Goal: Find contact information: Find contact information

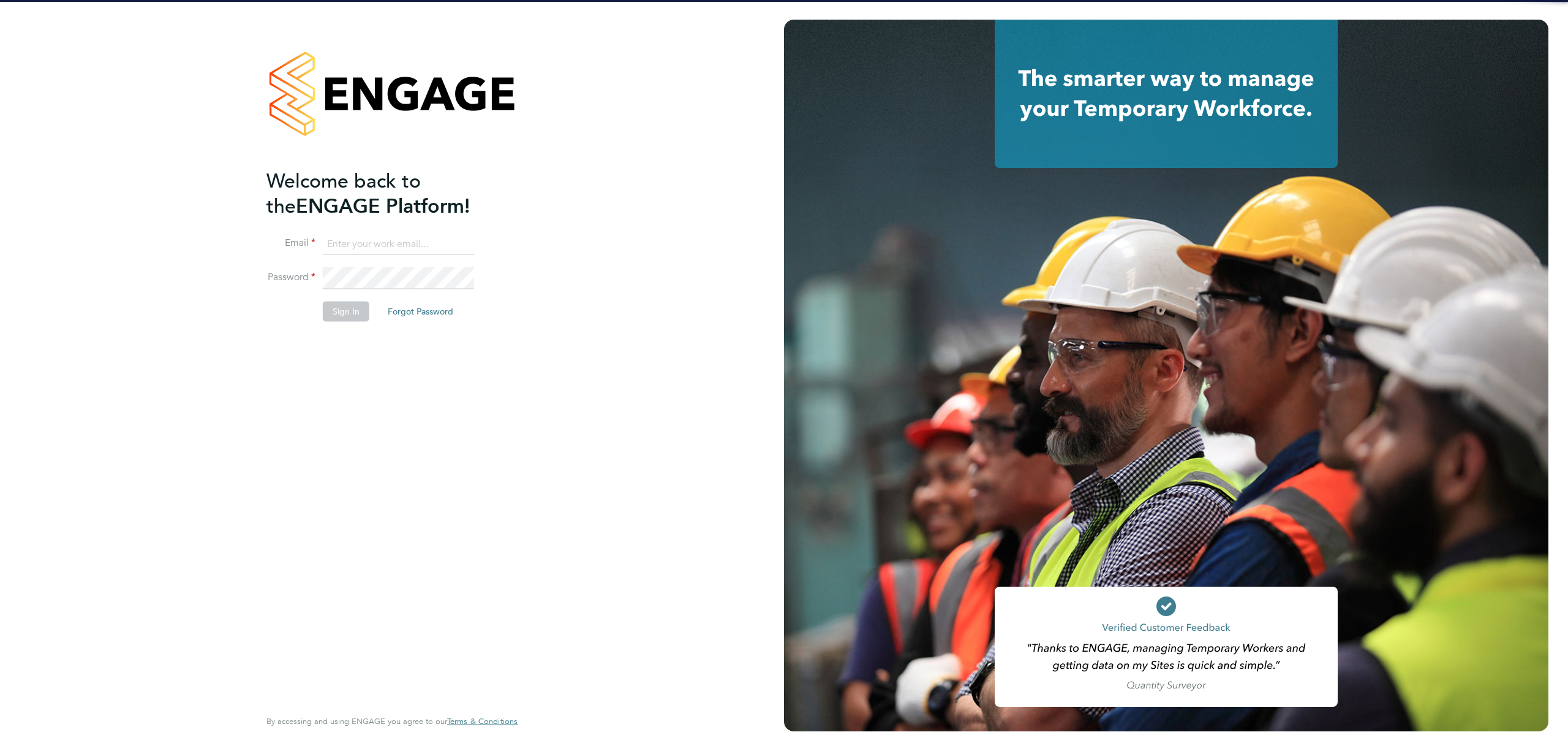
type input "emma.wells@randstad.co.uk"
click at [346, 308] on button "Sign In" at bounding box center [346, 312] width 47 height 19
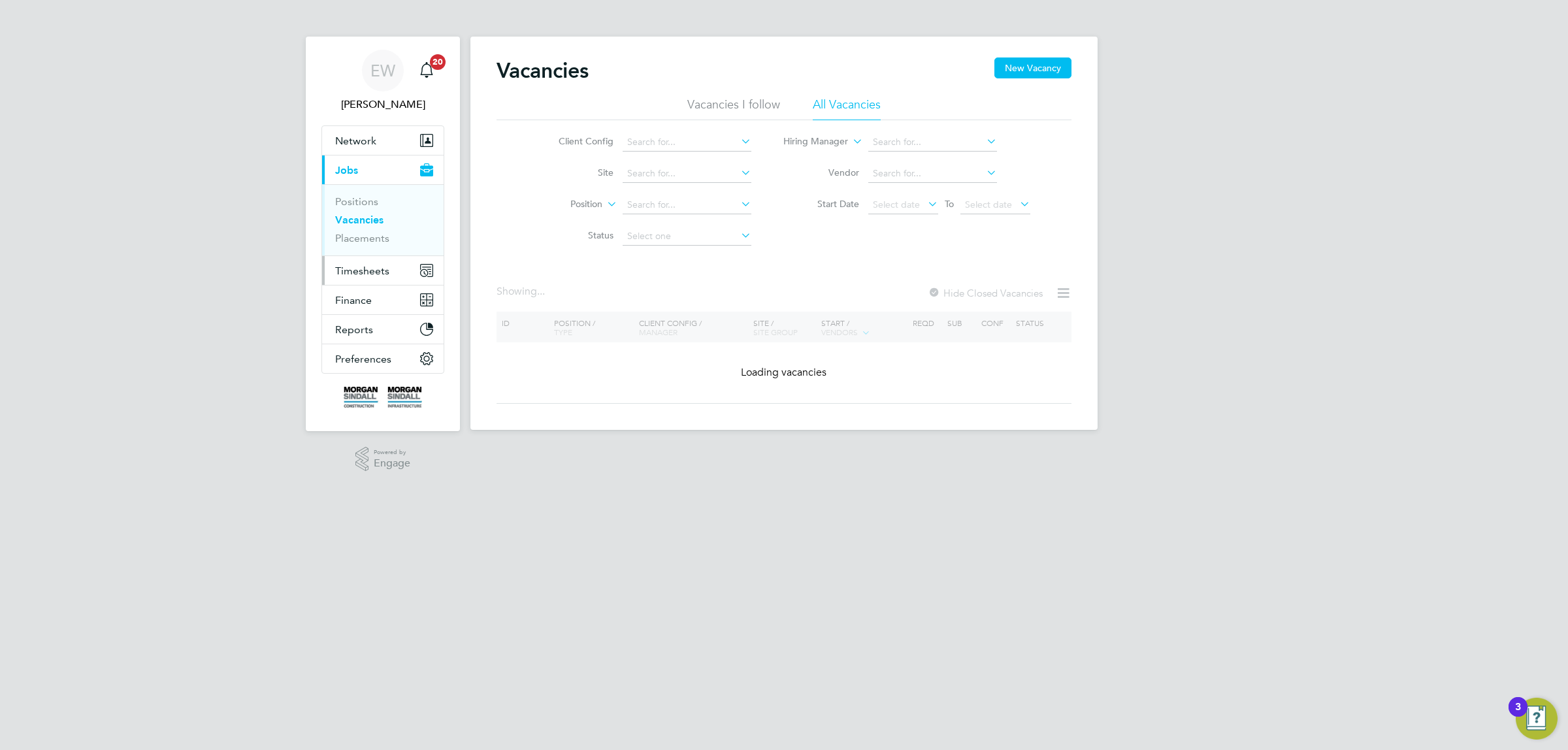
click at [365, 269] on span "Timesheets" at bounding box center [362, 271] width 54 height 13
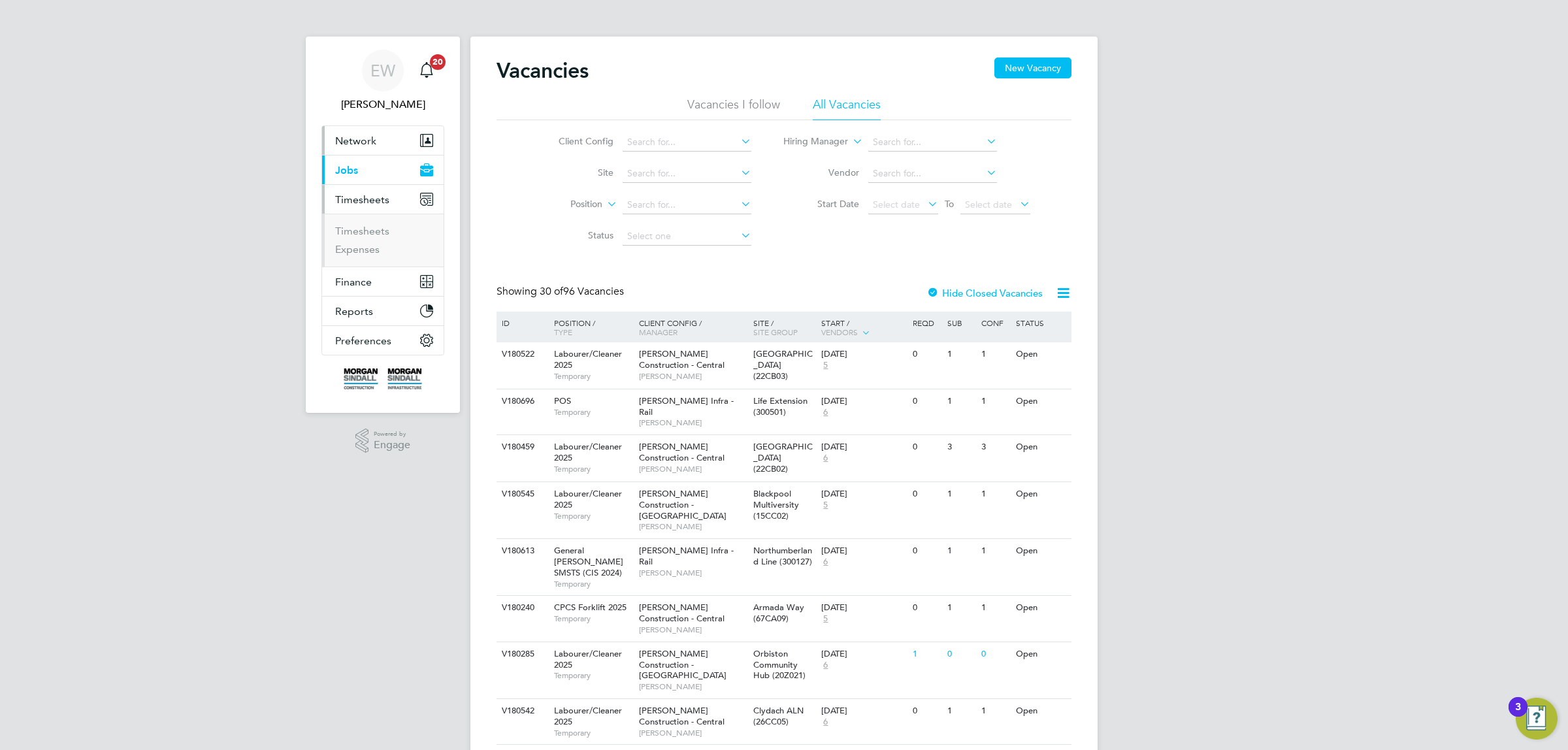
click at [368, 145] on span "Network" at bounding box center [356, 141] width 41 height 13
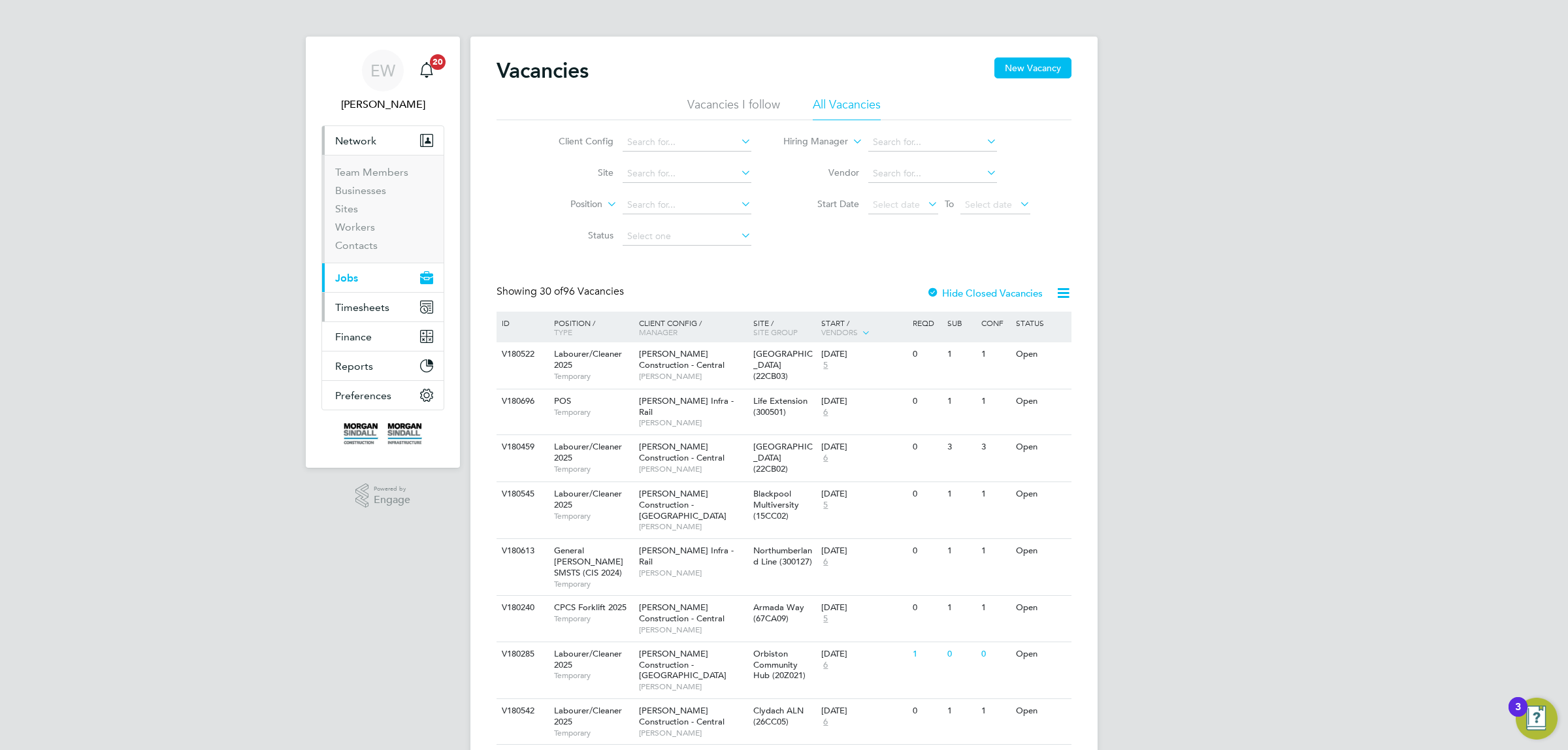
click at [361, 304] on span "Timesheets" at bounding box center [362, 308] width 54 height 13
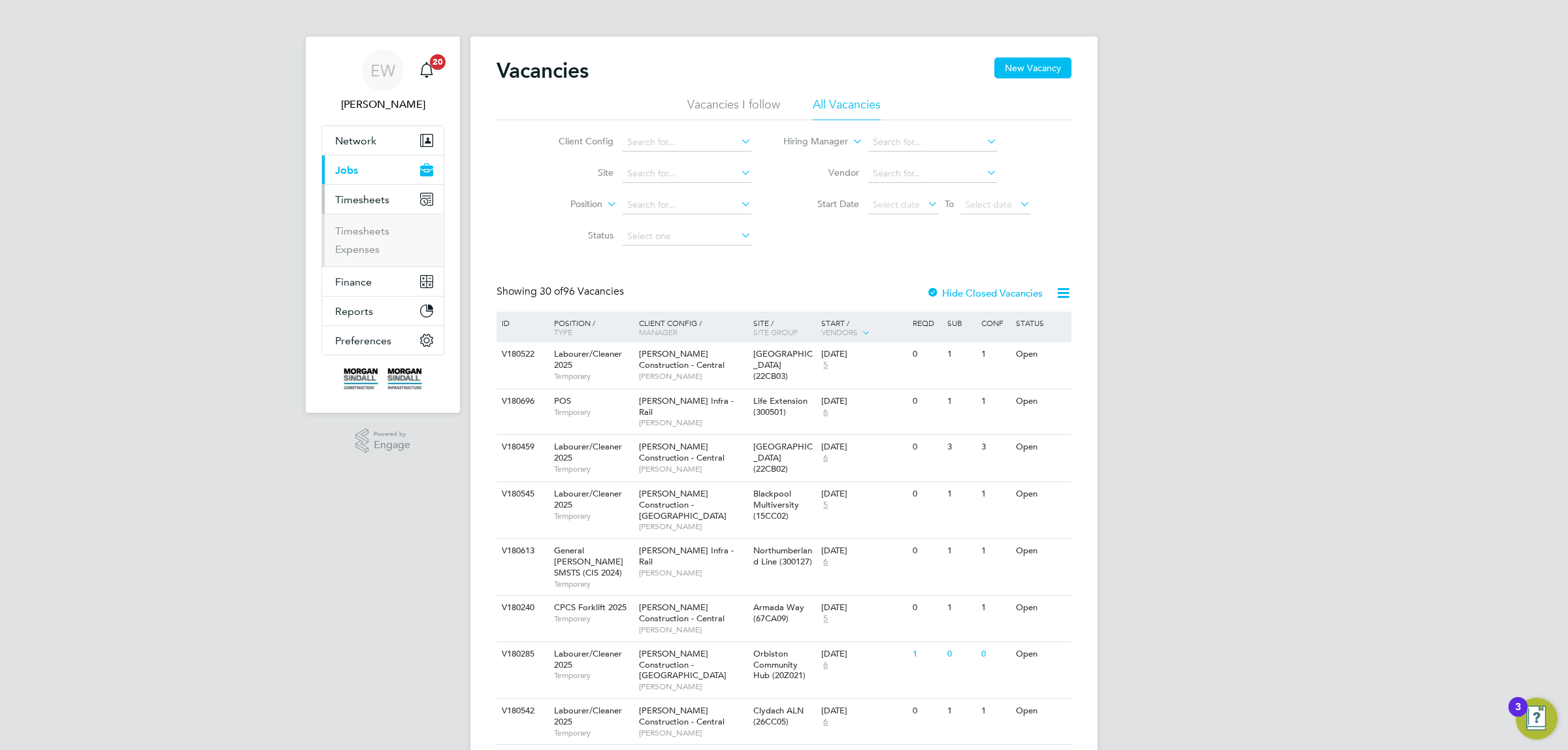
click at [366, 193] on button "Timesheets" at bounding box center [382, 199] width 121 height 29
click at [364, 166] on button "Current page: Jobs" at bounding box center [382, 170] width 121 height 29
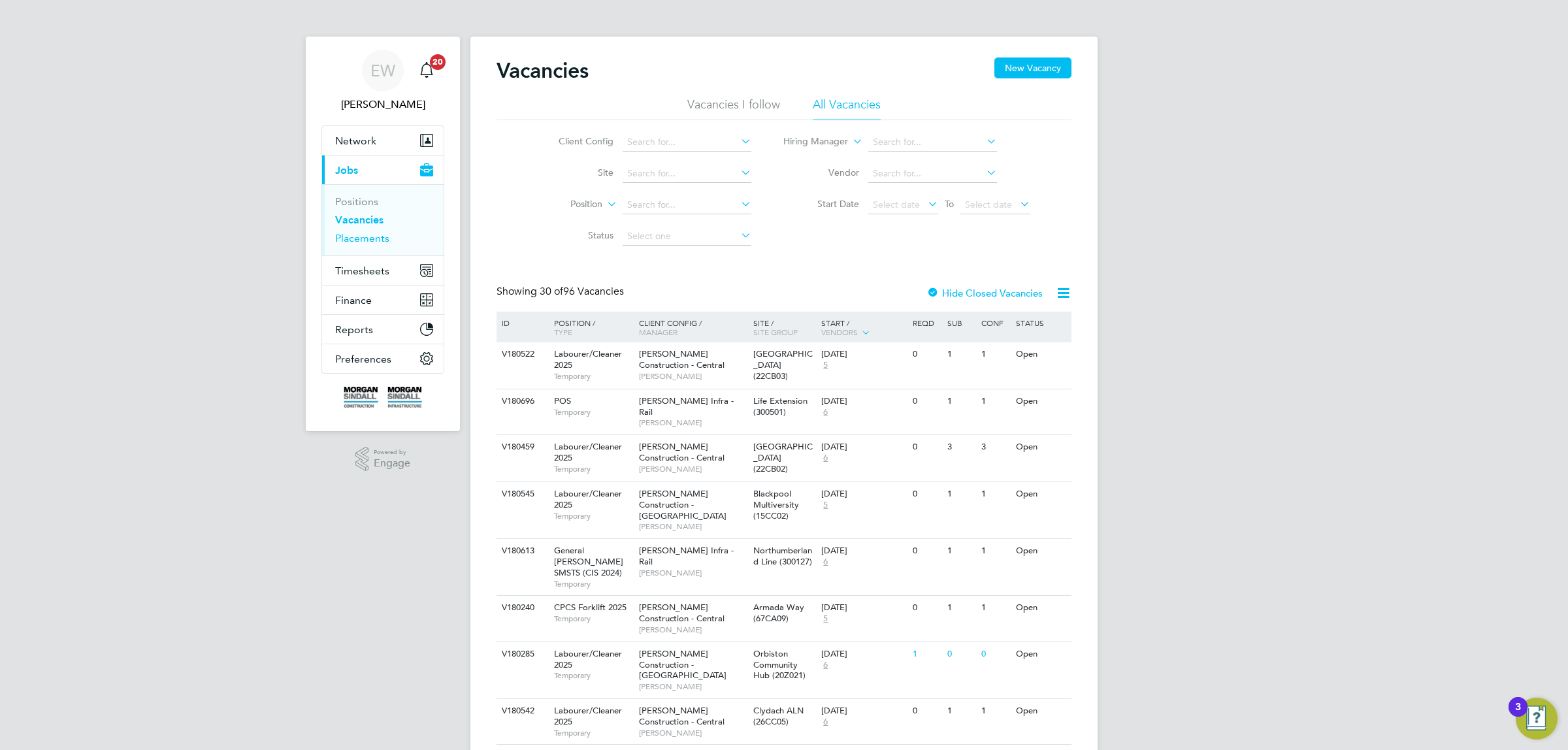
click at [361, 236] on link "Placements" at bounding box center [362, 239] width 54 height 13
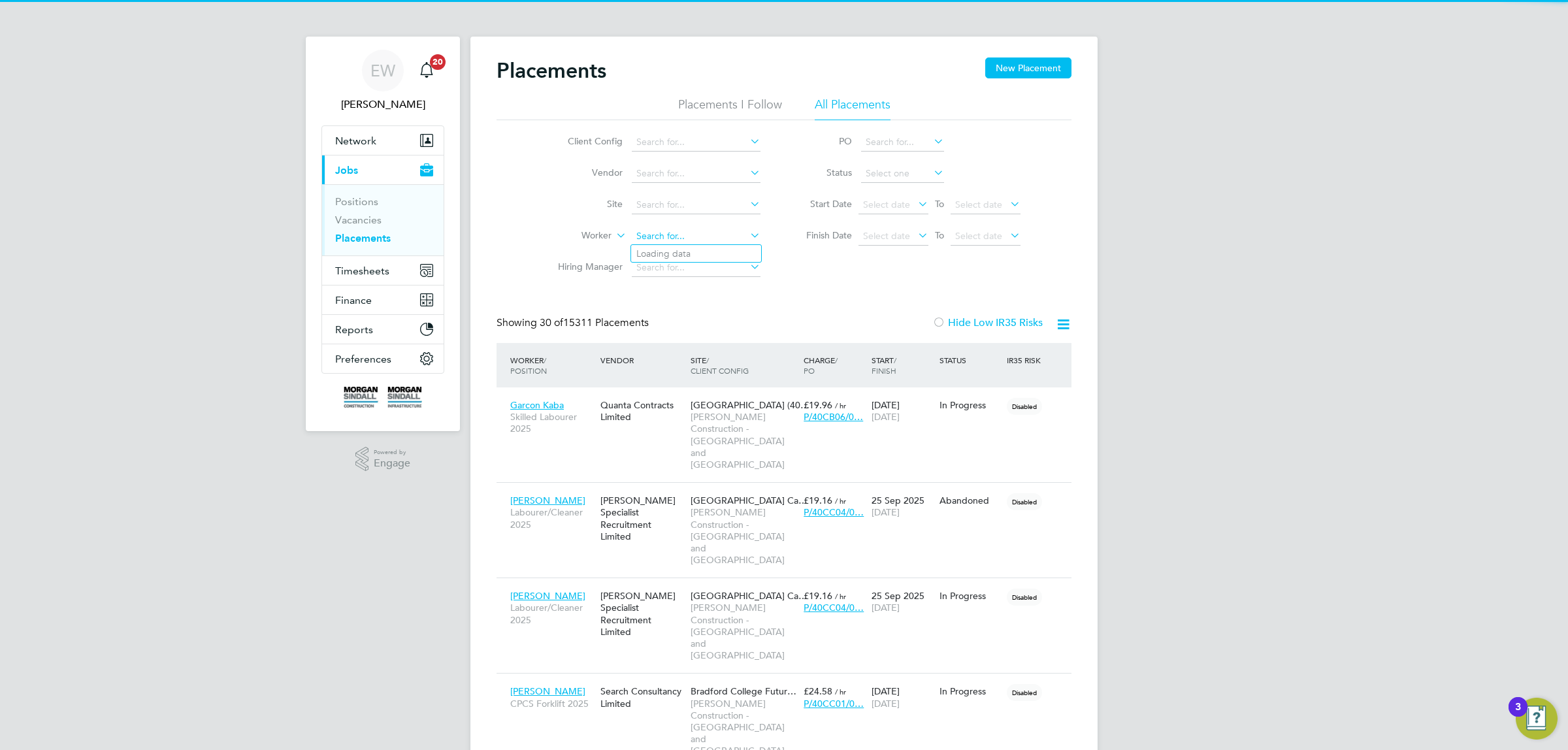
click at [678, 233] on input at bounding box center [696, 236] width 128 height 18
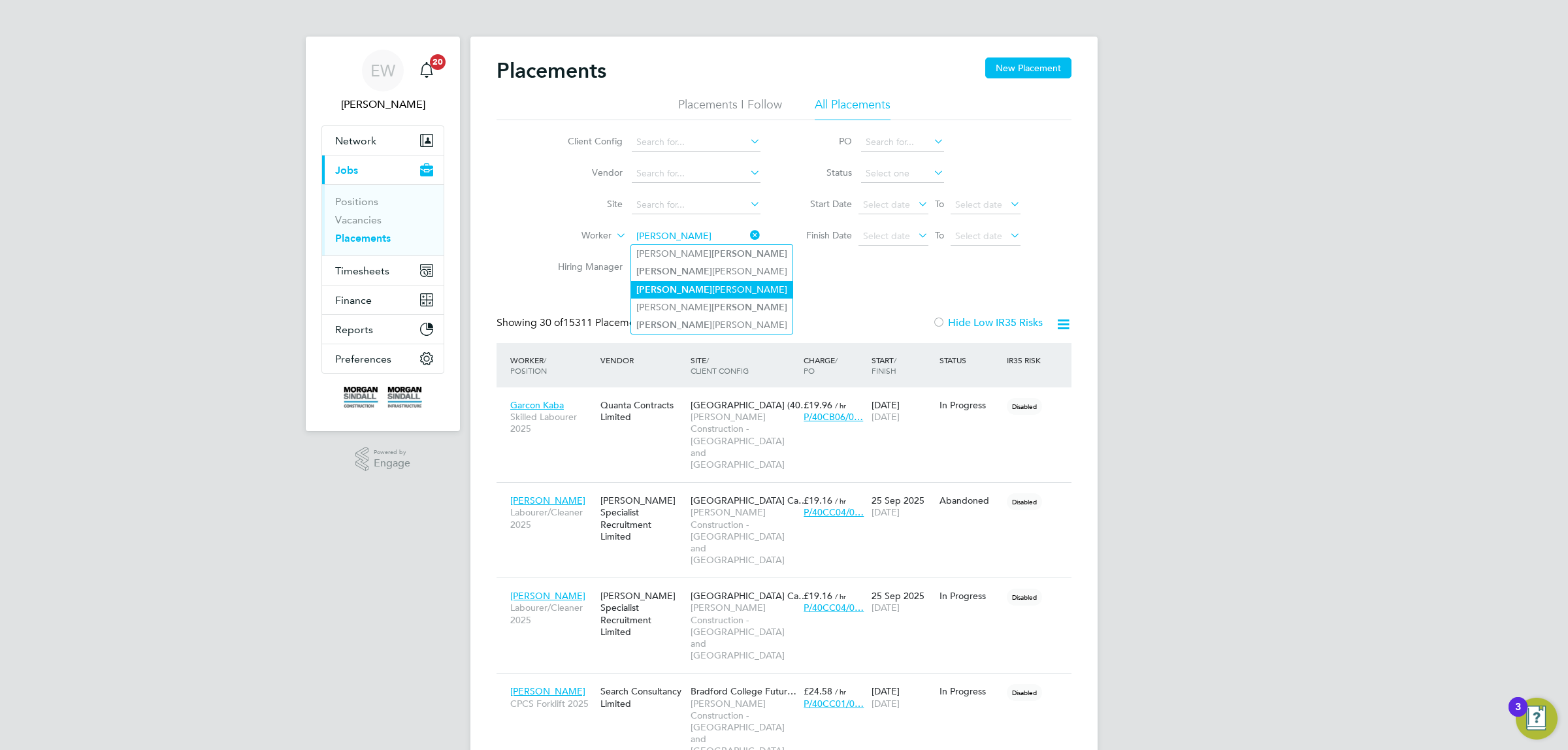
click at [701, 286] on li "Karim Al Kawas" at bounding box center [712, 289] width 162 height 17
type input "[PERSON_NAME]"
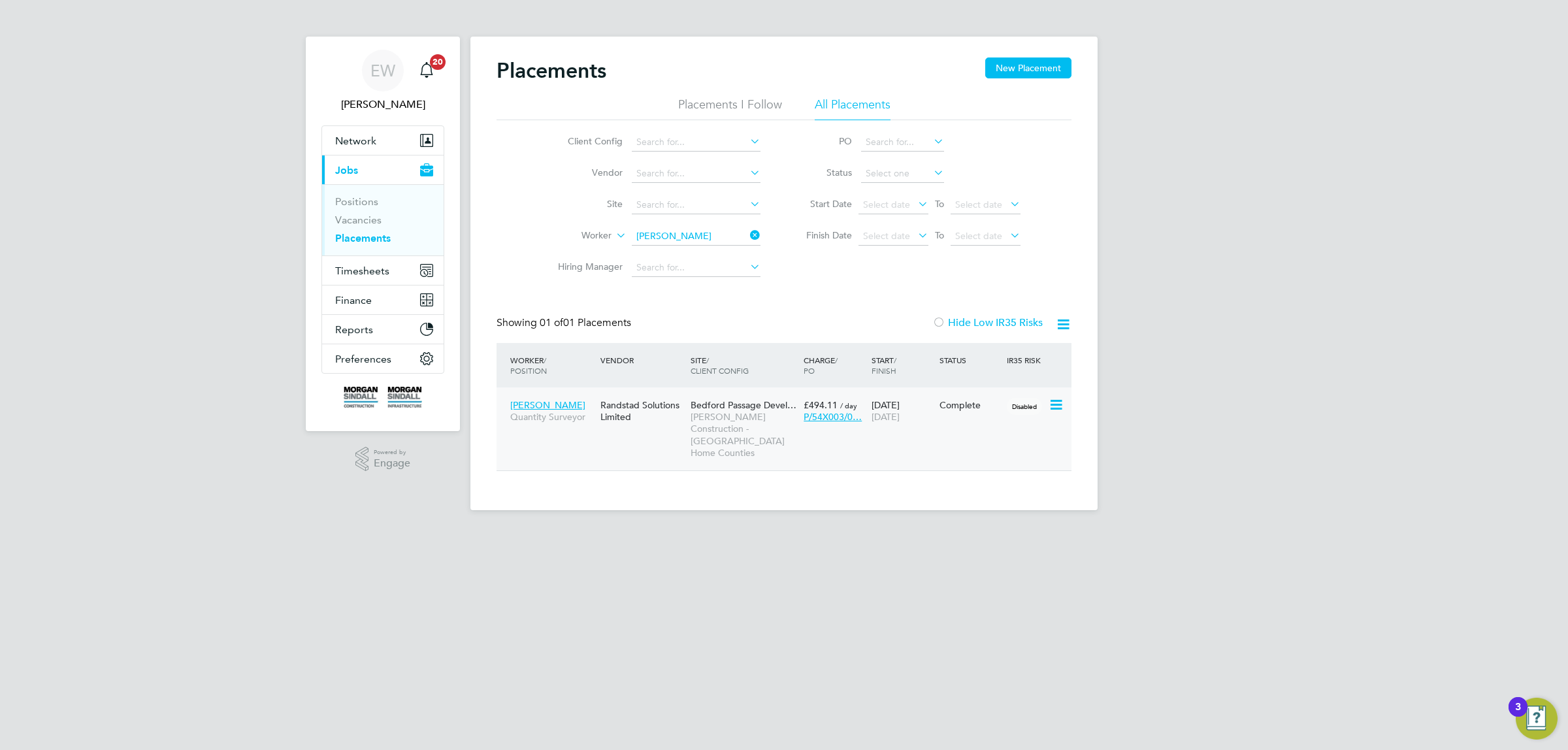
click at [916, 435] on div "Karim Al Kawas Quantity Surveyor Randstad Solutions Limited Bedford Passage Dev…" at bounding box center [783, 429] width 575 height 83
click at [977, 406] on div "Complete" at bounding box center [969, 405] width 61 height 12
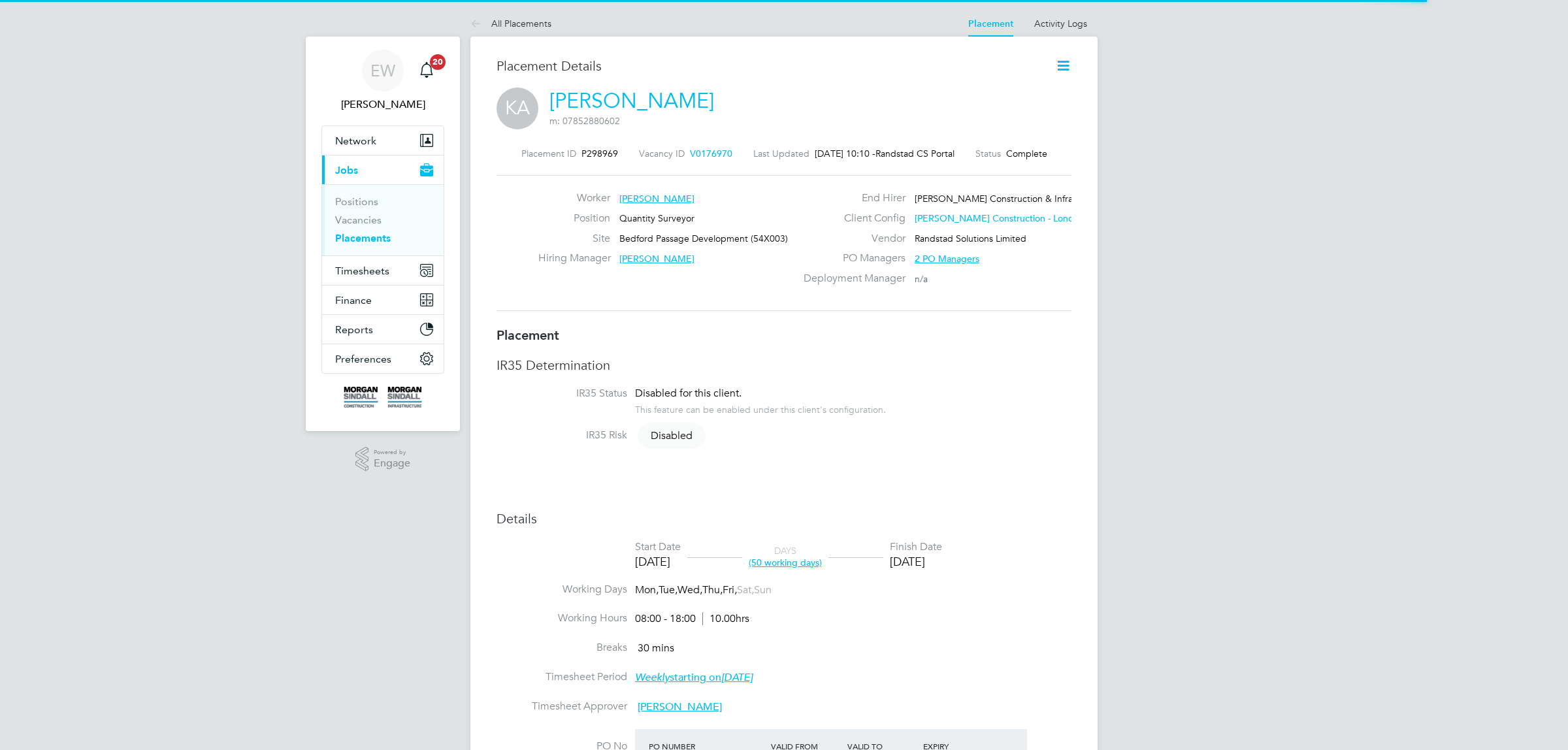
click at [1046, 63] on div at bounding box center [1053, 66] width 36 height 17
click at [1061, 63] on icon at bounding box center [1063, 66] width 17 height 17
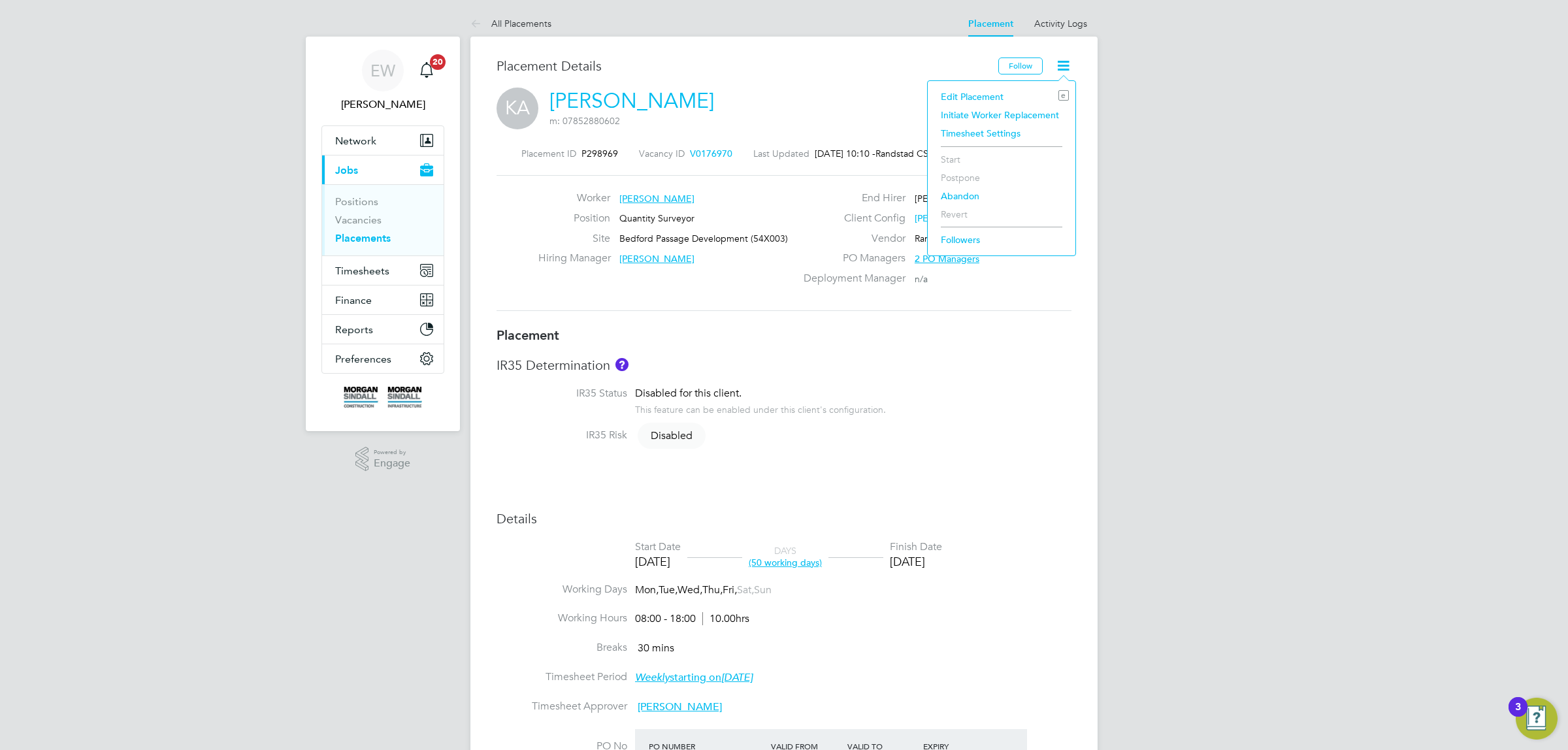
click at [995, 95] on li "Edit Placement e" at bounding box center [1002, 96] width 135 height 18
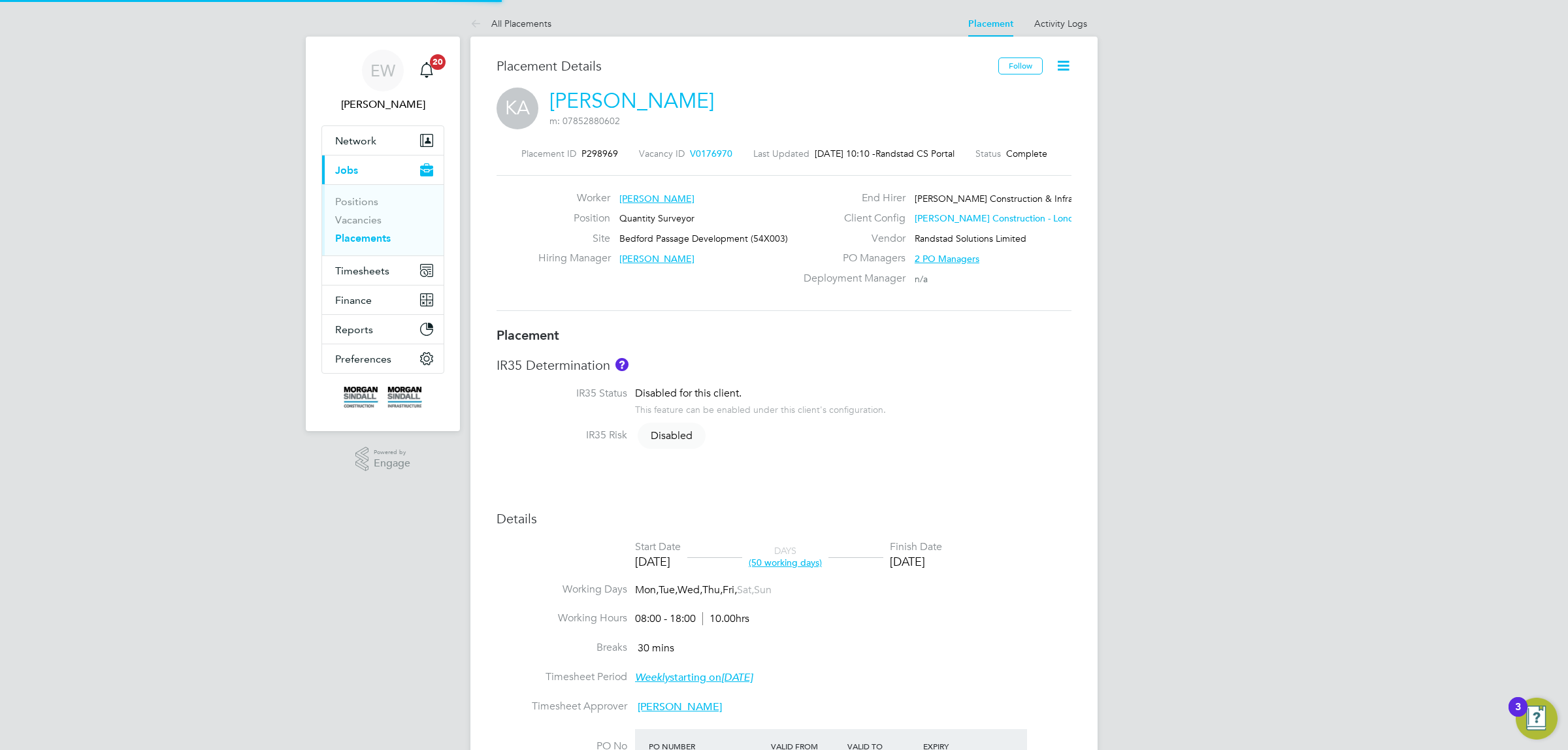
type input "James Flanagan"
type input "[PERSON_NAME]"
type input "[DATE]"
type input "08:00"
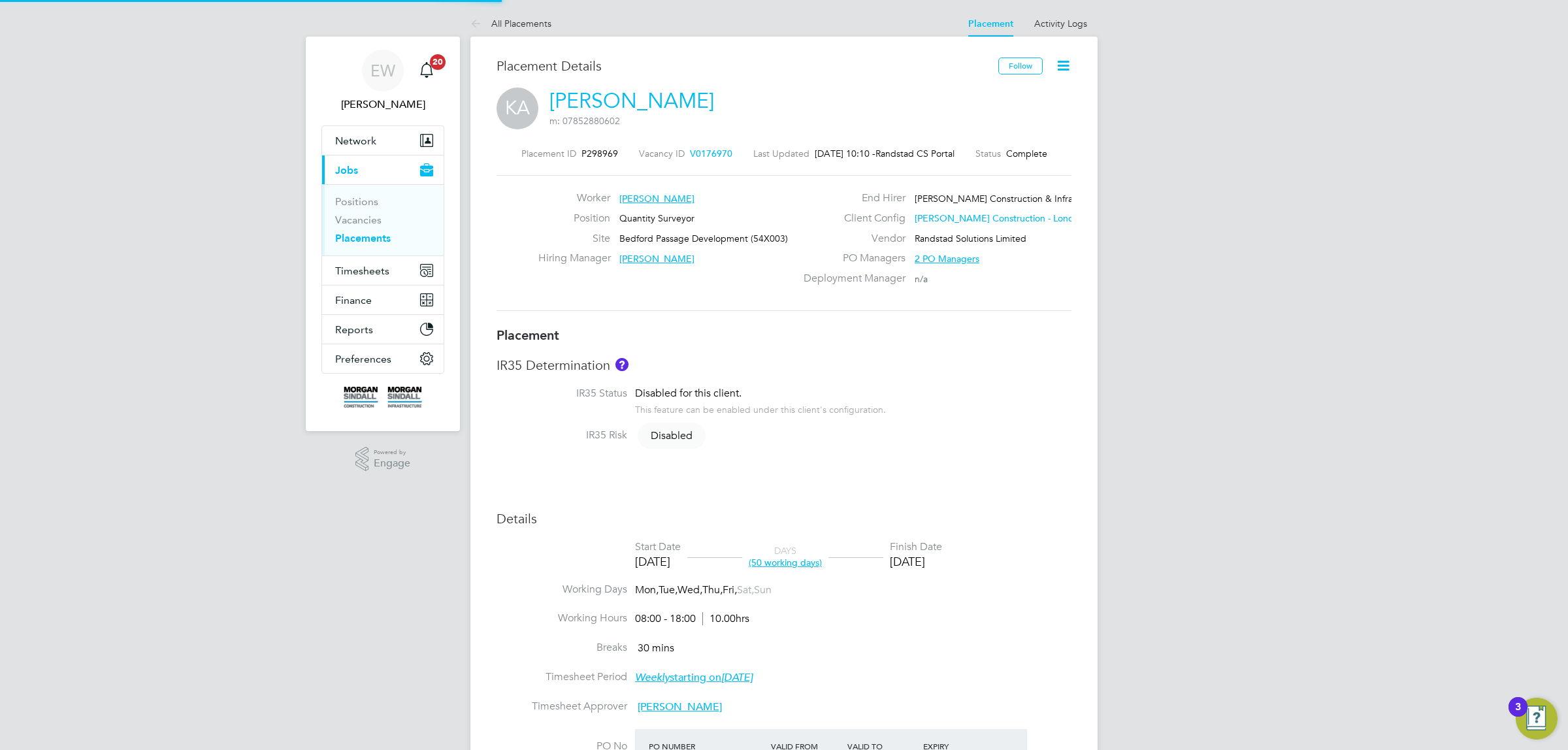
type input "18:00"
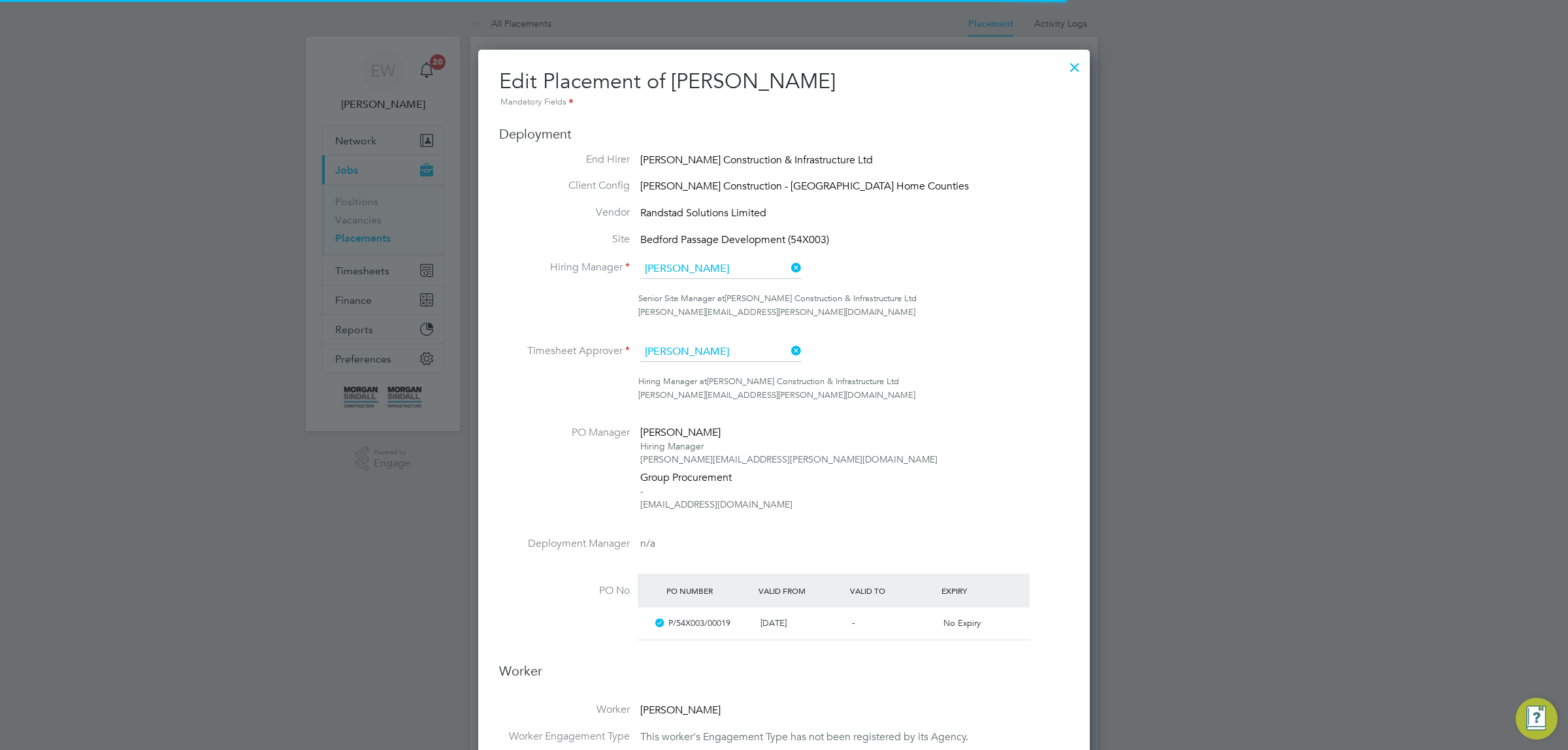
scroll to position [6, 6]
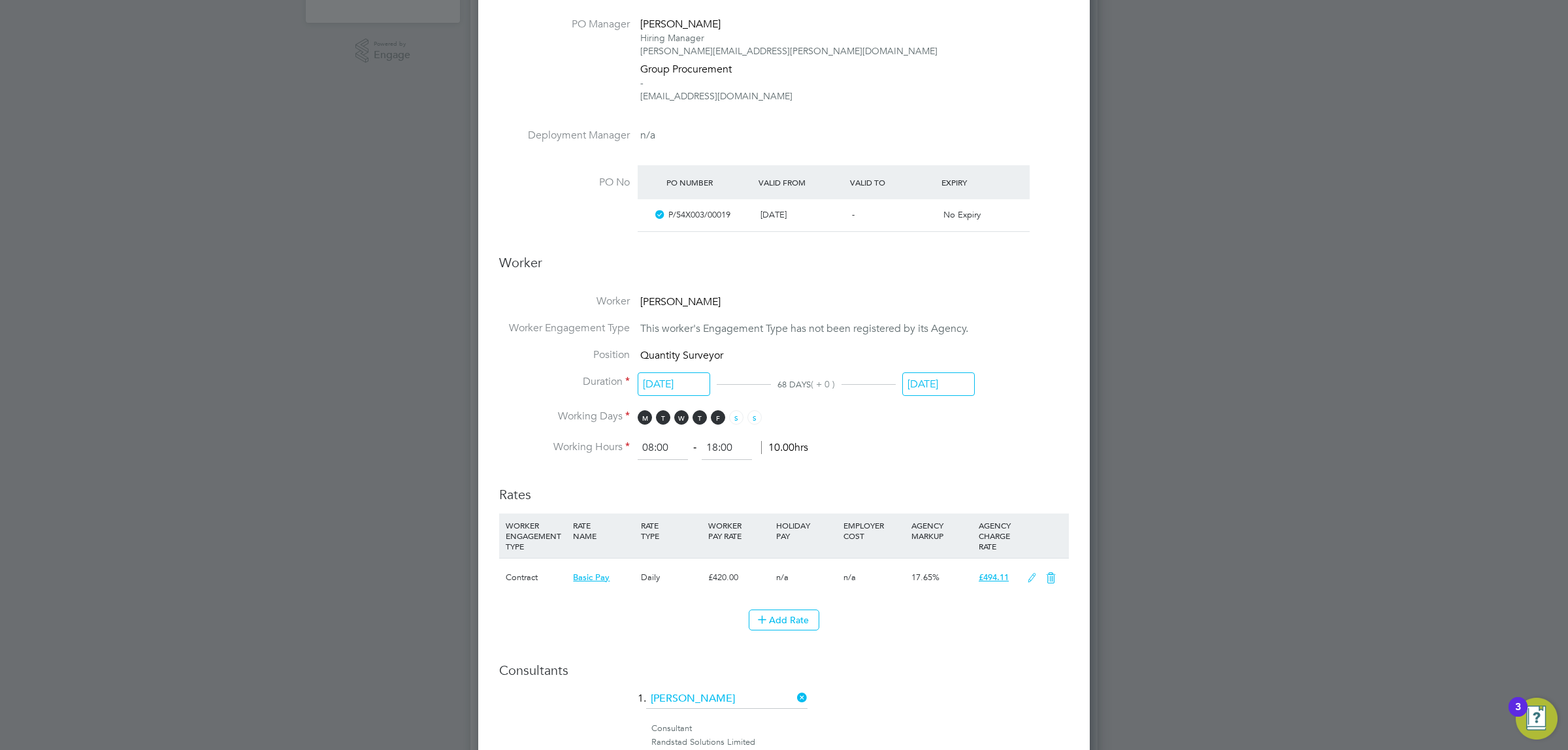
click at [945, 382] on input "[DATE]" at bounding box center [938, 385] width 72 height 24
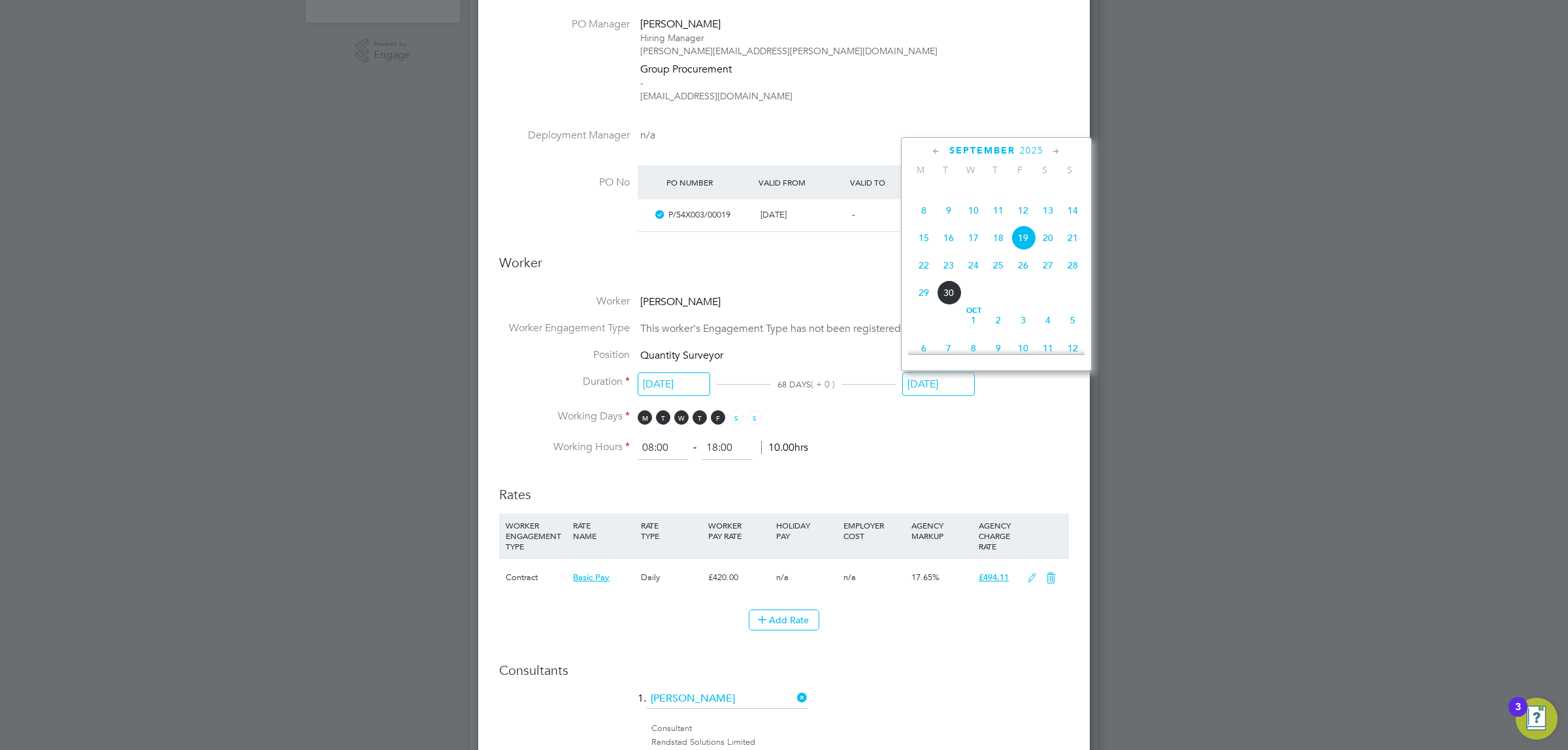
click at [1055, 151] on icon at bounding box center [1056, 151] width 13 height 14
click at [1021, 302] on span "31" at bounding box center [1023, 289] width 25 height 25
type input "[DATE]"
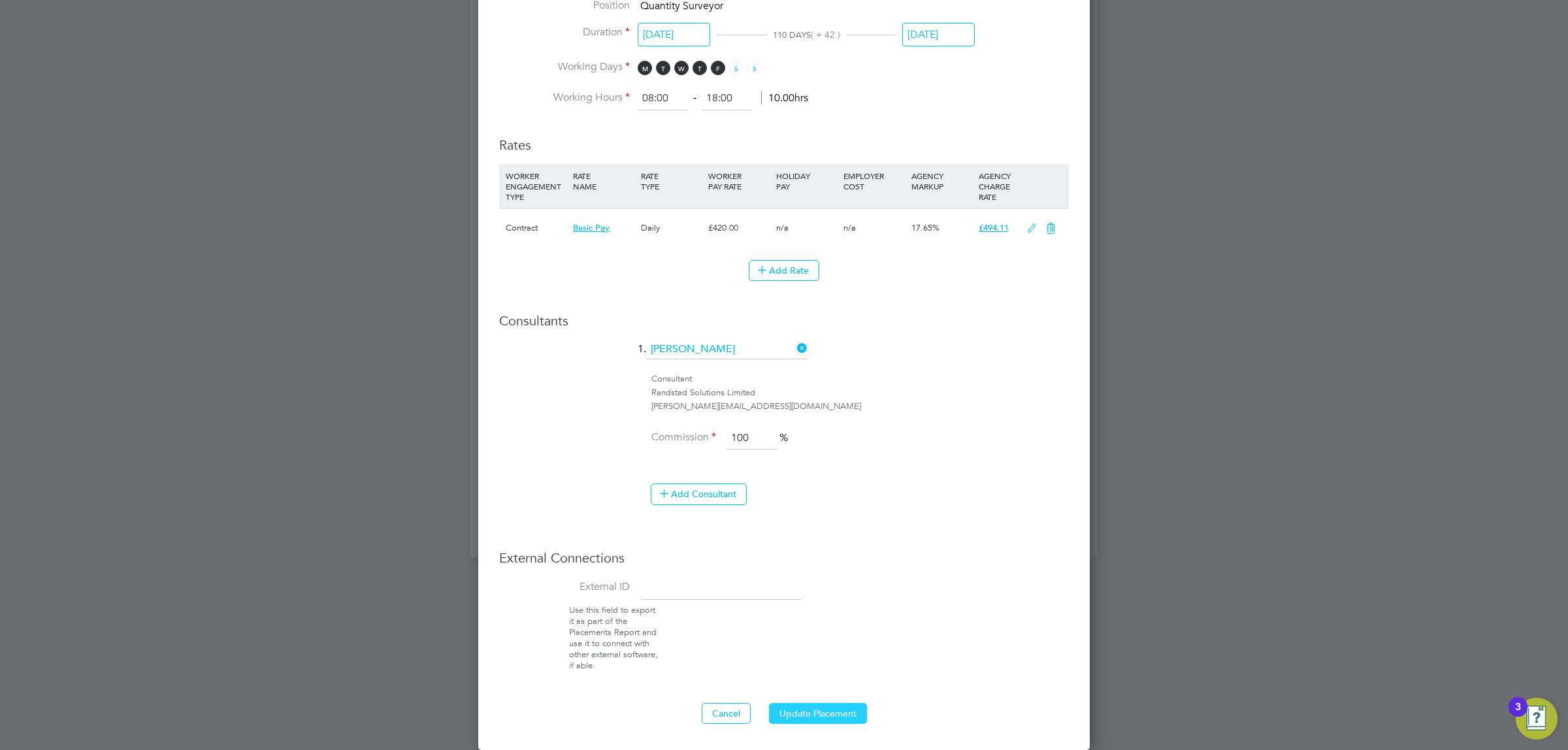
click at [804, 710] on button "Update Placement" at bounding box center [818, 714] width 98 height 21
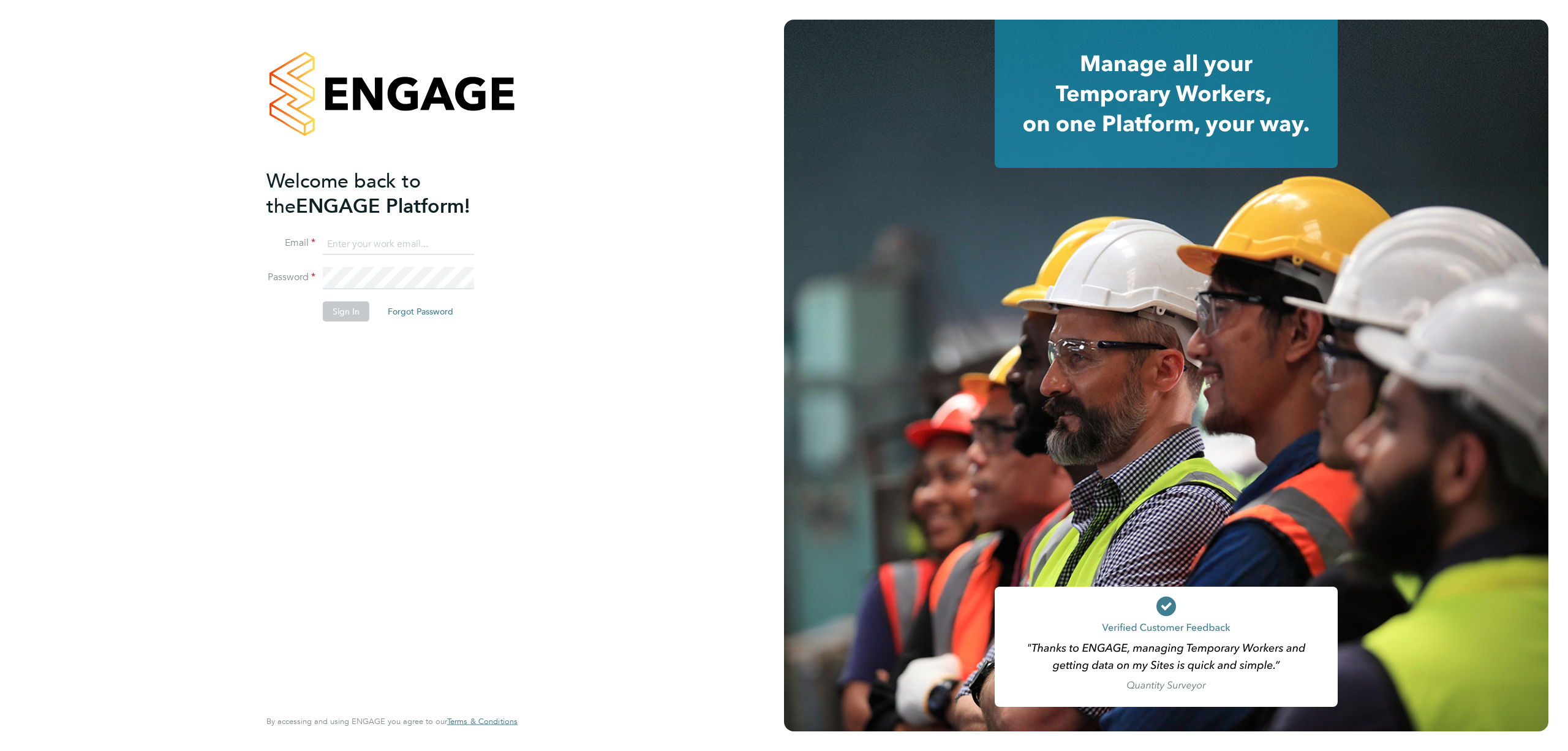
type input "[EMAIL_ADDRESS][PERSON_NAME][DOMAIN_NAME]"
click at [346, 315] on button "Sign In" at bounding box center [346, 312] width 47 height 19
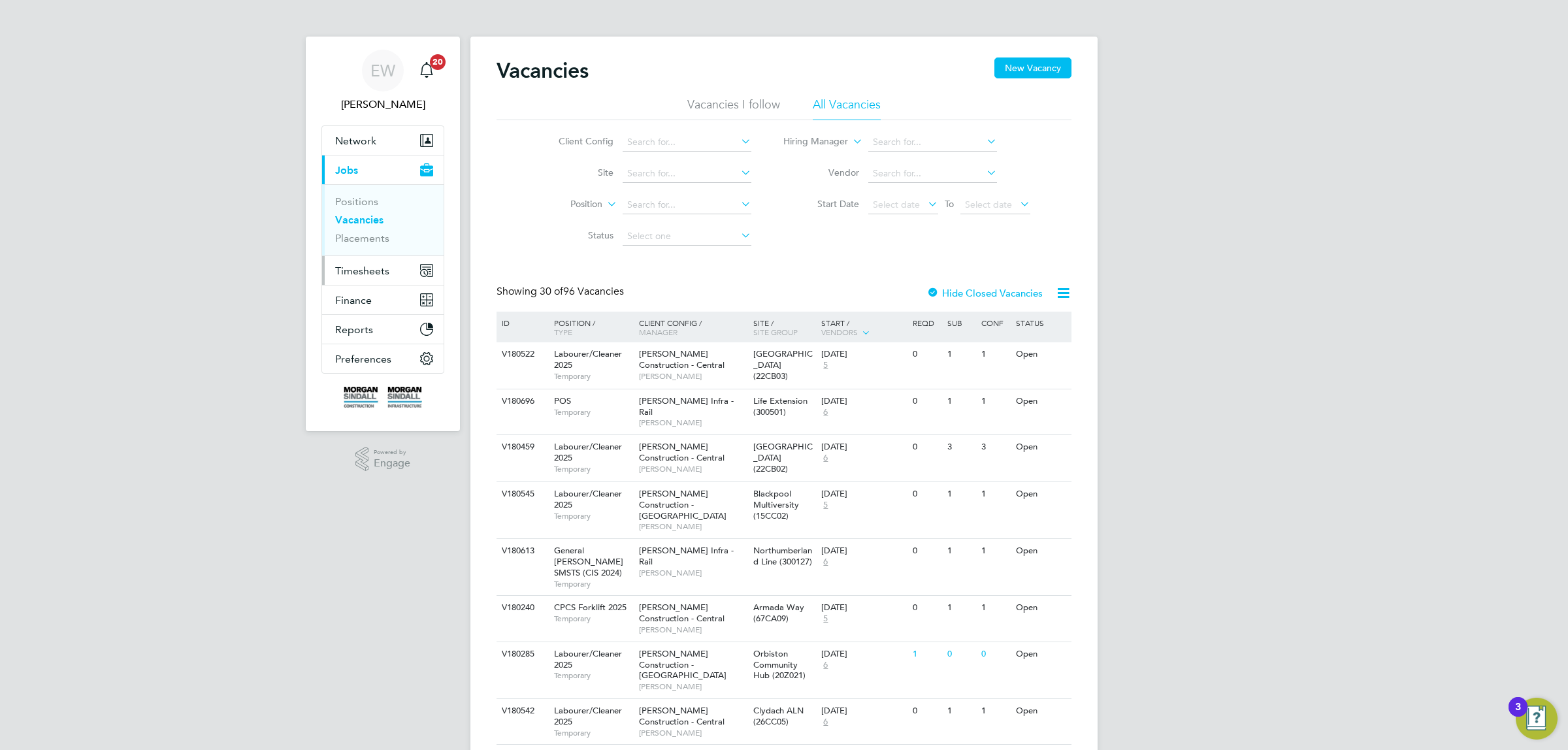
click at [365, 281] on button "Timesheets" at bounding box center [382, 270] width 121 height 29
click at [365, 231] on link "Timesheets" at bounding box center [362, 232] width 54 height 13
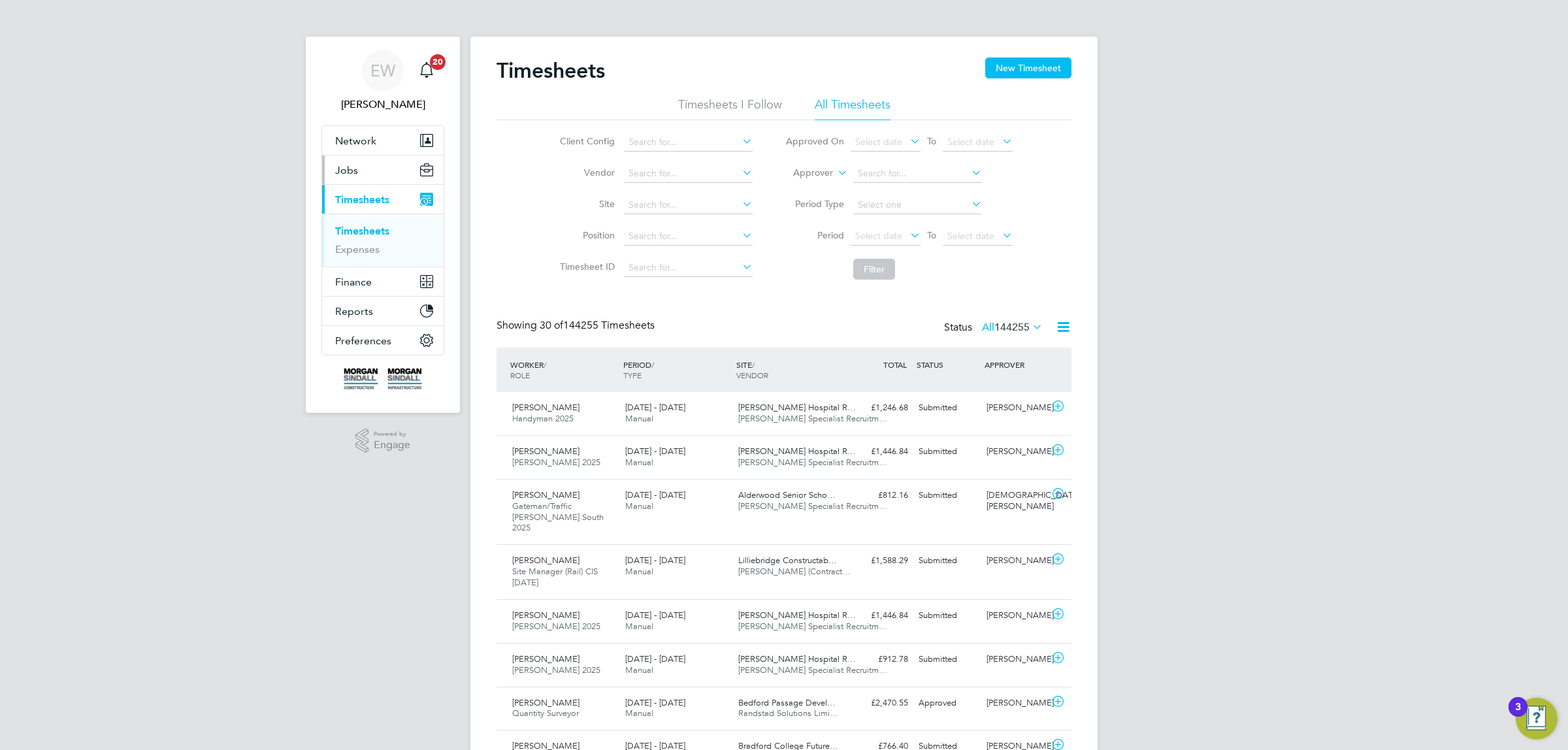
click at [379, 178] on button "Jobs" at bounding box center [382, 170] width 121 height 29
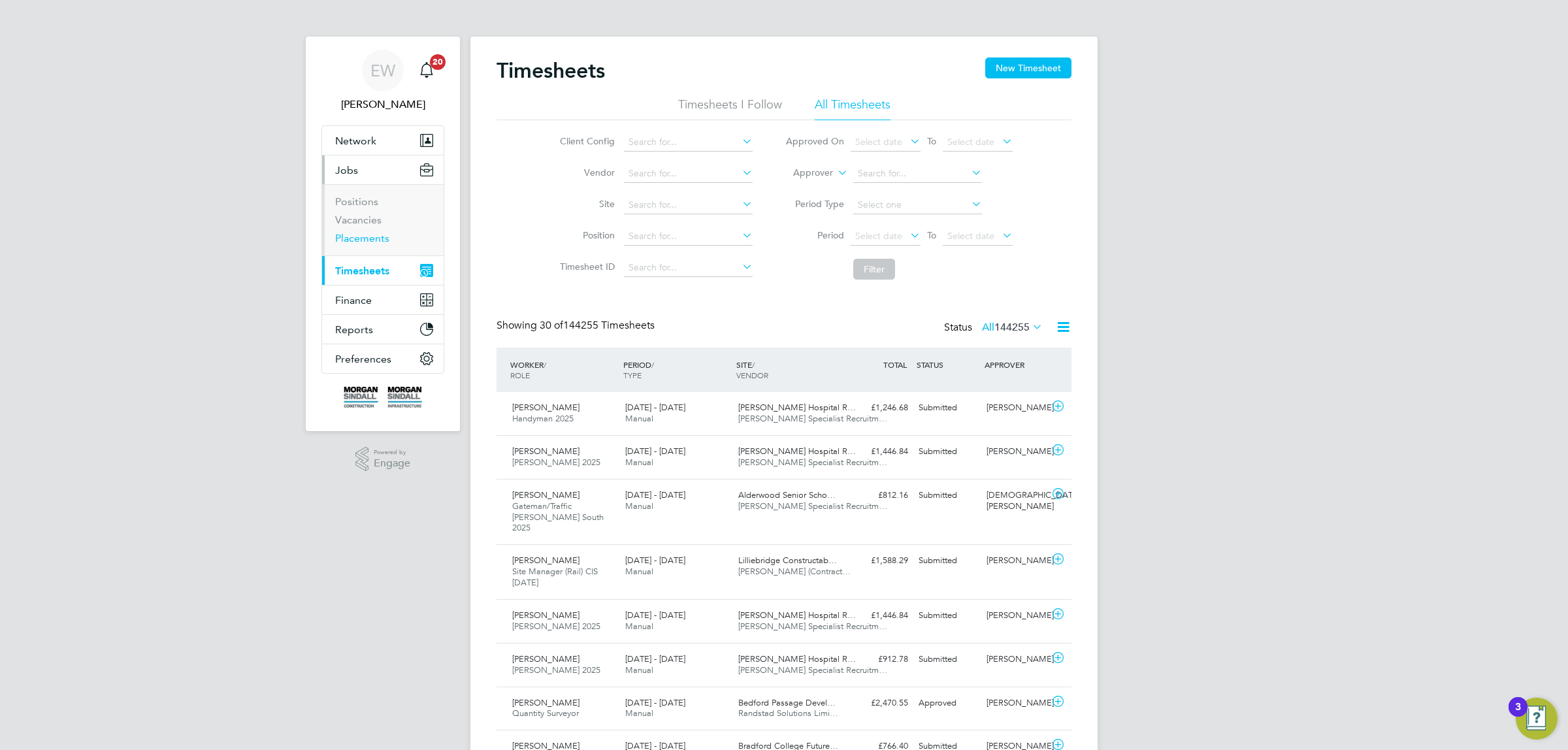
click at [360, 242] on link "Placements" at bounding box center [362, 239] width 54 height 13
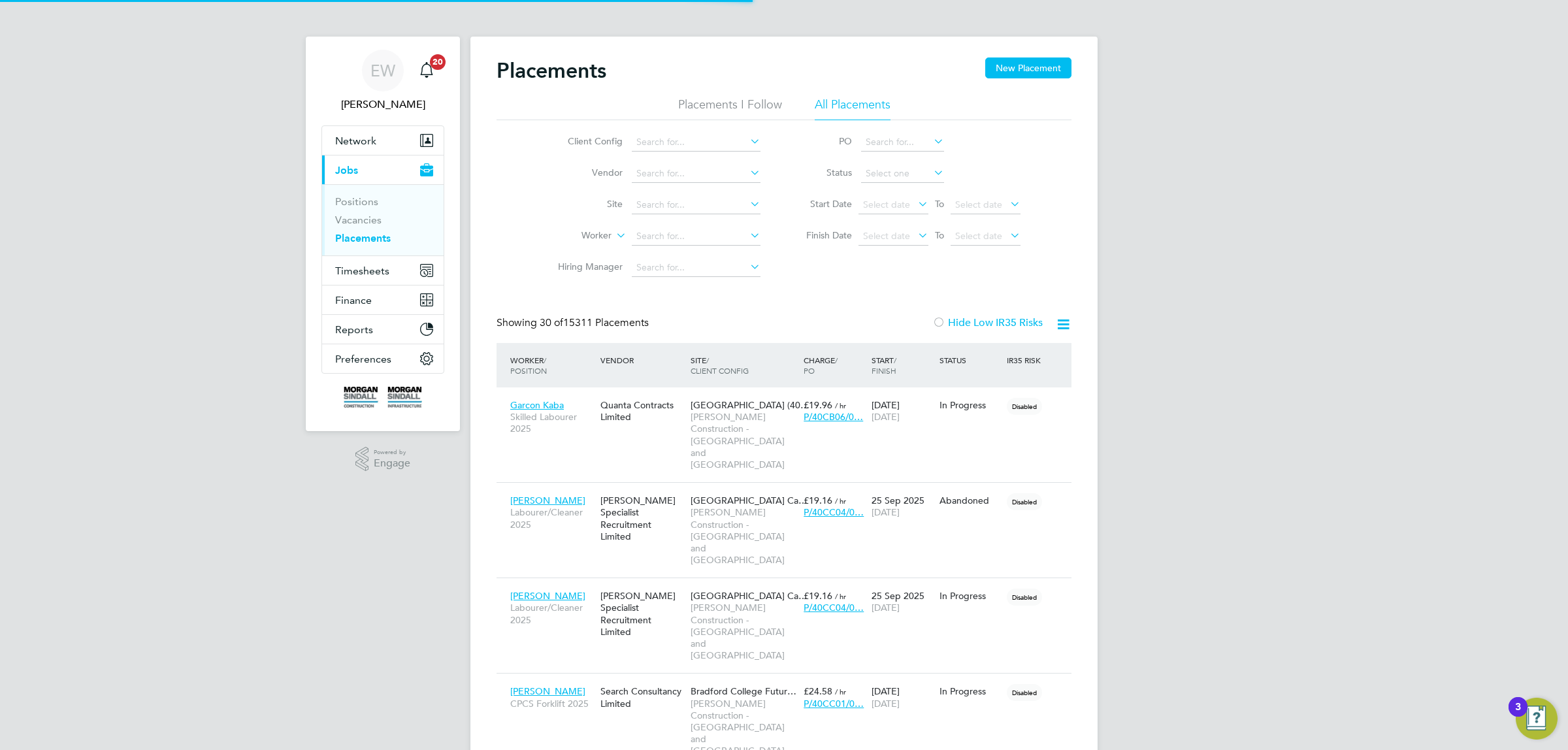
click at [870, 108] on li "All Placements" at bounding box center [853, 109] width 76 height 24
click at [881, 206] on span "Select date" at bounding box center [886, 205] width 47 height 12
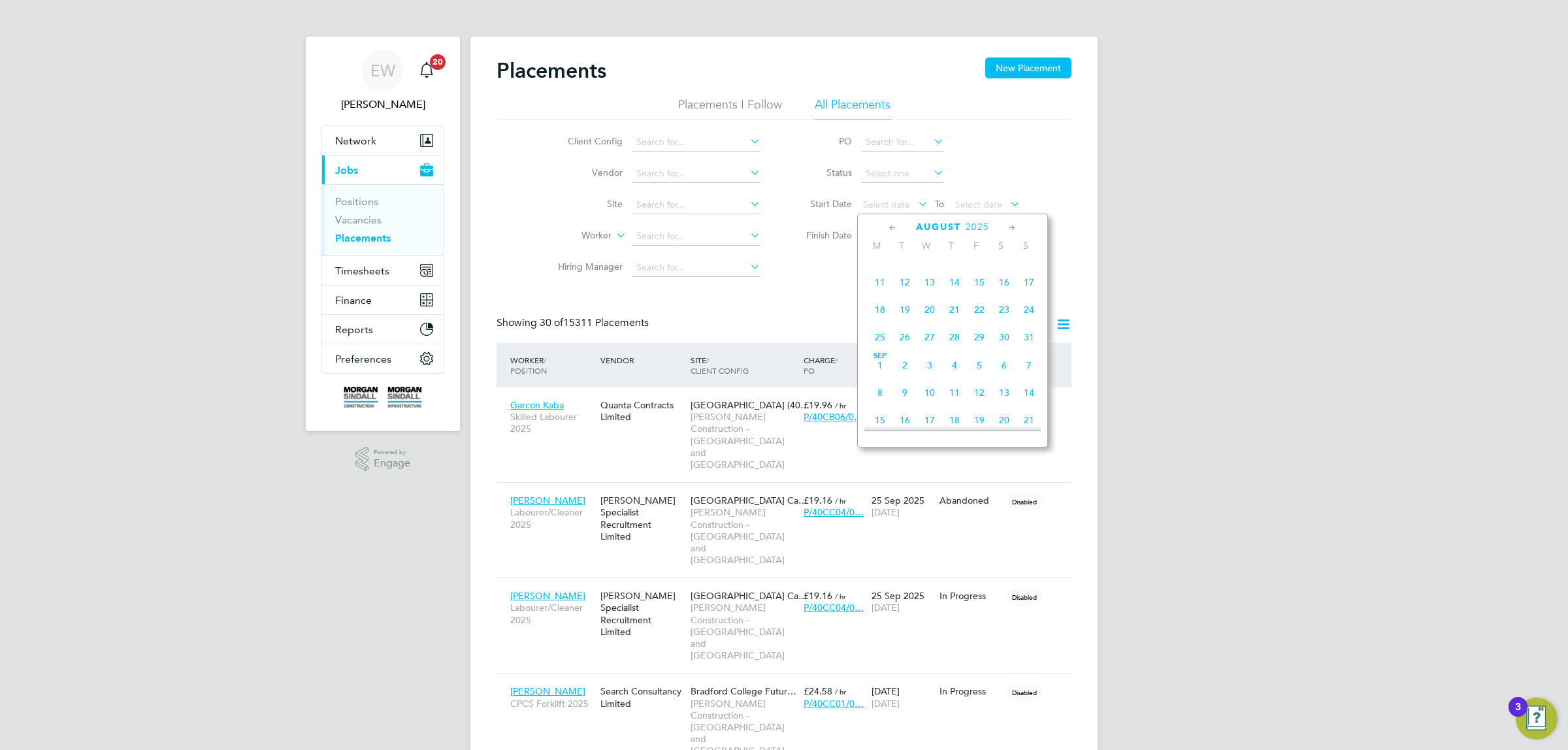
click at [883, 377] on span "[DATE]" at bounding box center [880, 365] width 25 height 25
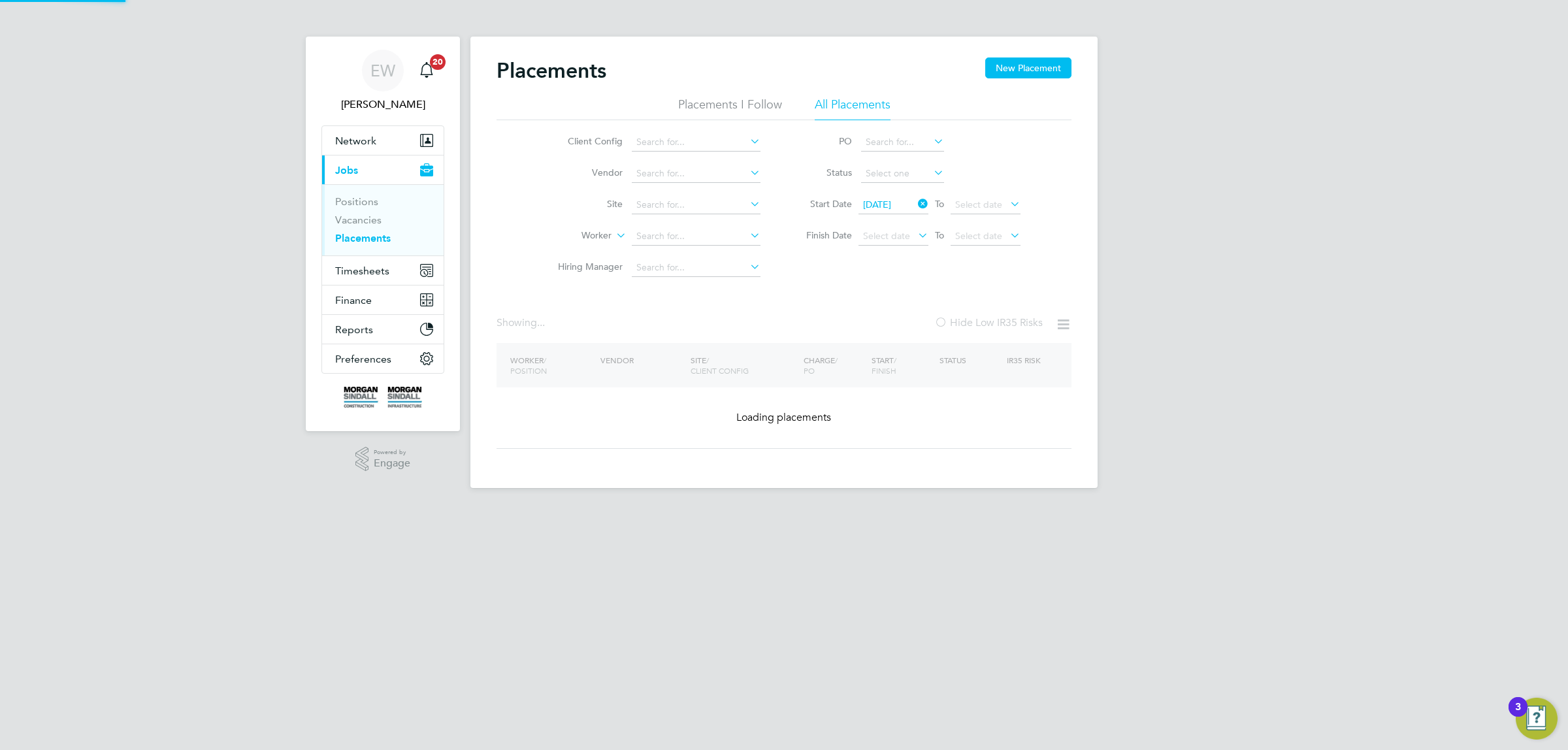
click at [1006, 204] on span "Select date" at bounding box center [985, 205] width 70 height 17
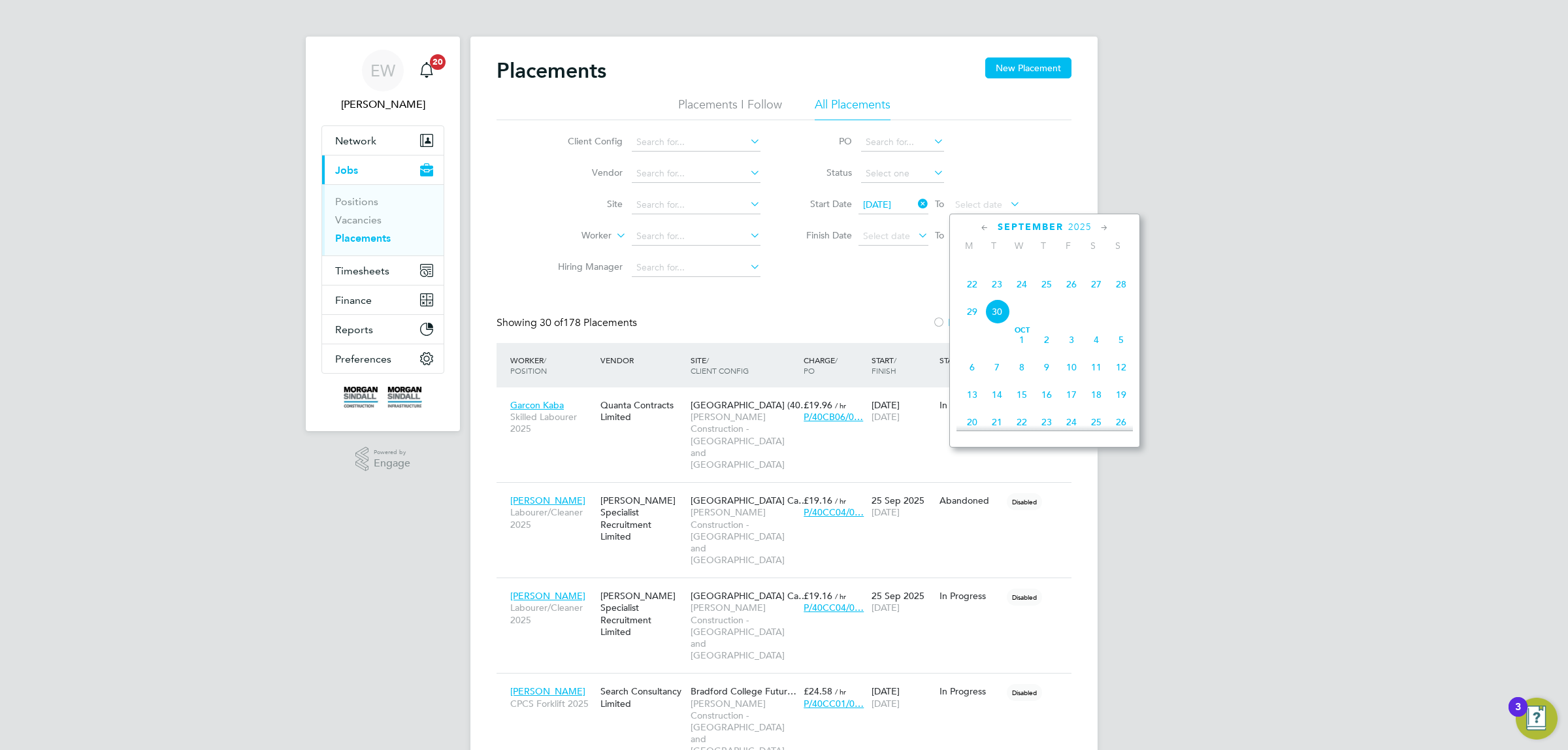
click at [1003, 324] on span "30" at bounding box center [996, 311] width 25 height 25
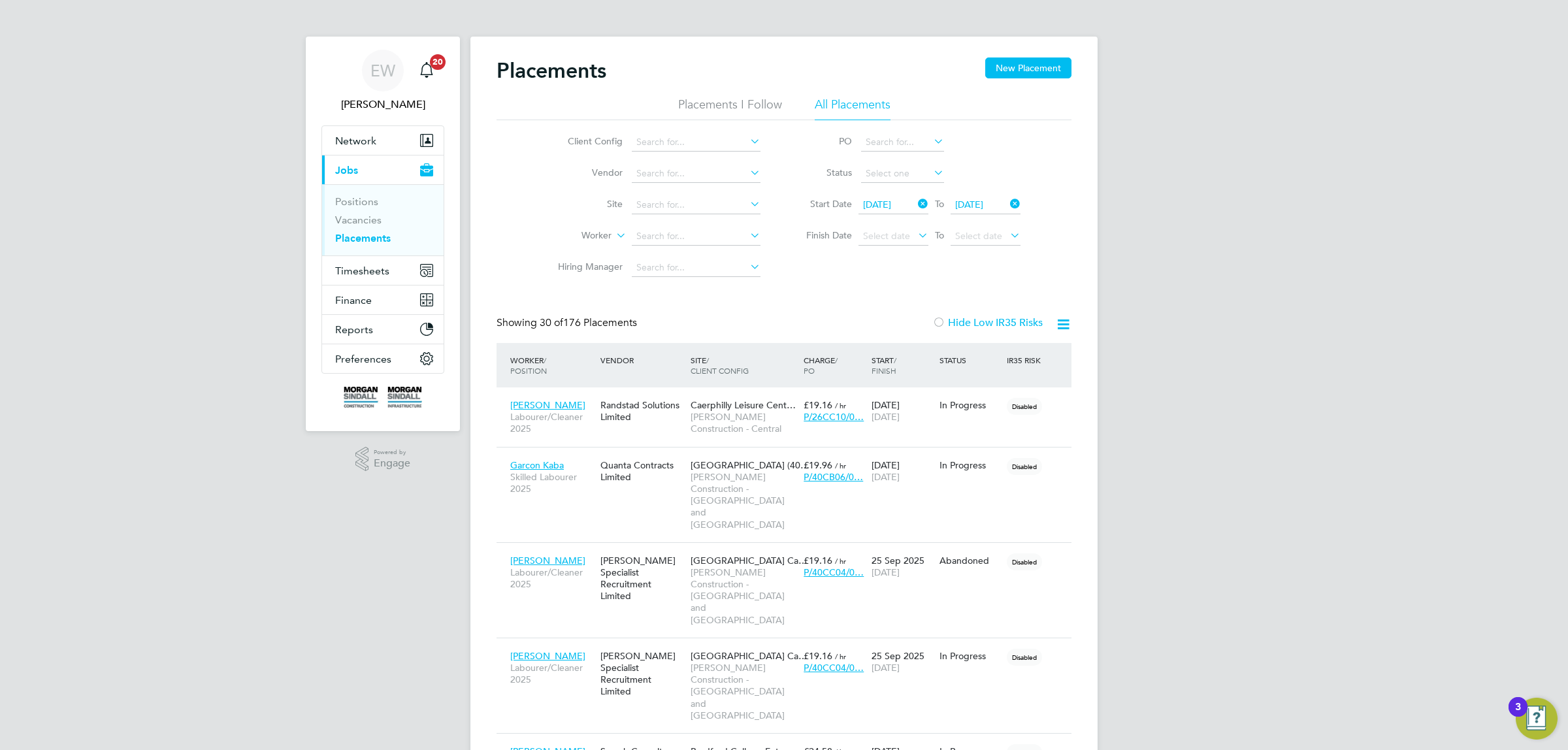
click at [1069, 331] on icon at bounding box center [1063, 324] width 17 height 17
click at [1011, 350] on li "Download Placements Report" at bounding box center [999, 355] width 140 height 18
click at [916, 203] on icon at bounding box center [916, 204] width 0 height 18
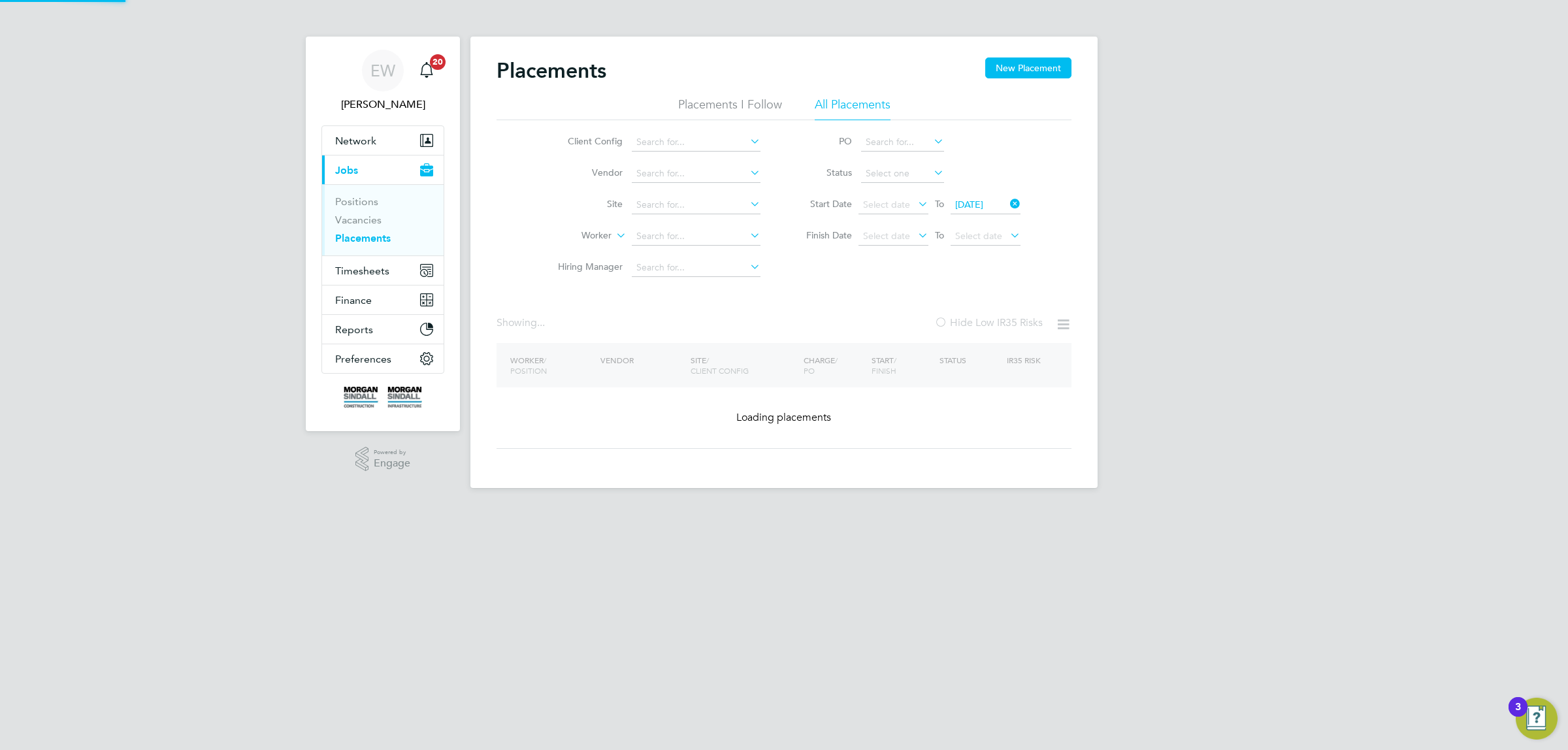
click at [1008, 200] on icon at bounding box center [1008, 204] width 0 height 18
click at [674, 207] on input at bounding box center [696, 205] width 128 height 18
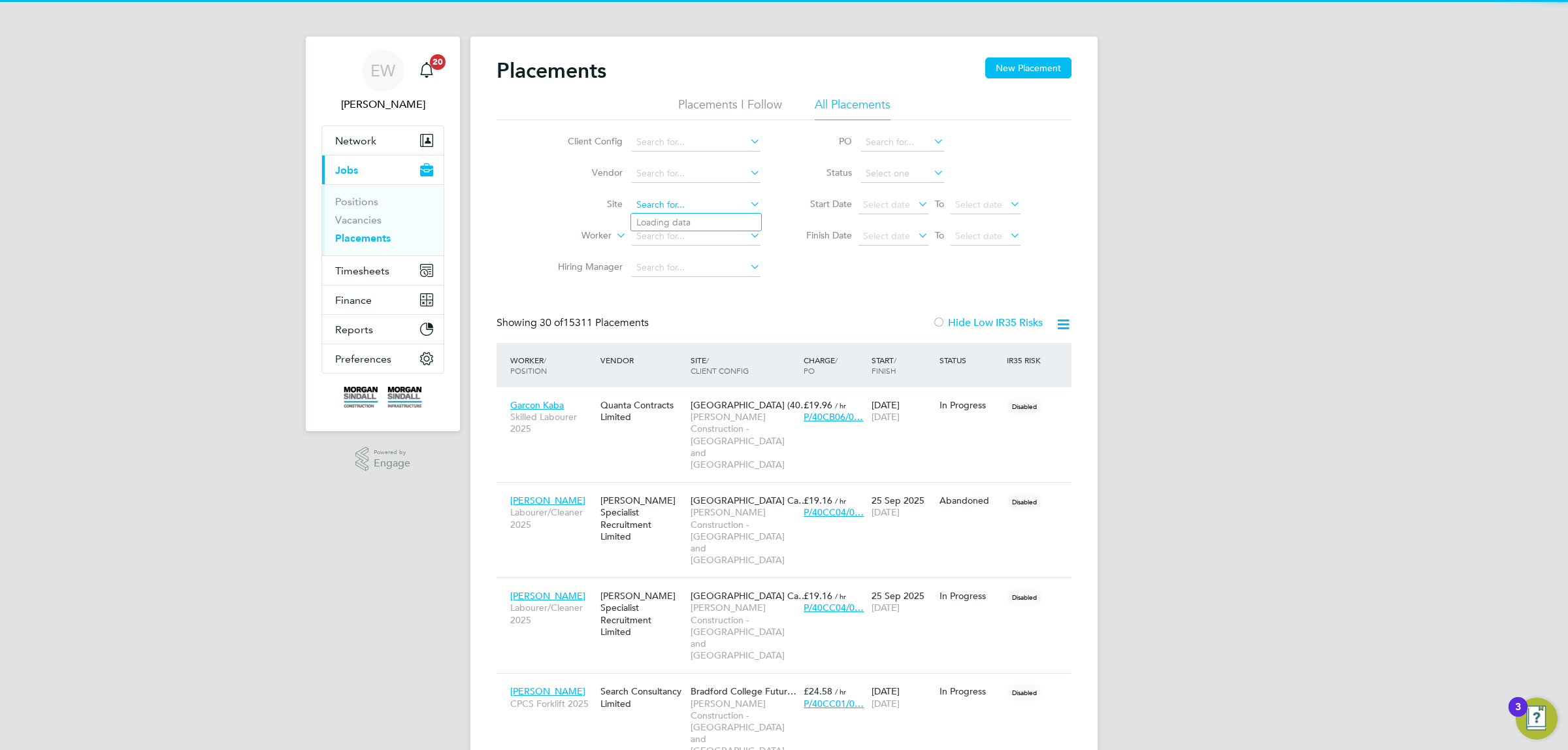
scroll to position [61, 113]
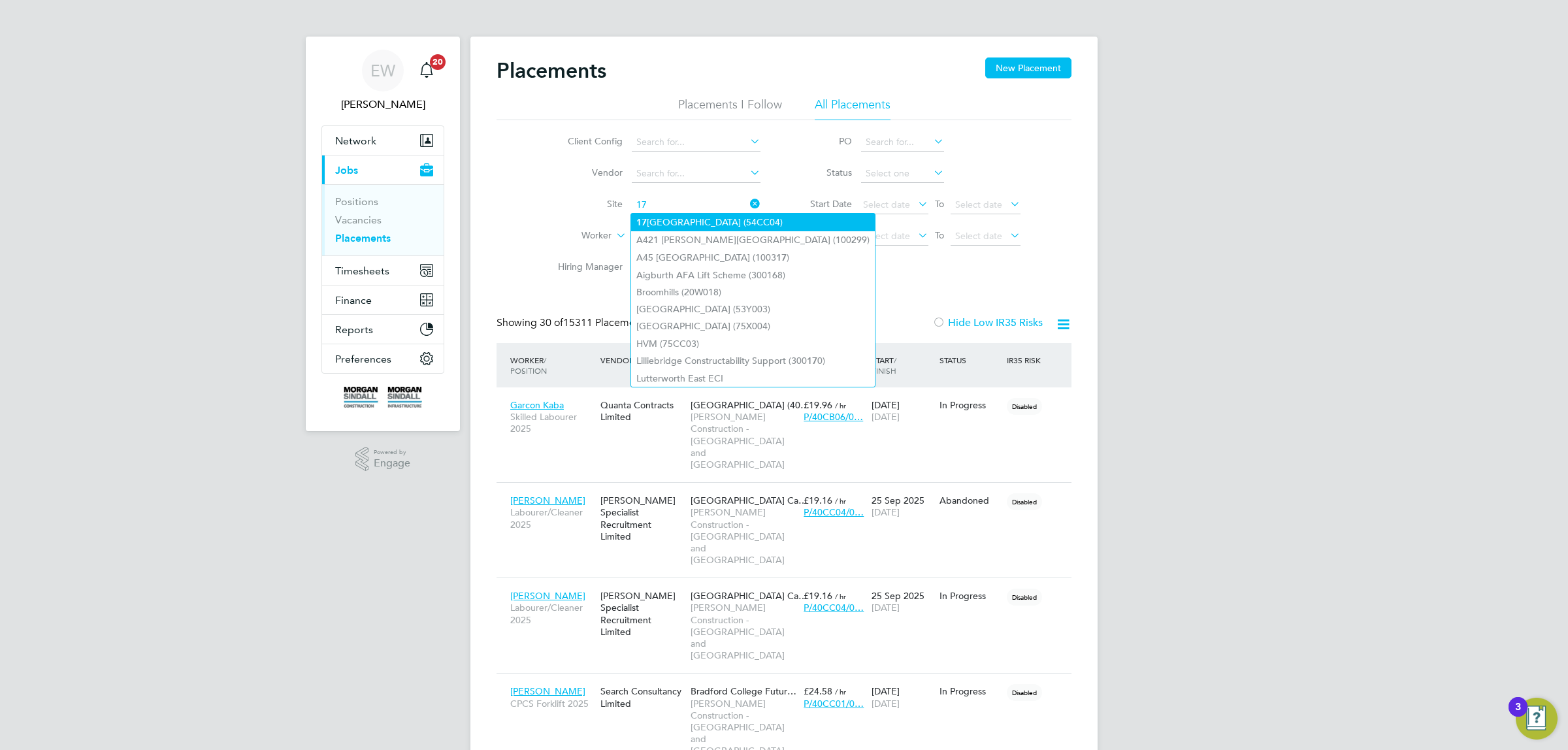
click at [679, 225] on li "17 [GEOGRAPHIC_DATA] (54CC04)" at bounding box center [752, 223] width 243 height 17
type input "17 [GEOGRAPHIC_DATA] (54CC04)"
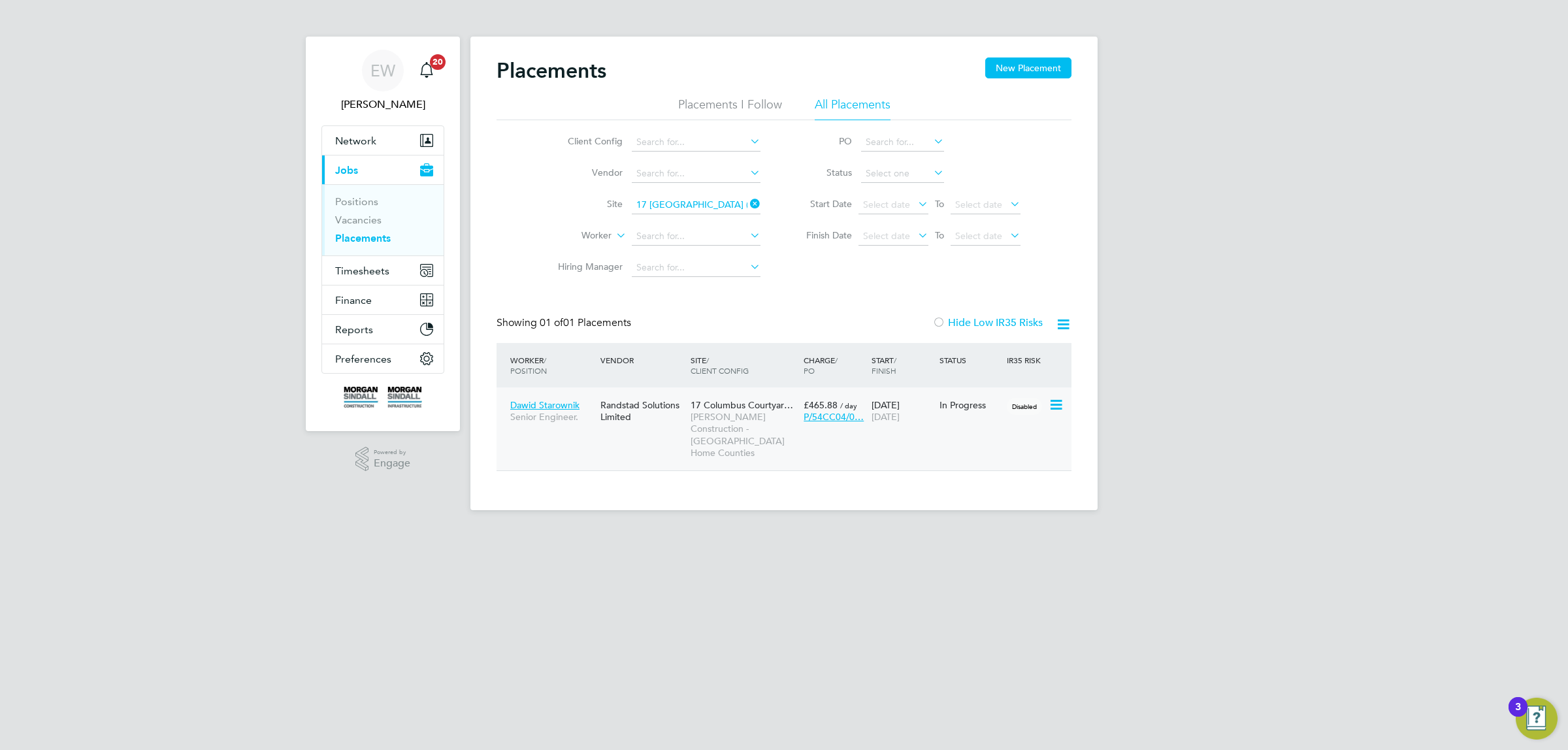
click at [565, 403] on span "Dawid Starownik" at bounding box center [545, 405] width 69 height 12
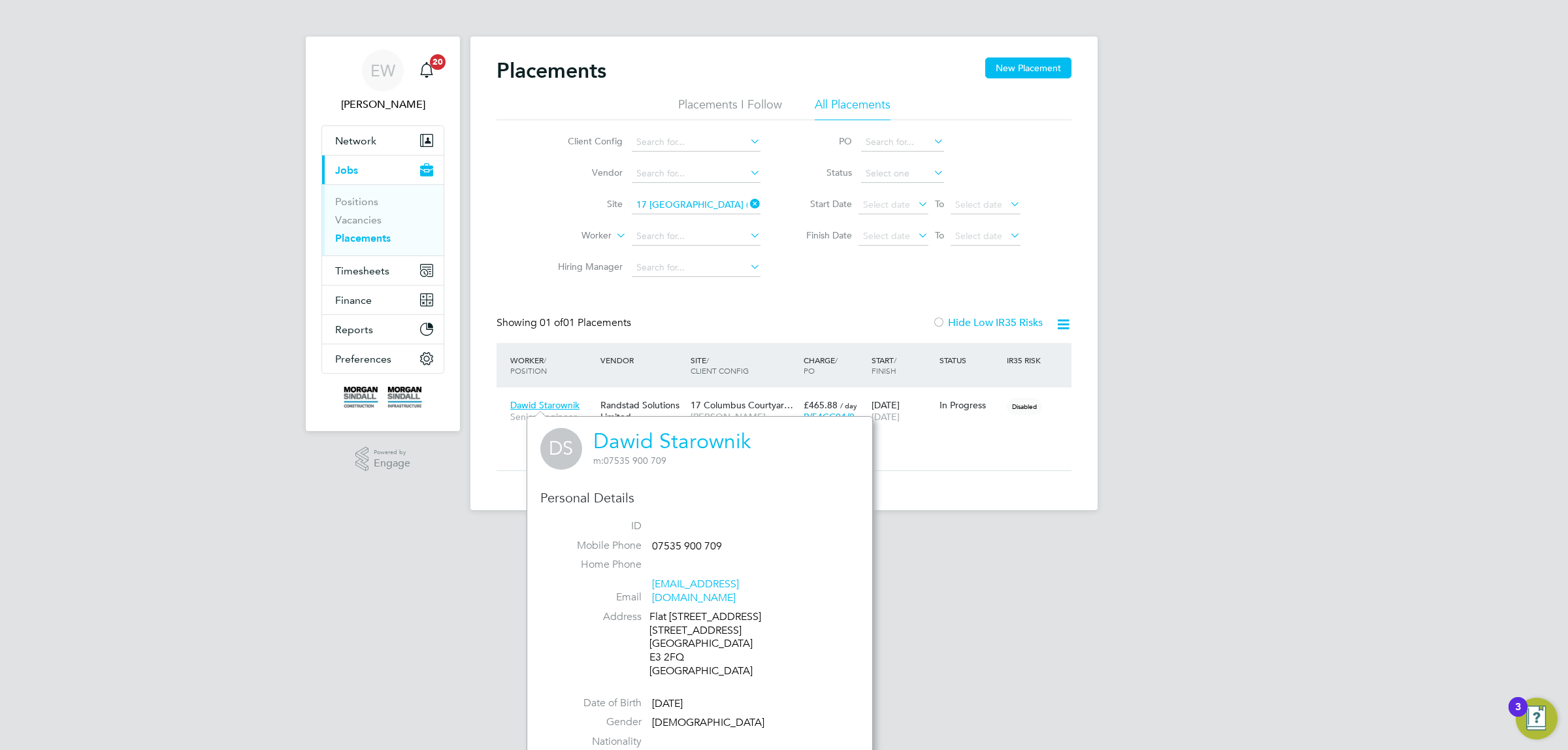
drag, startPoint x: 589, startPoint y: 438, endPoint x: 749, endPoint y: 438, distance: 160.0
click at [749, 438] on div "DS Dawid Starownik m: 07535 900 709" at bounding box center [700, 449] width 319 height 42
click at [772, 435] on div "DS Dawid Starownik m: 07535 900 709" at bounding box center [700, 449] width 319 height 42
drag, startPoint x: 713, startPoint y: 437, endPoint x: 595, endPoint y: 434, distance: 118.0
click at [595, 434] on div "DS Dawid Starownik m: 07535 900 709" at bounding box center [700, 449] width 319 height 42
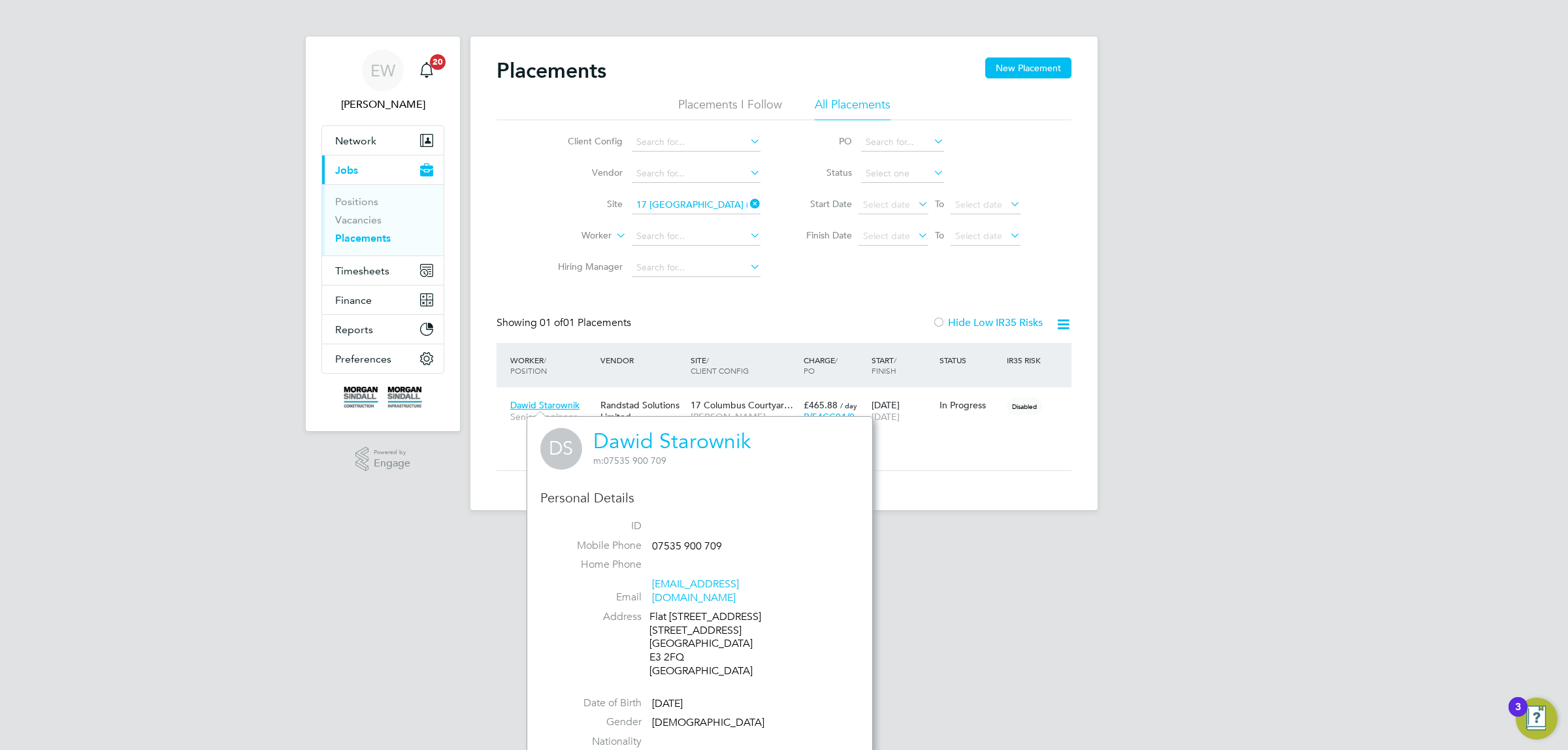
click at [591, 435] on div "DS Dawid Starownik m: 07535 900 709" at bounding box center [700, 449] width 319 height 42
drag, startPoint x: 586, startPoint y: 435, endPoint x: 744, endPoint y: 433, distance: 158.0
click at [744, 433] on div "DS Dawid Starownik m: 07535 900 709" at bounding box center [700, 449] width 319 height 42
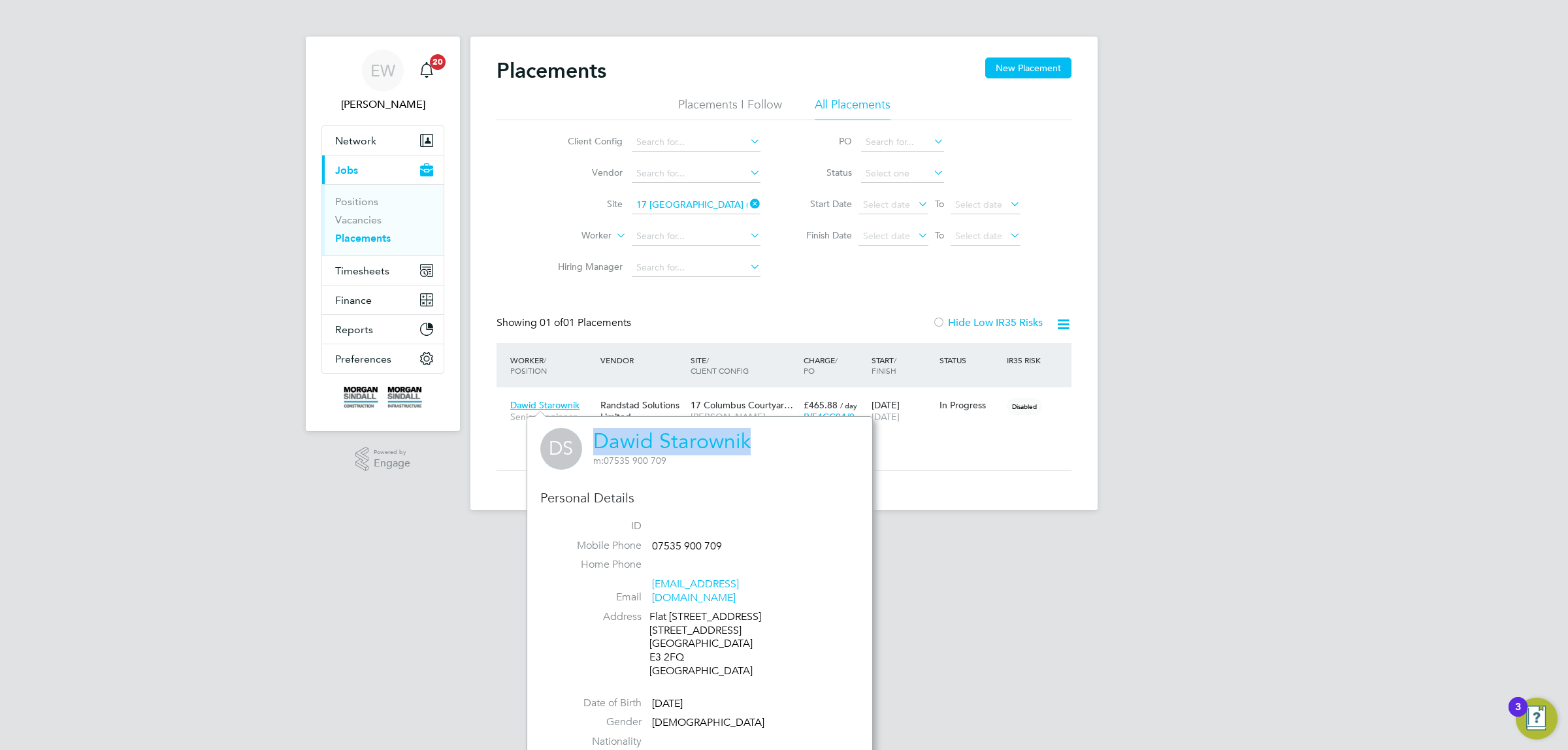
copy link "Dawid Starownik"
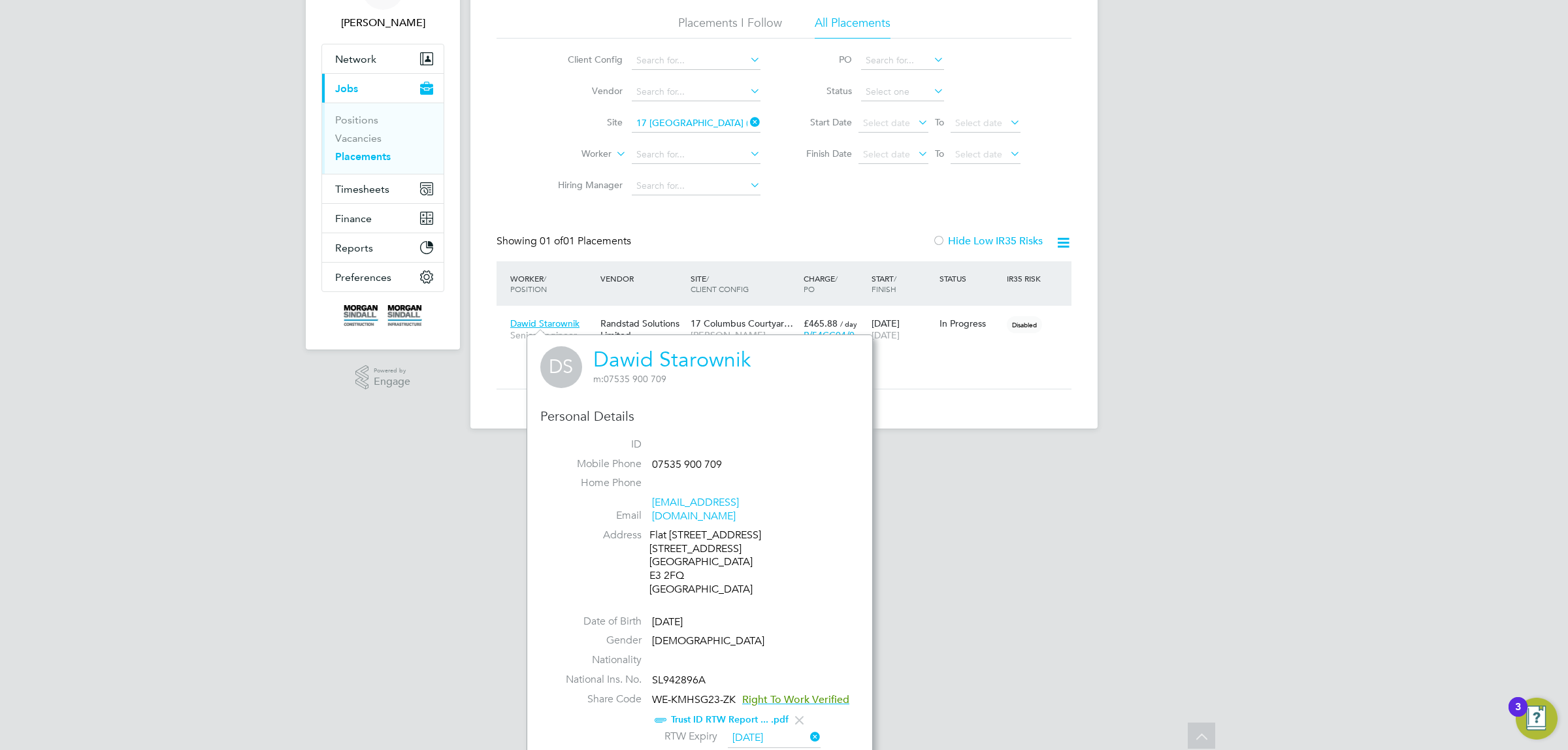
click at [514, 450] on html "EW [PERSON_NAME] Notifications 20 Applications: Network Team Members Businesses…" at bounding box center [784, 184] width 1568 height 531
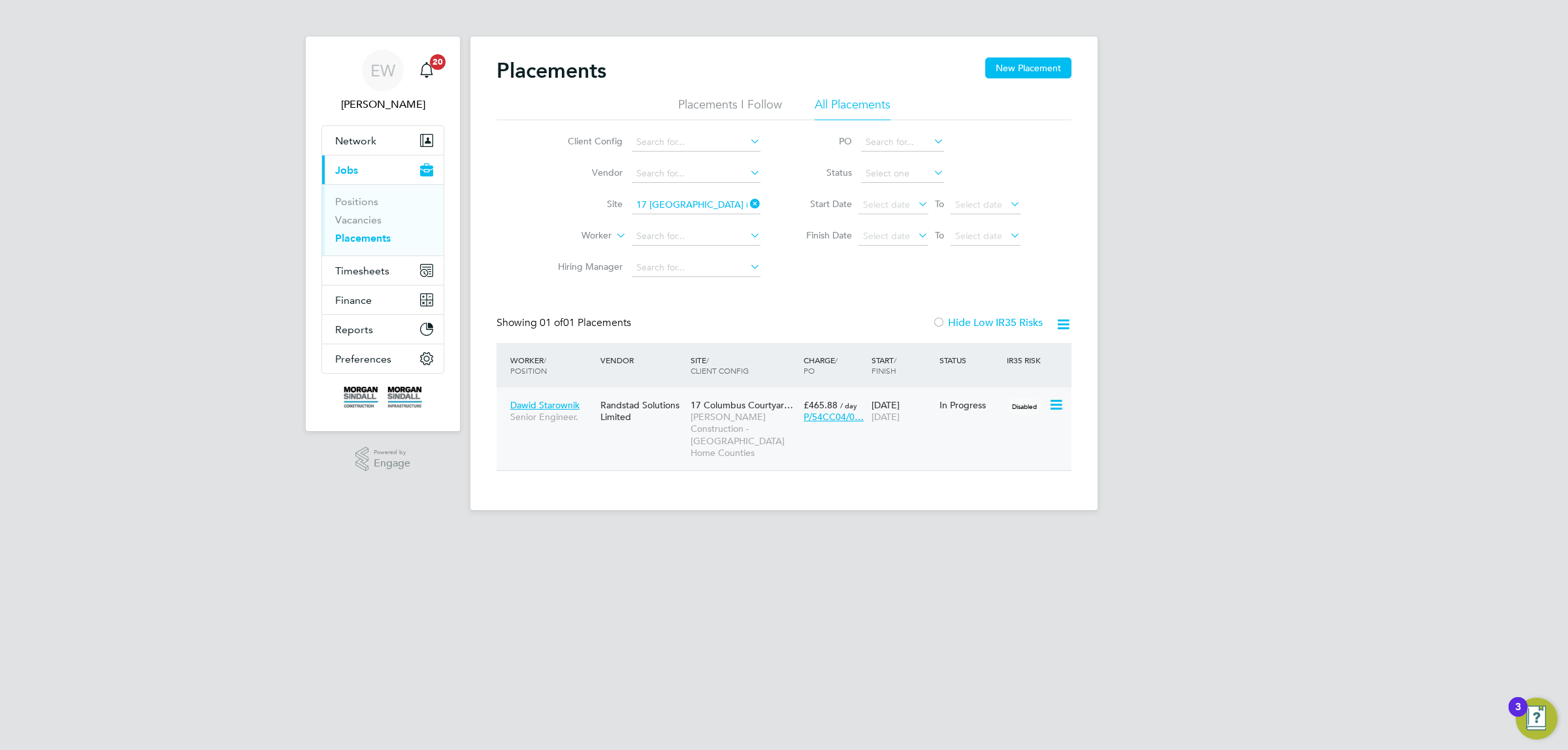
click at [545, 400] on span "Dawid Starownik" at bounding box center [545, 405] width 69 height 12
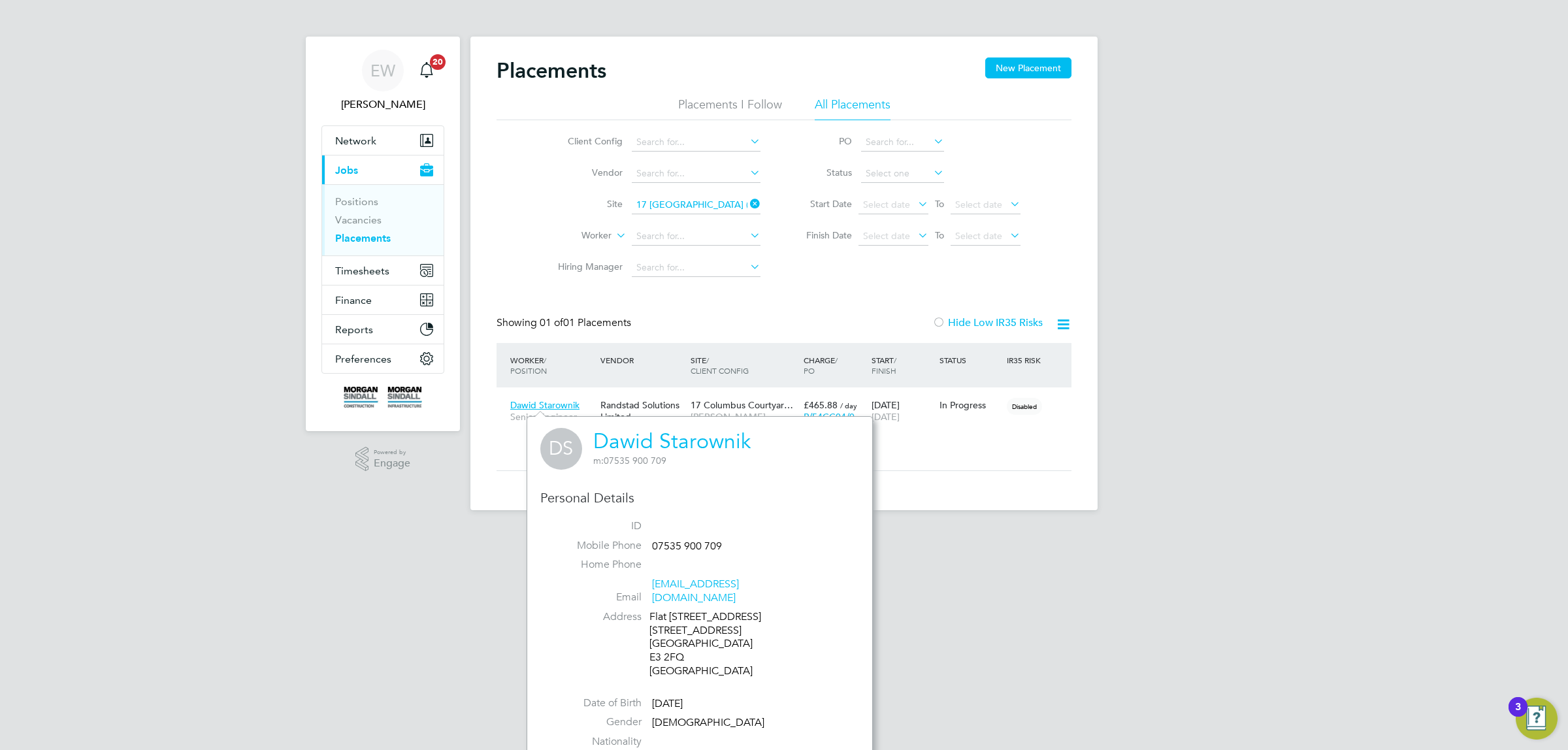
click at [662, 649] on div "Flat [STREET_ADDRESS]" at bounding box center [711, 645] width 124 height 68
click at [654, 648] on div "Flat [STREET_ADDRESS]" at bounding box center [711, 645] width 124 height 68
drag, startPoint x: 654, startPoint y: 648, endPoint x: 668, endPoint y: 644, distance: 14.6
click at [668, 644] on div "Flat [STREET_ADDRESS]" at bounding box center [711, 645] width 124 height 68
copy div "E3 2FQ"
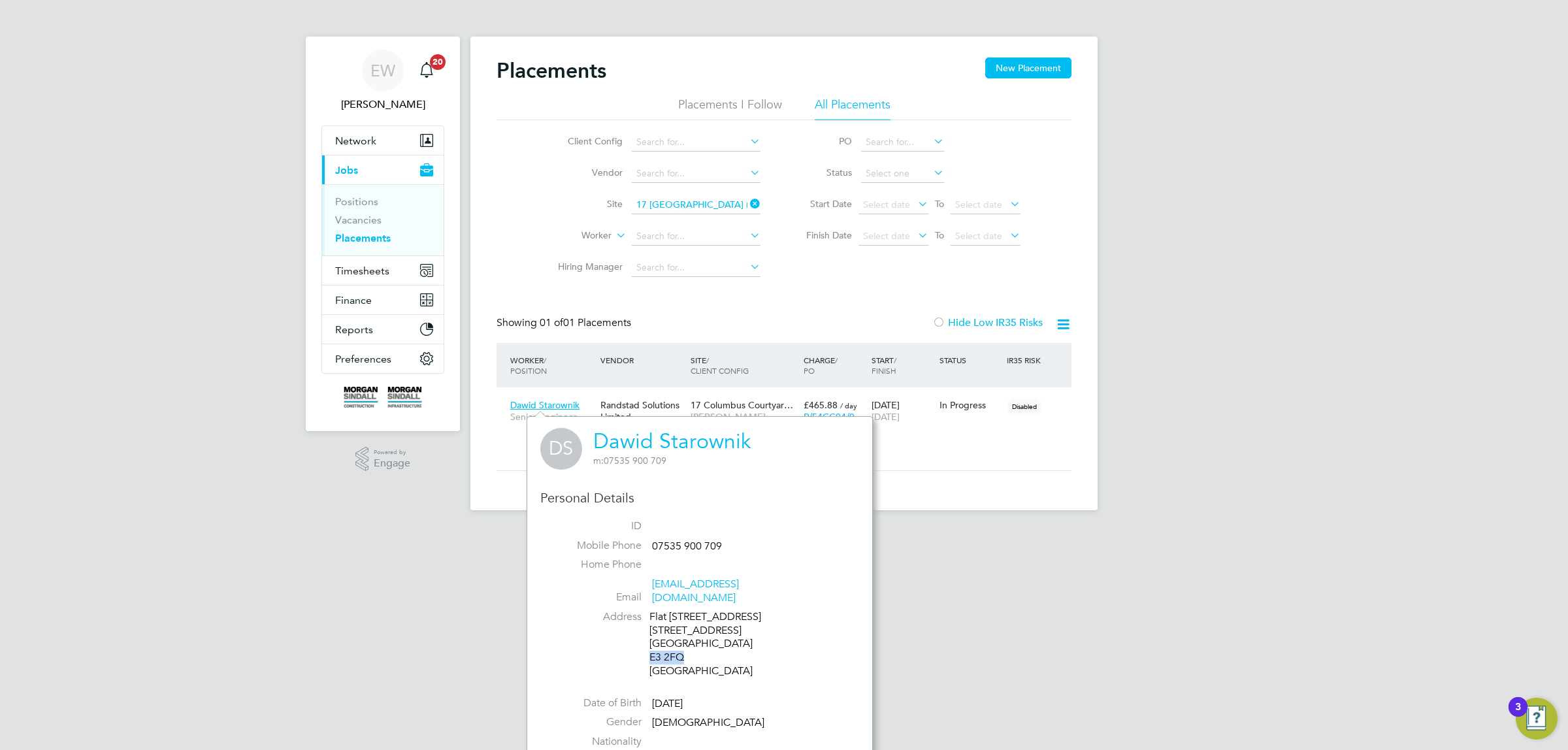
drag, startPoint x: 901, startPoint y: 484, endPoint x: 441, endPoint y: 393, distance: 468.9
click at [901, 484] on div "Placements New Placement Placements I Follow All Placements Client Config Vendo…" at bounding box center [783, 274] width 627 height 474
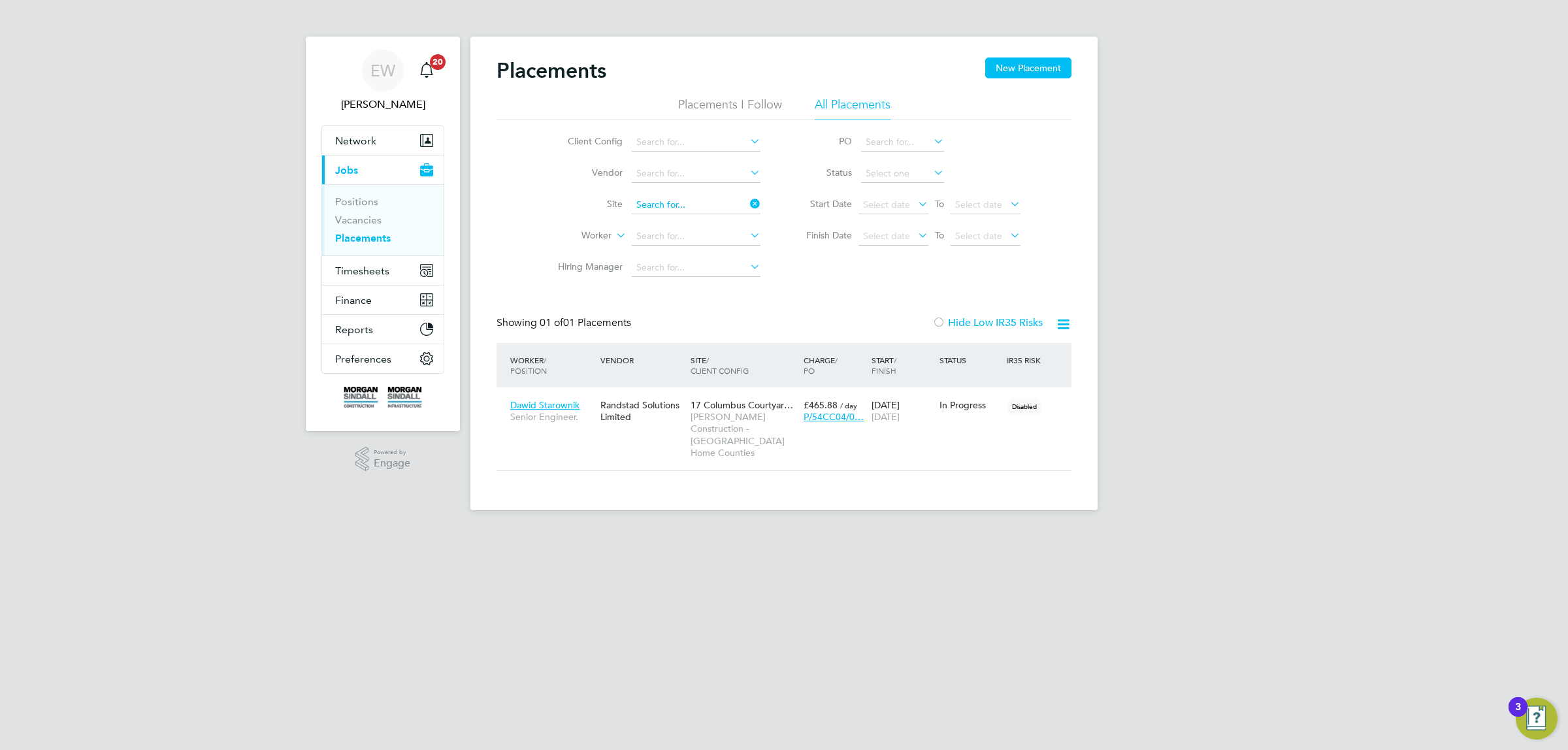
click at [671, 204] on input at bounding box center [696, 205] width 128 height 18
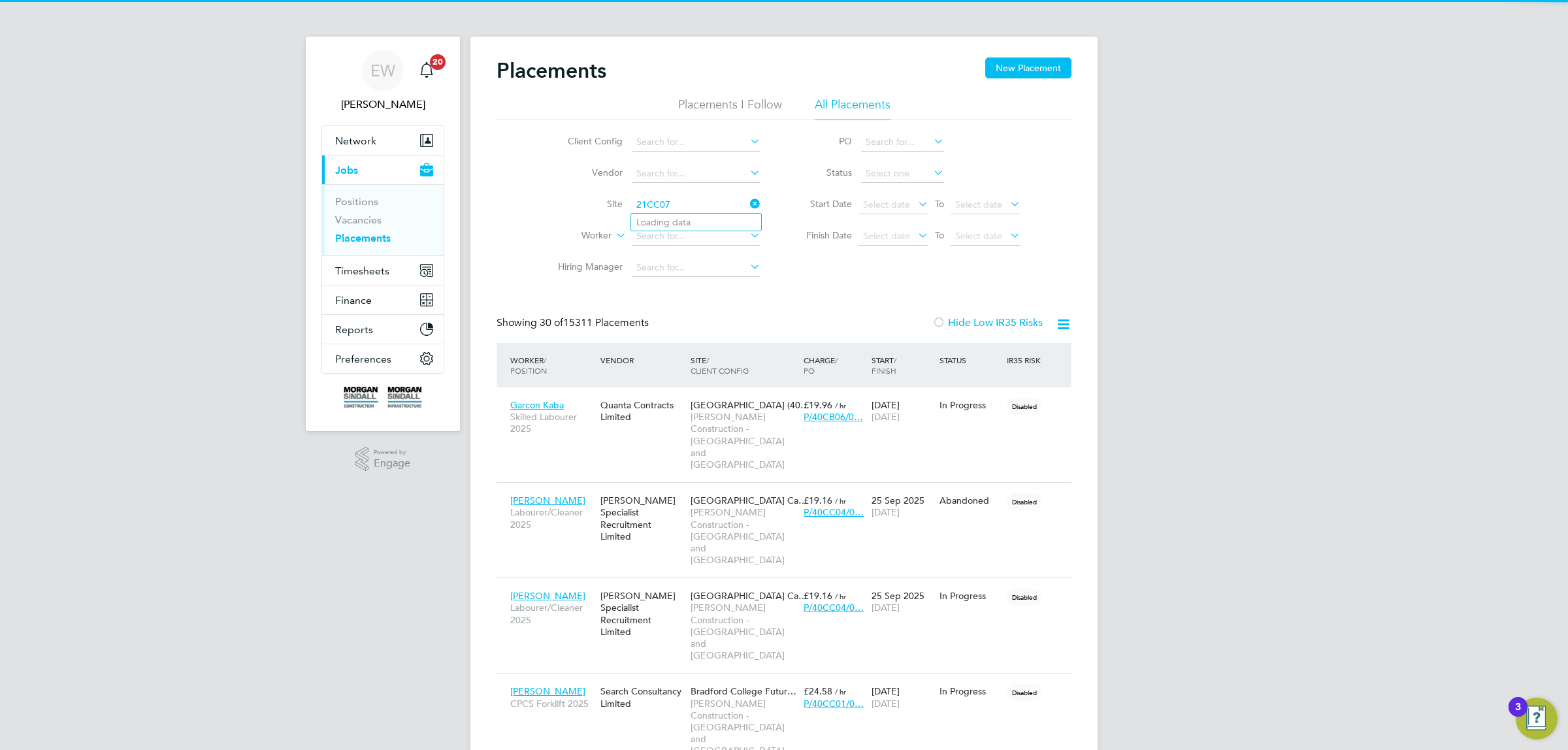
scroll to position [61, 113]
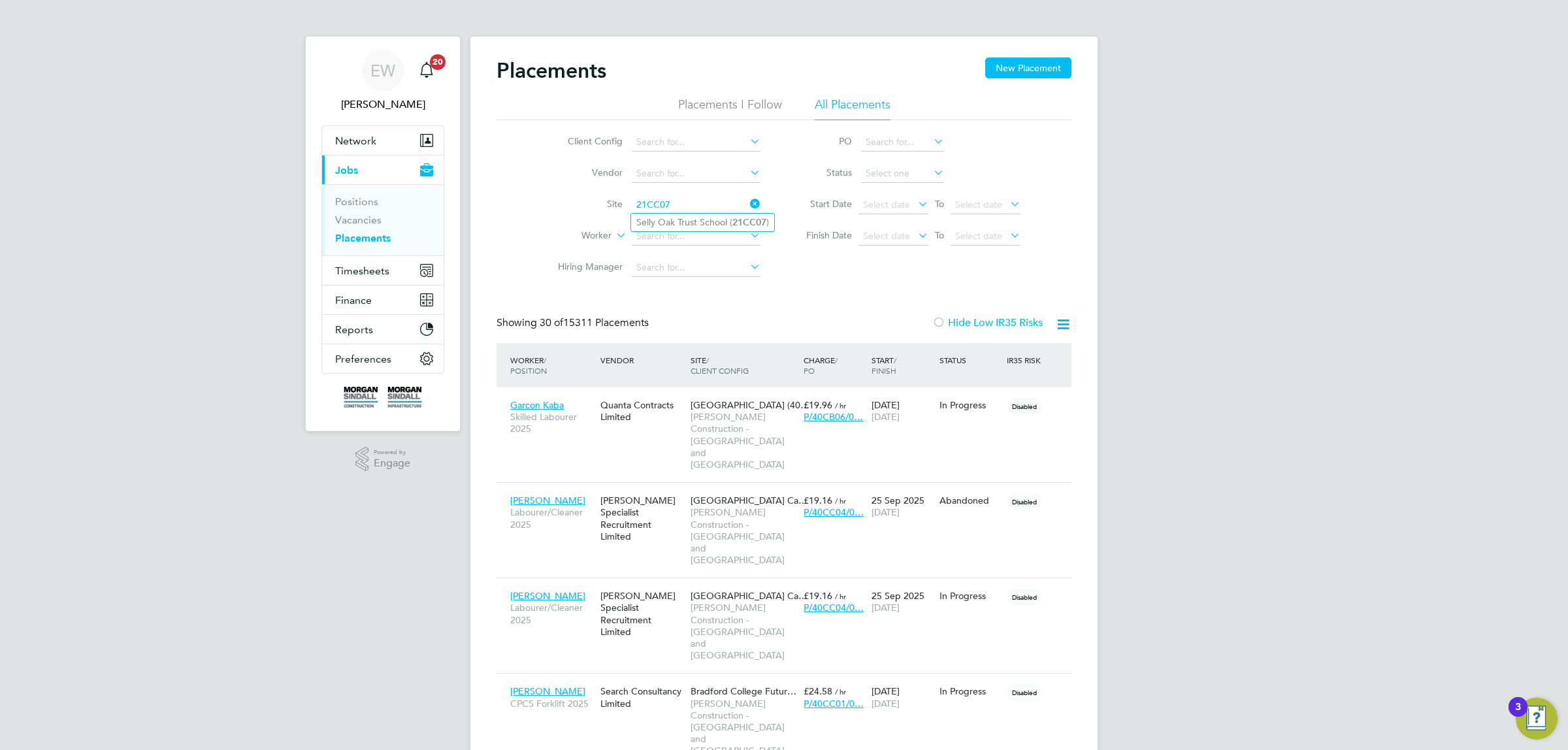
click at [673, 217] on li "Selly Oak Trust School ( 21CC07 )" at bounding box center [702, 223] width 143 height 17
type input "Selly Oak Trust School (21CC07)"
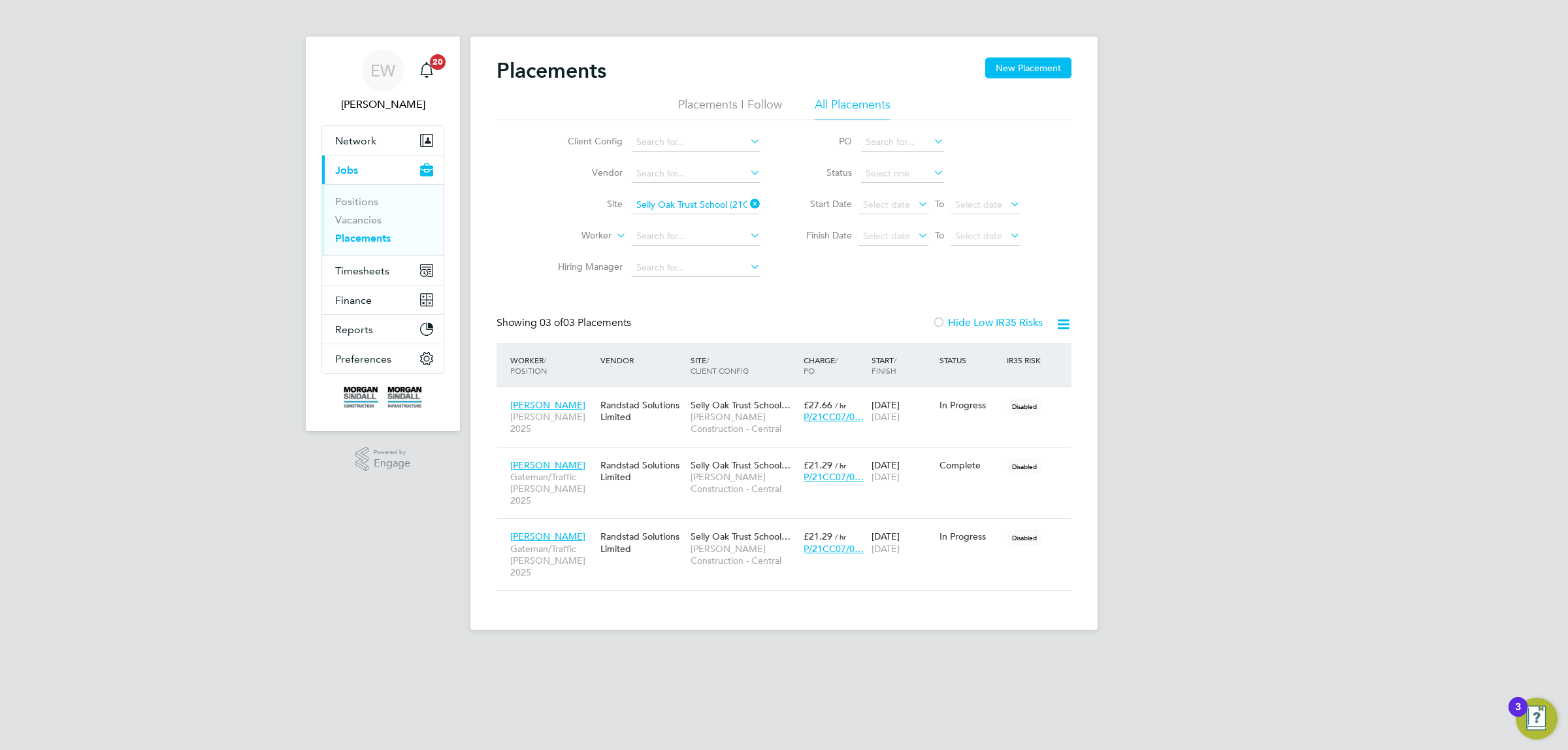
click at [1059, 327] on icon at bounding box center [1063, 324] width 17 height 17
click at [1013, 356] on li "Download Placements Report" at bounding box center [999, 355] width 140 height 18
click at [690, 207] on input at bounding box center [696, 205] width 128 height 18
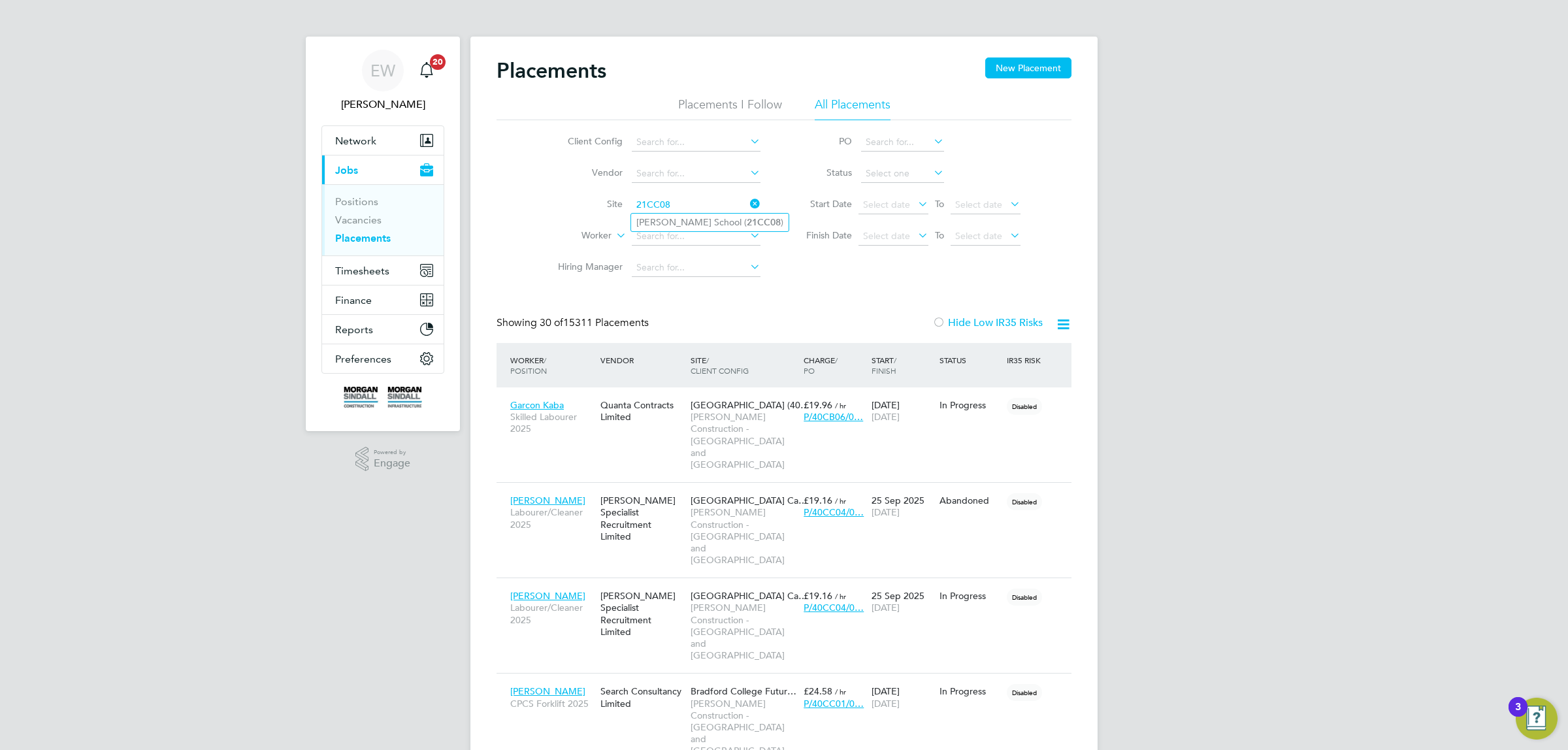
click at [676, 221] on li "[PERSON_NAME][GEOGRAPHIC_DATA] ( 21CC08 )" at bounding box center [709, 223] width 158 height 17
type input "[PERSON_NAME][GEOGRAPHIC_DATA] (21CC08)"
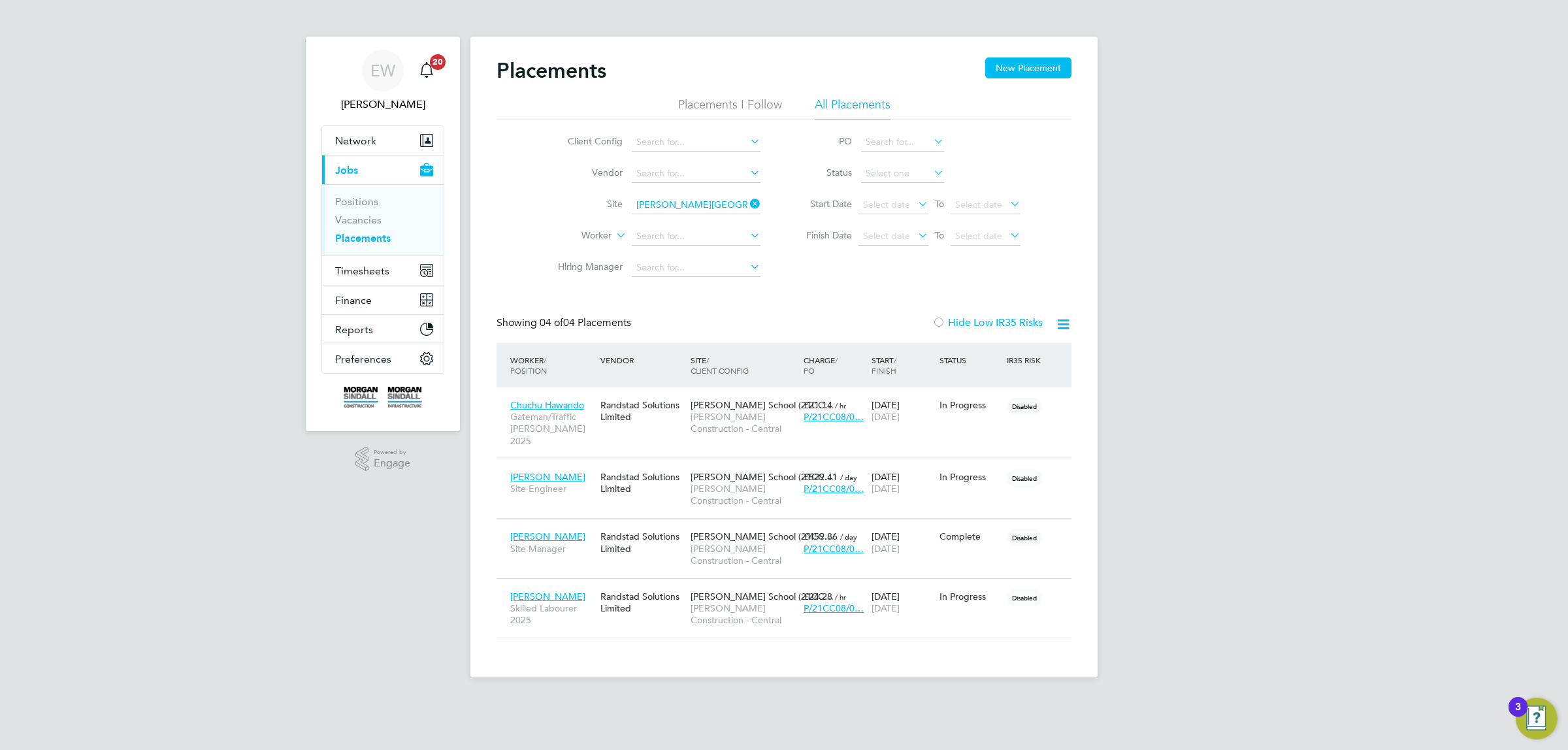
click at [1057, 323] on icon at bounding box center [1063, 324] width 17 height 17
click at [1024, 354] on li "Download Placements Report" at bounding box center [999, 355] width 140 height 18
click at [706, 200] on input at bounding box center [696, 205] width 128 height 18
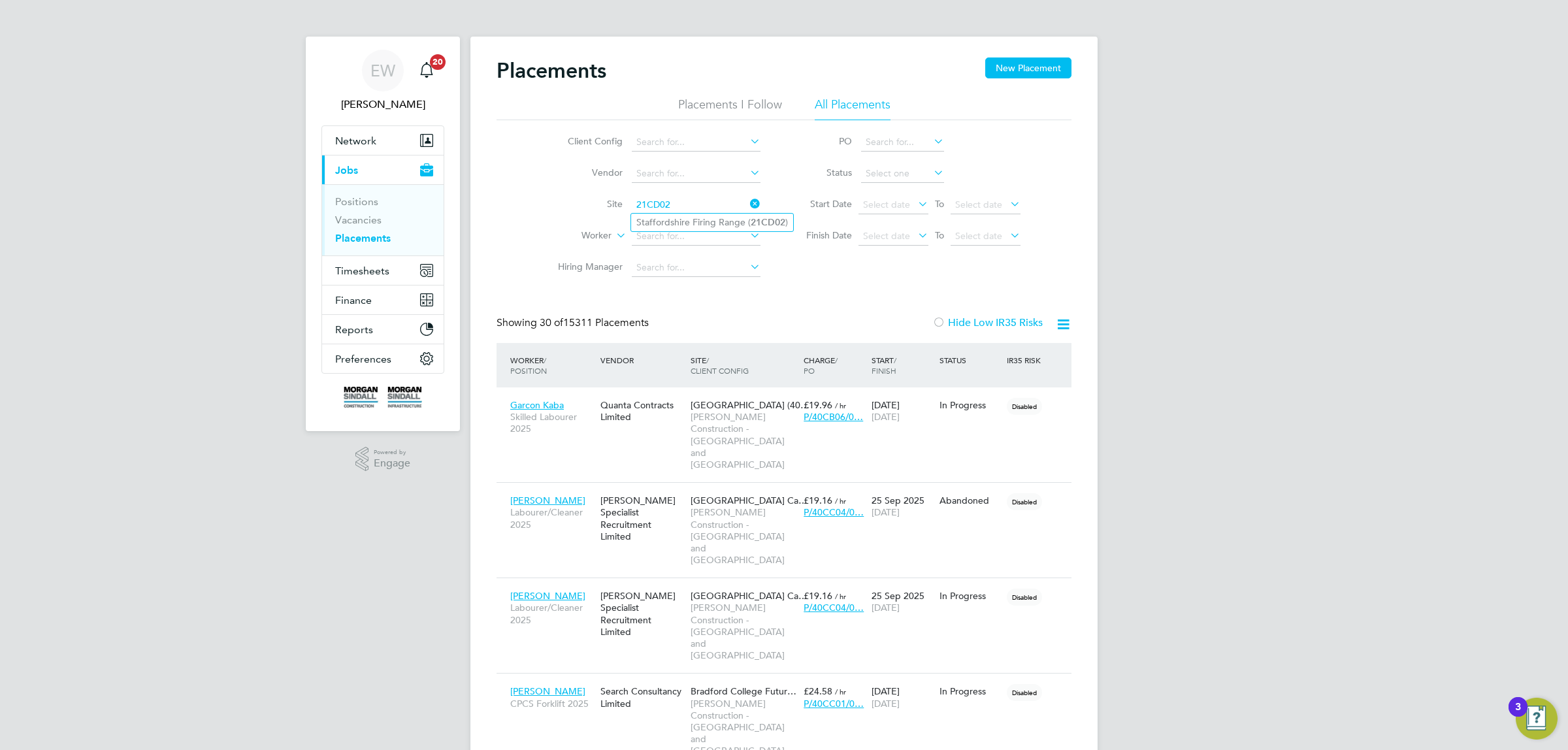
click at [690, 220] on li "Staffordshire Firing Range ( 21CD02 )" at bounding box center [712, 223] width 162 height 17
type input "Staffordshire Firing Range (21CD02)"
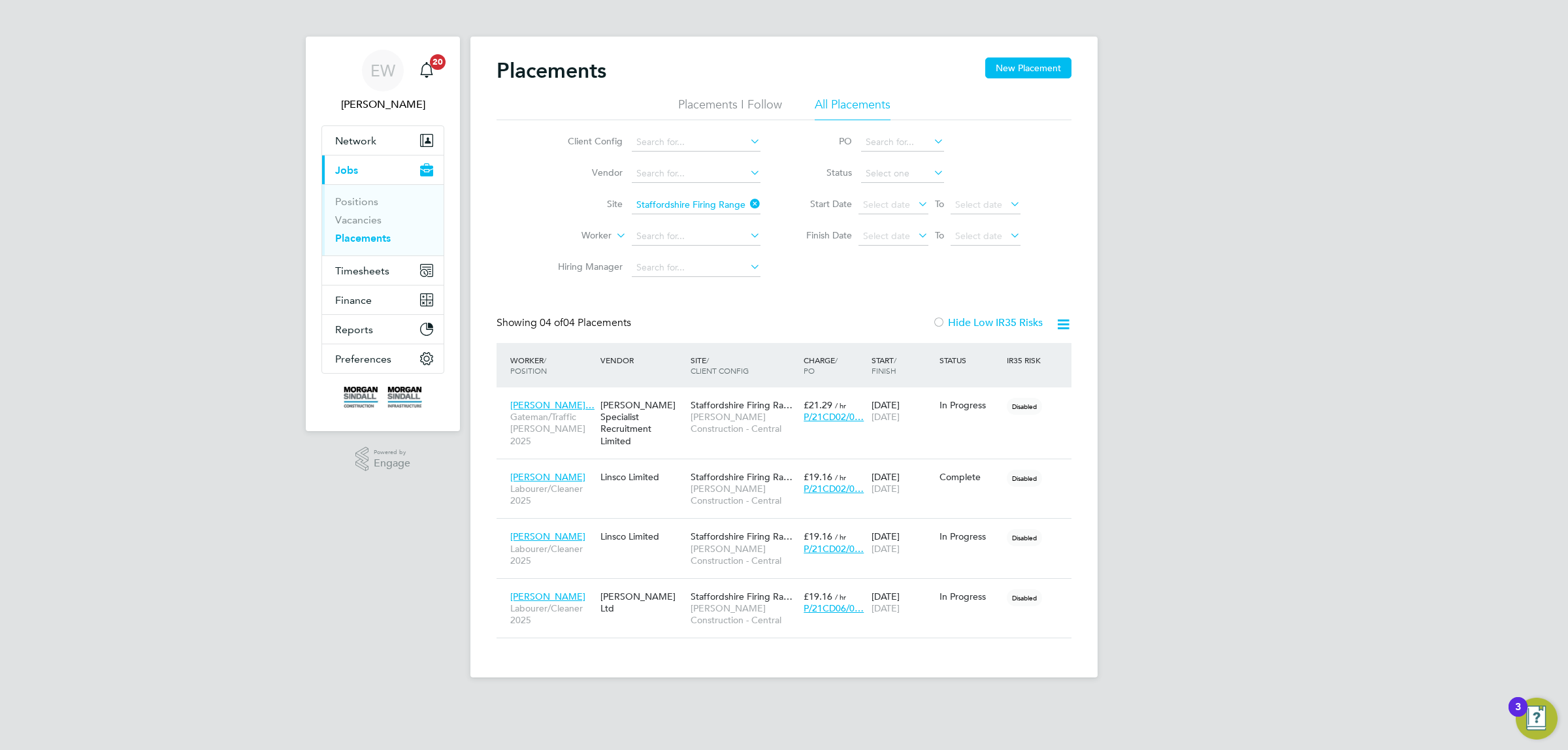
click at [1070, 322] on icon at bounding box center [1063, 324] width 17 height 17
click at [1020, 353] on li "Download Placements Report" at bounding box center [999, 355] width 140 height 18
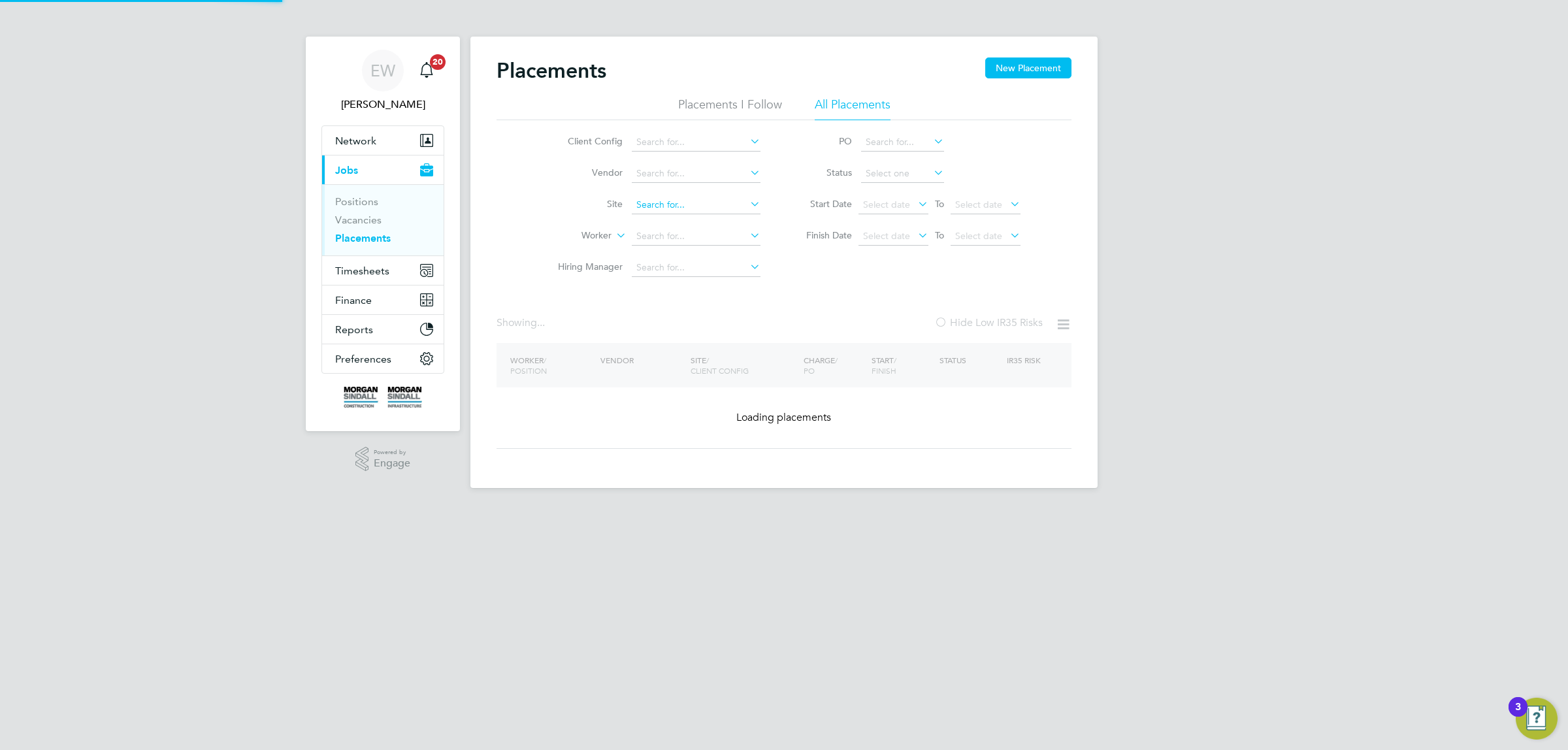
click at [679, 209] on input at bounding box center [696, 205] width 128 height 18
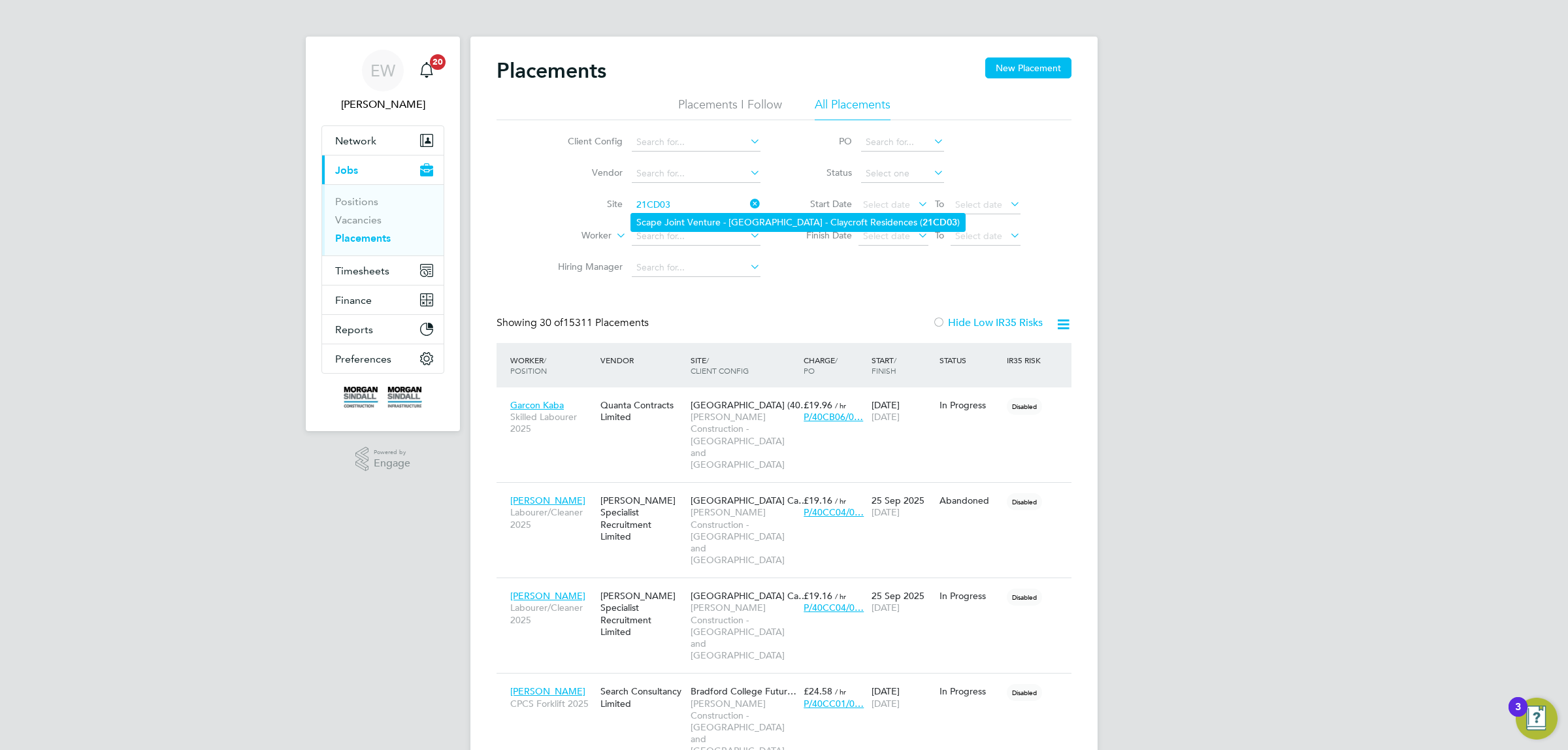
click at [680, 220] on li "Scape Joint Venture - [GEOGRAPHIC_DATA] - Claycroft Residences ( 21CD03 )" at bounding box center [797, 223] width 334 height 17
type input "Scape Joint Venture - [GEOGRAPHIC_DATA] - Claycroft Residences (21CD03)"
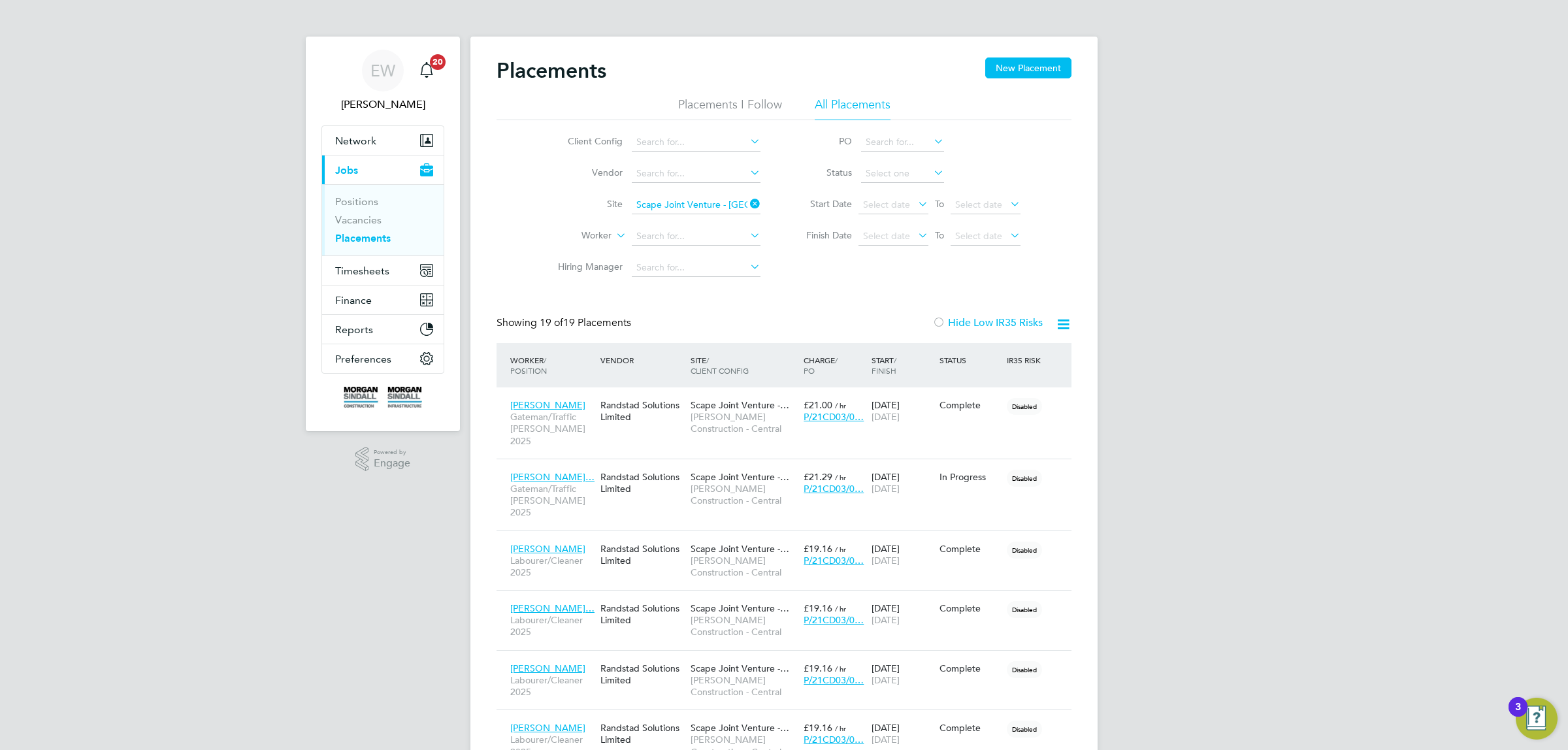
click at [1066, 331] on icon at bounding box center [1063, 324] width 17 height 17
click at [981, 355] on li "Download Placements Report" at bounding box center [999, 355] width 140 height 18
click at [681, 209] on input "Scape Joint Venture - [GEOGRAPHIC_DATA] - Claycroft Residences (21CD03)" at bounding box center [696, 205] width 128 height 18
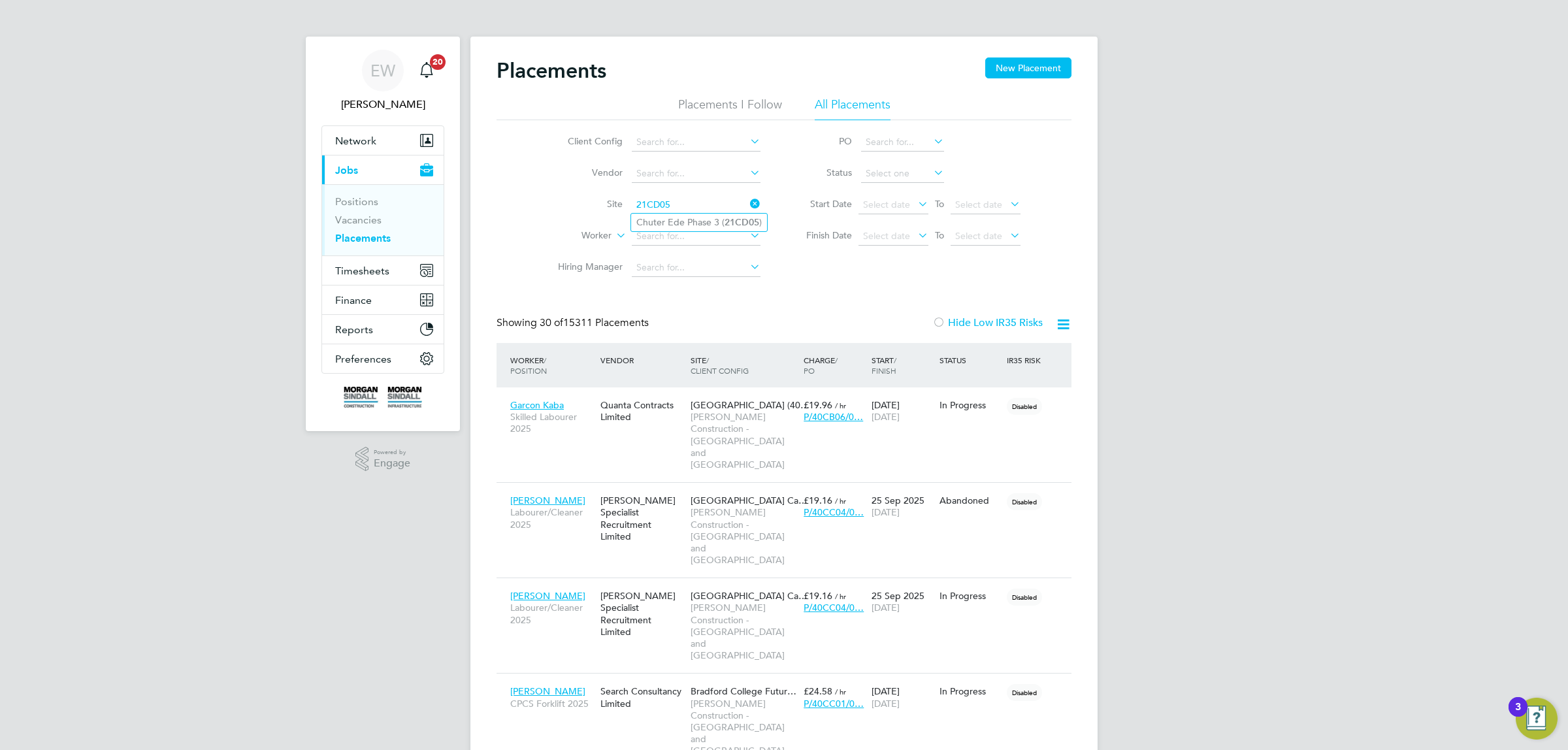
click at [690, 221] on li "Chuter Ede Phase 3 ( 21CD05 )" at bounding box center [698, 223] width 136 height 17
type input "Chuter Ede Phase 3 (21CD05)"
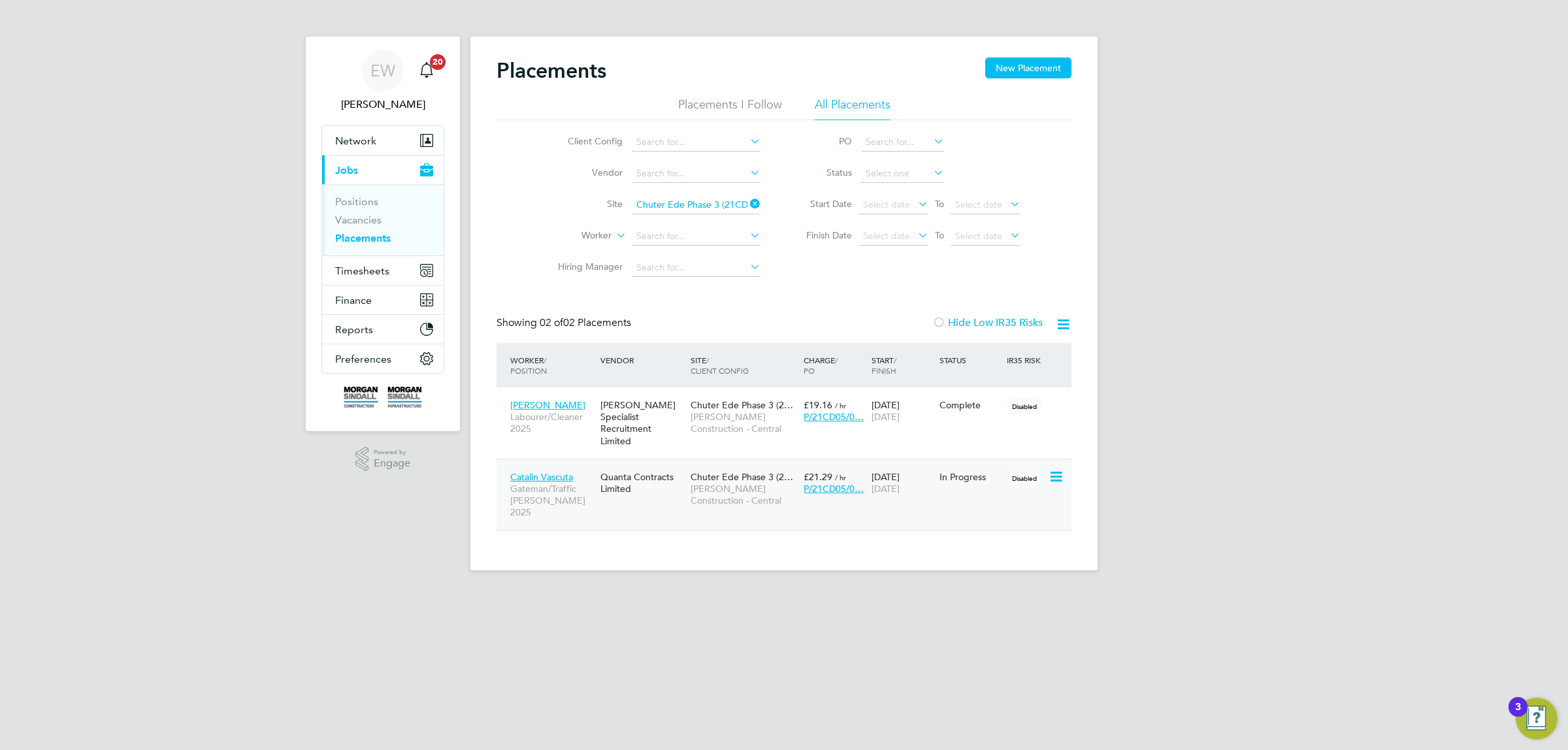
click at [539, 471] on span "Catalin Vascuta" at bounding box center [541, 476] width 63 height 12
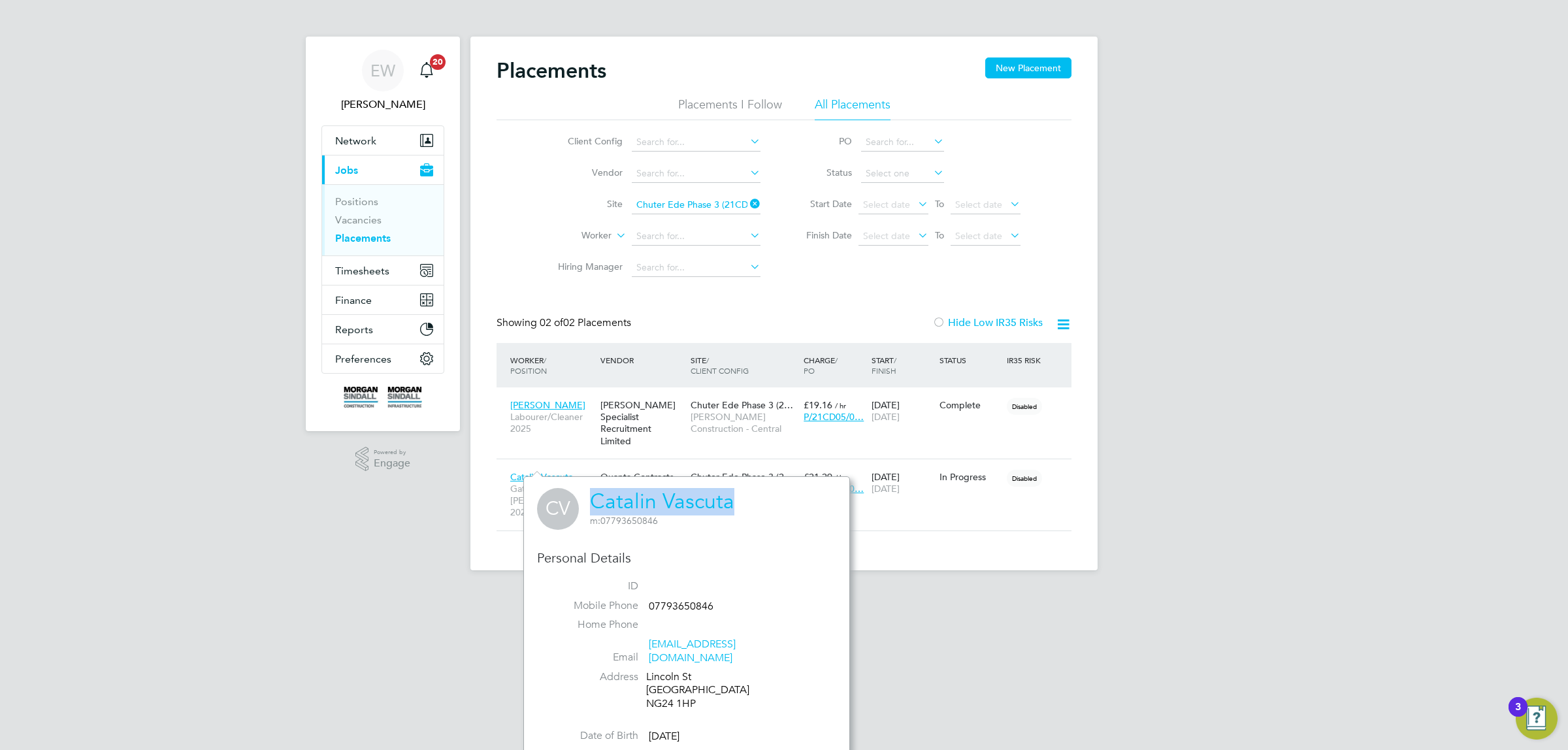
drag, startPoint x: 619, startPoint y: 498, endPoint x: 727, endPoint y: 498, distance: 108.0
click at [727, 498] on div "CV Catalin Vascuta m: 07793650846" at bounding box center [686, 509] width 299 height 42
copy link "Catalin Vascuta"
drag, startPoint x: 400, startPoint y: 596, endPoint x: 475, endPoint y: 576, distance: 77.6
click at [400, 591] on html "EW [PERSON_NAME] Notifications 20 Applications: Network Team Members Businesses…" at bounding box center [784, 296] width 1568 height 591
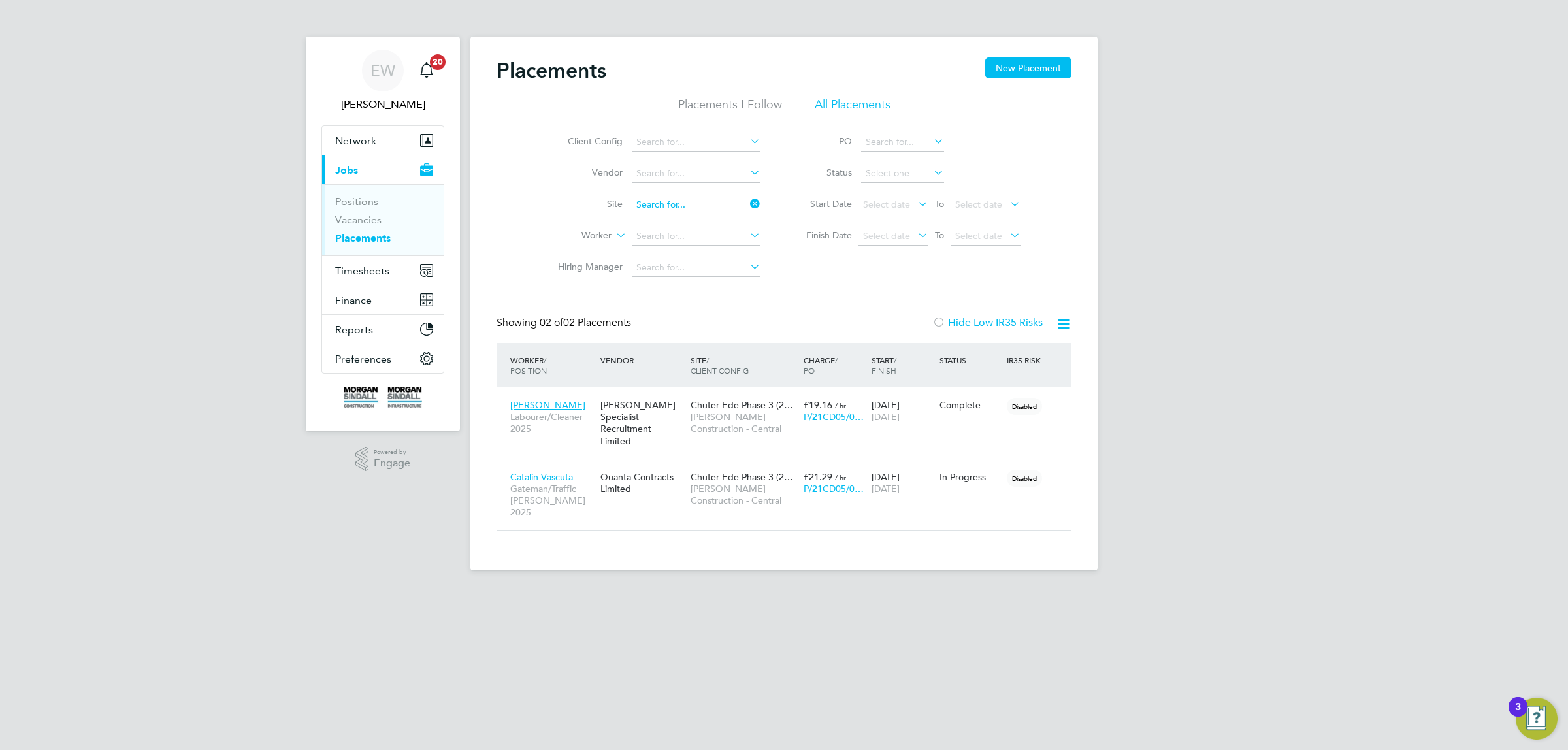
click at [656, 200] on input at bounding box center [696, 205] width 128 height 18
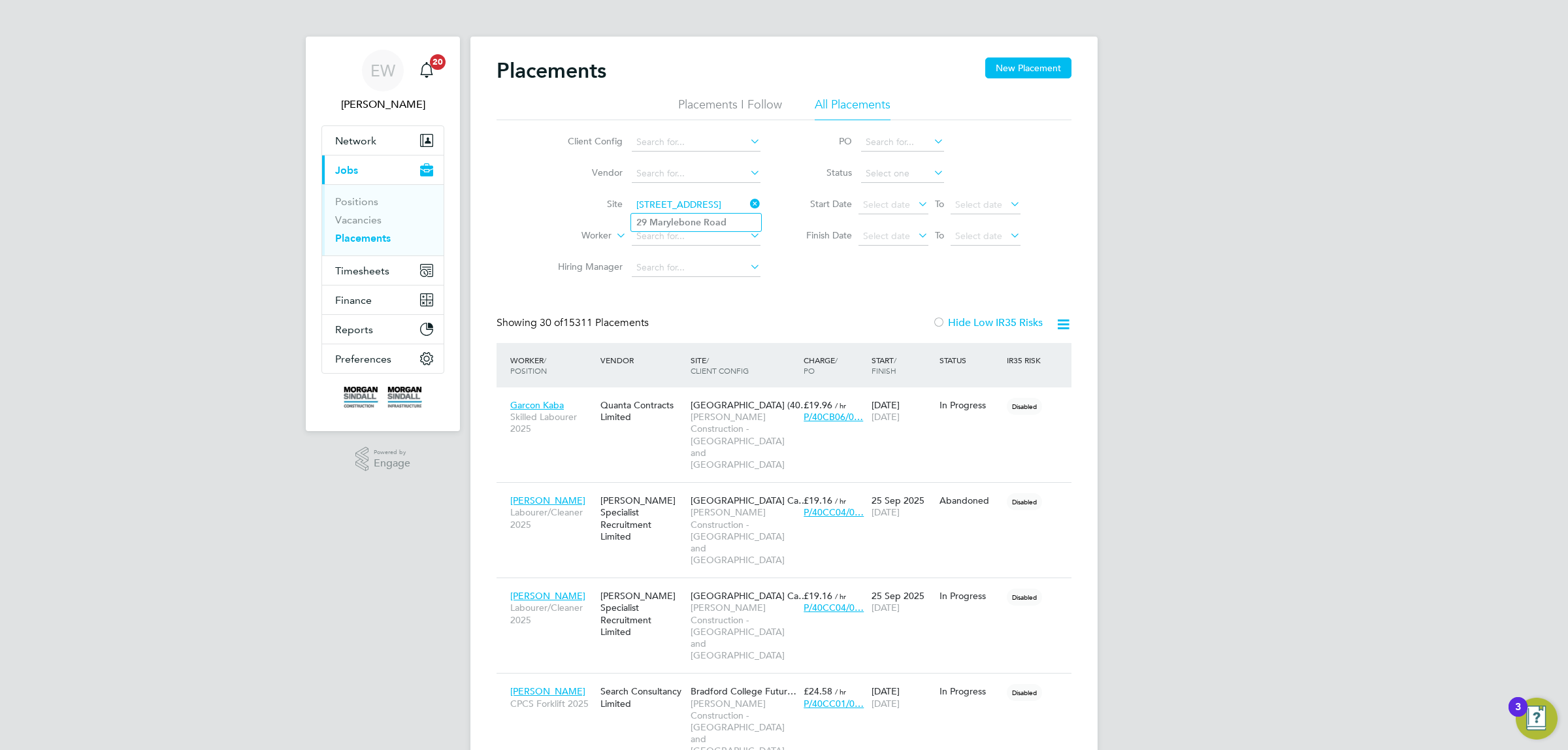
type input "[STREET_ADDRESS]"
click at [670, 220] on b "Marylebone" at bounding box center [675, 223] width 52 height 11
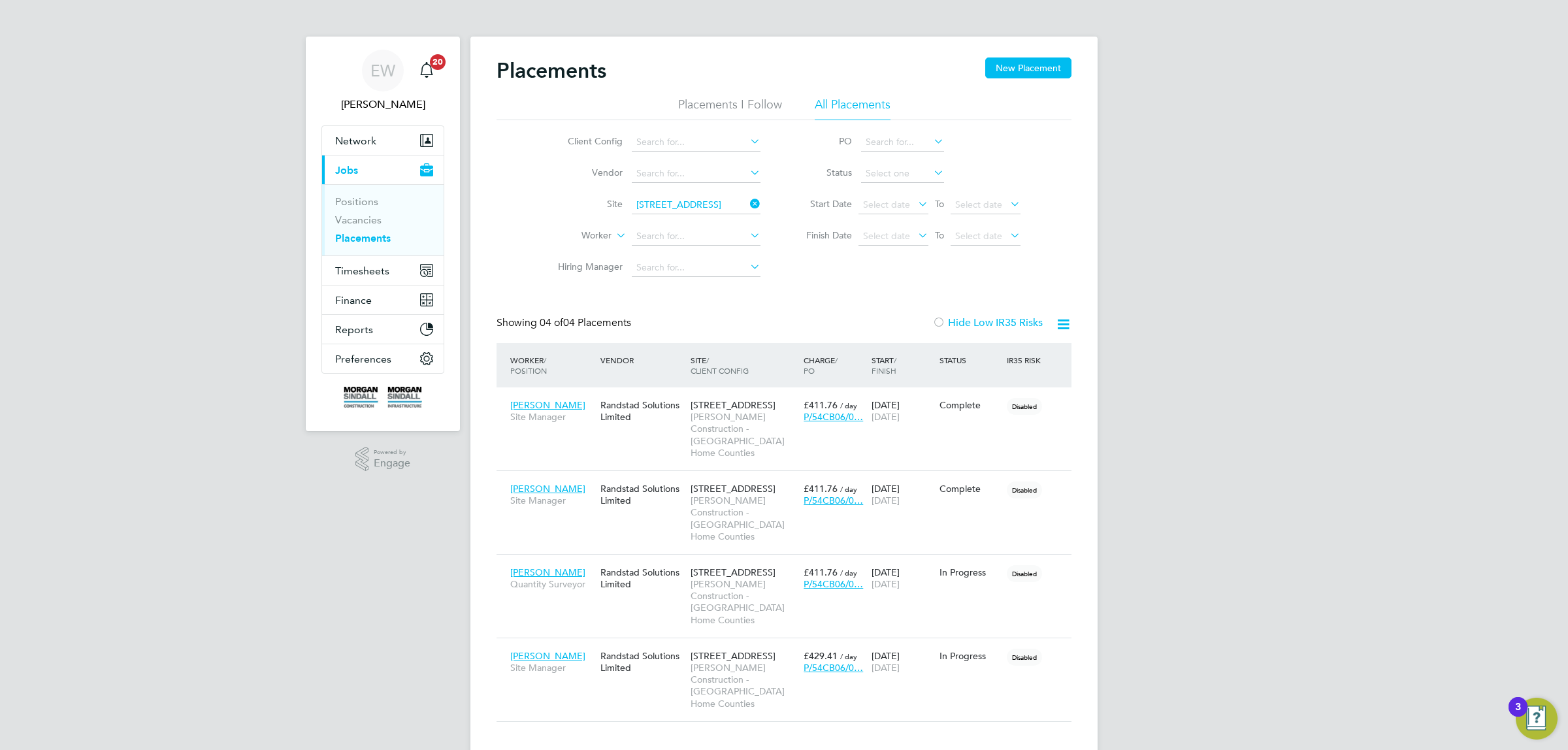
click at [1063, 320] on icon at bounding box center [1063, 324] width 17 height 17
click at [1016, 351] on li "Download Placements Report" at bounding box center [999, 355] width 140 height 18
click at [687, 210] on input "[STREET_ADDRESS]" at bounding box center [696, 205] width 128 height 18
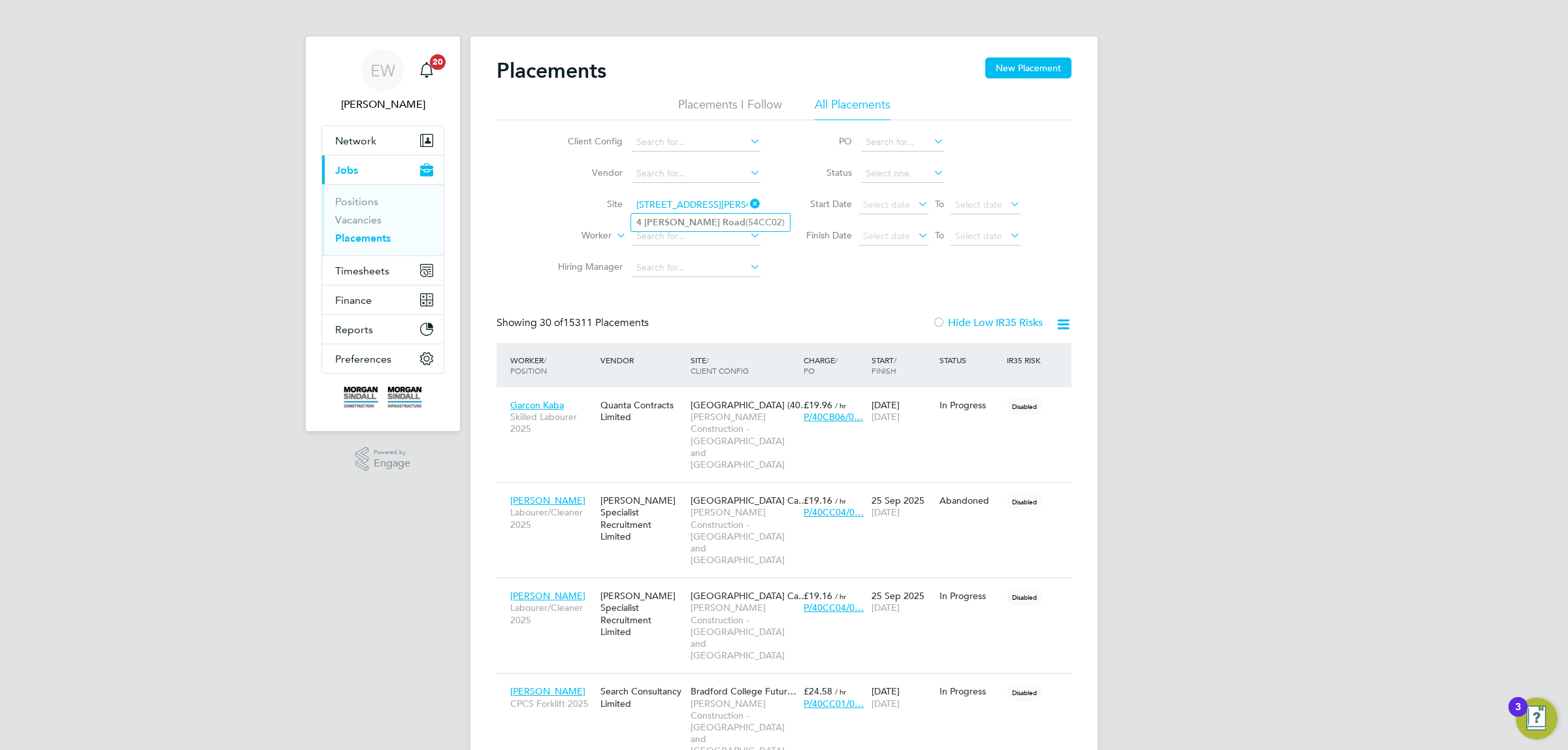
click at [678, 220] on b "[PERSON_NAME]" at bounding box center [683, 223] width 76 height 11
type input "[STREET_ADDRESS][PERSON_NAME] (54CC02)"
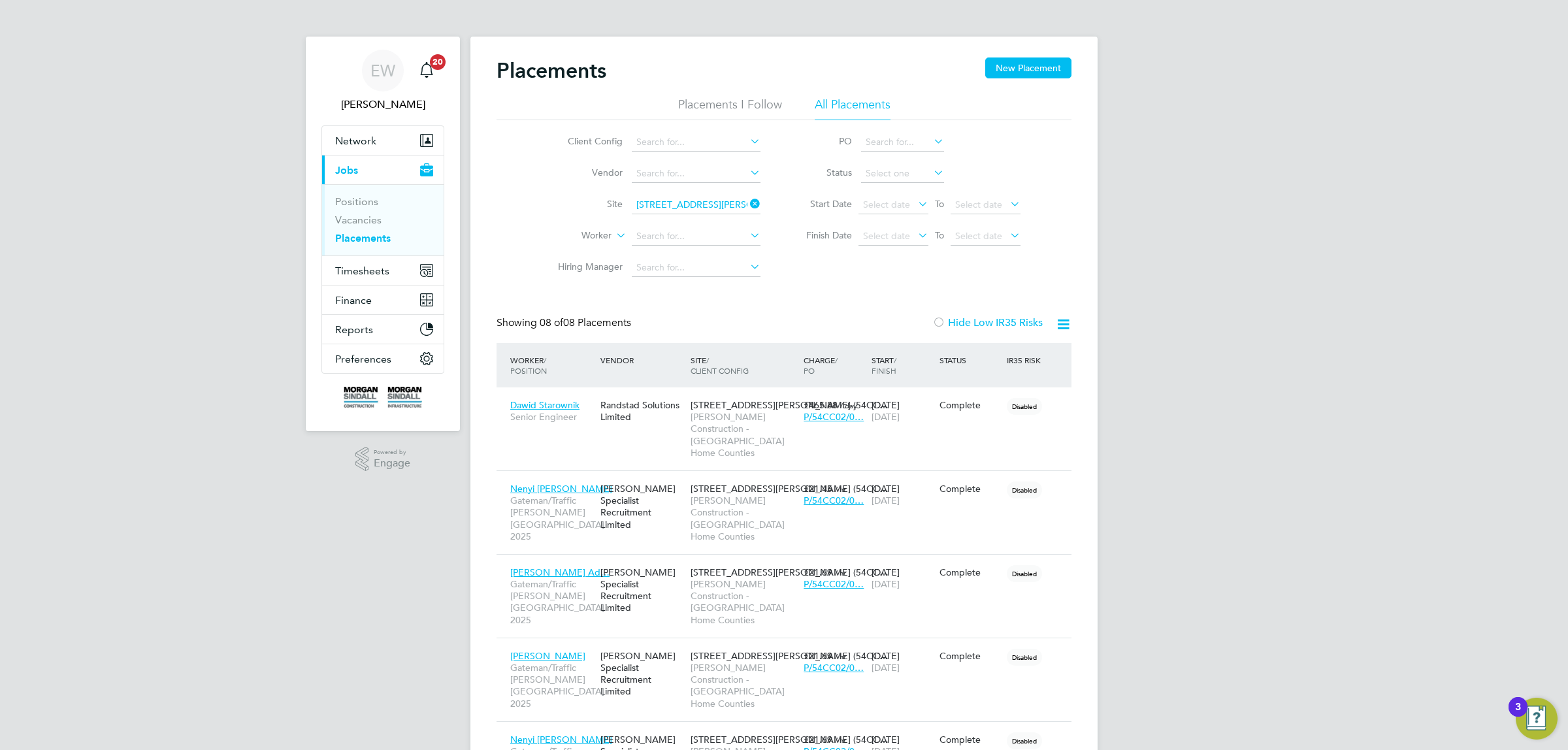
click at [1055, 329] on icon at bounding box center [1063, 324] width 17 height 17
click at [1000, 351] on li "Download Placements Report" at bounding box center [999, 355] width 140 height 18
click at [704, 208] on input "[STREET_ADDRESS][PERSON_NAME] (54CC02)" at bounding box center [696, 205] width 128 height 18
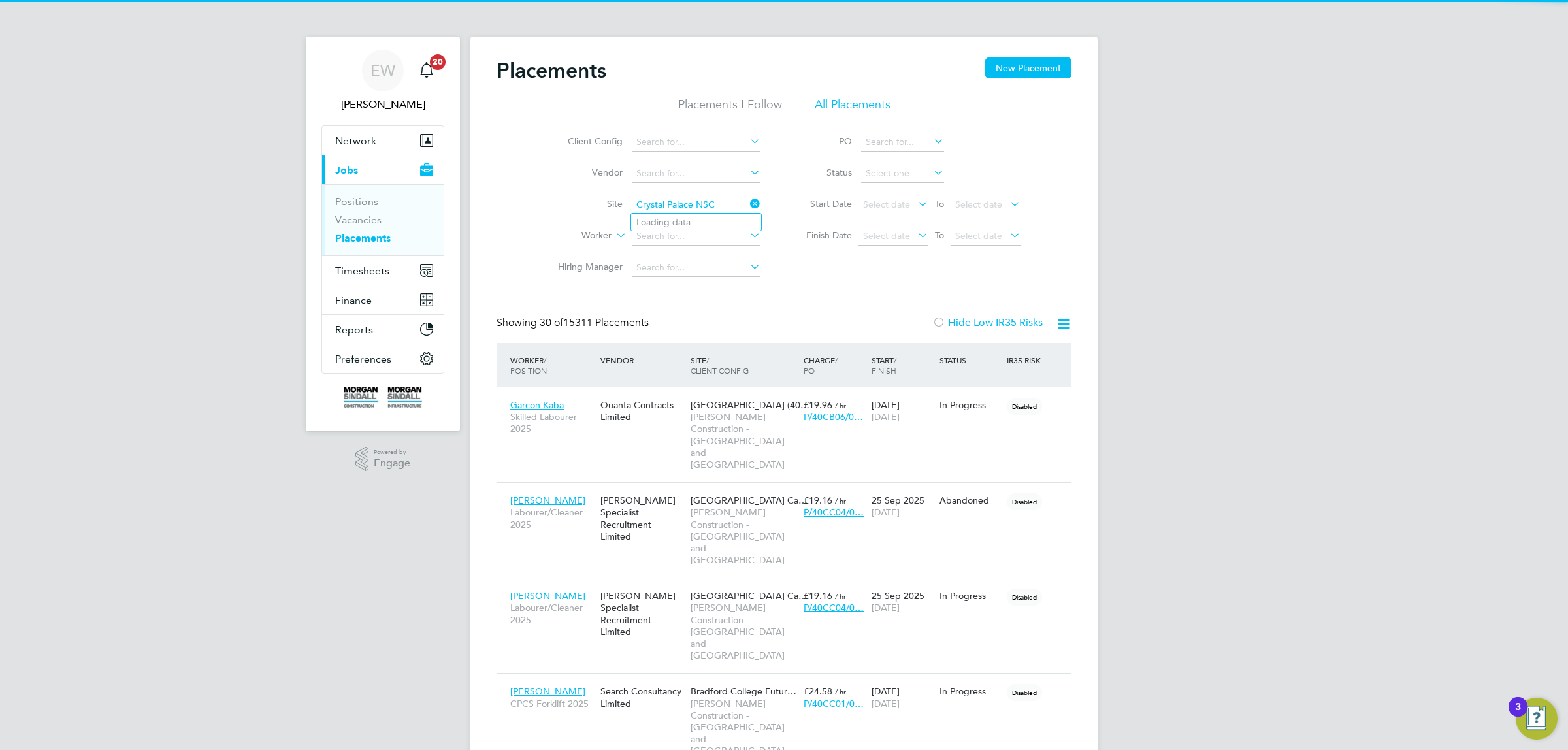
scroll to position [61, 113]
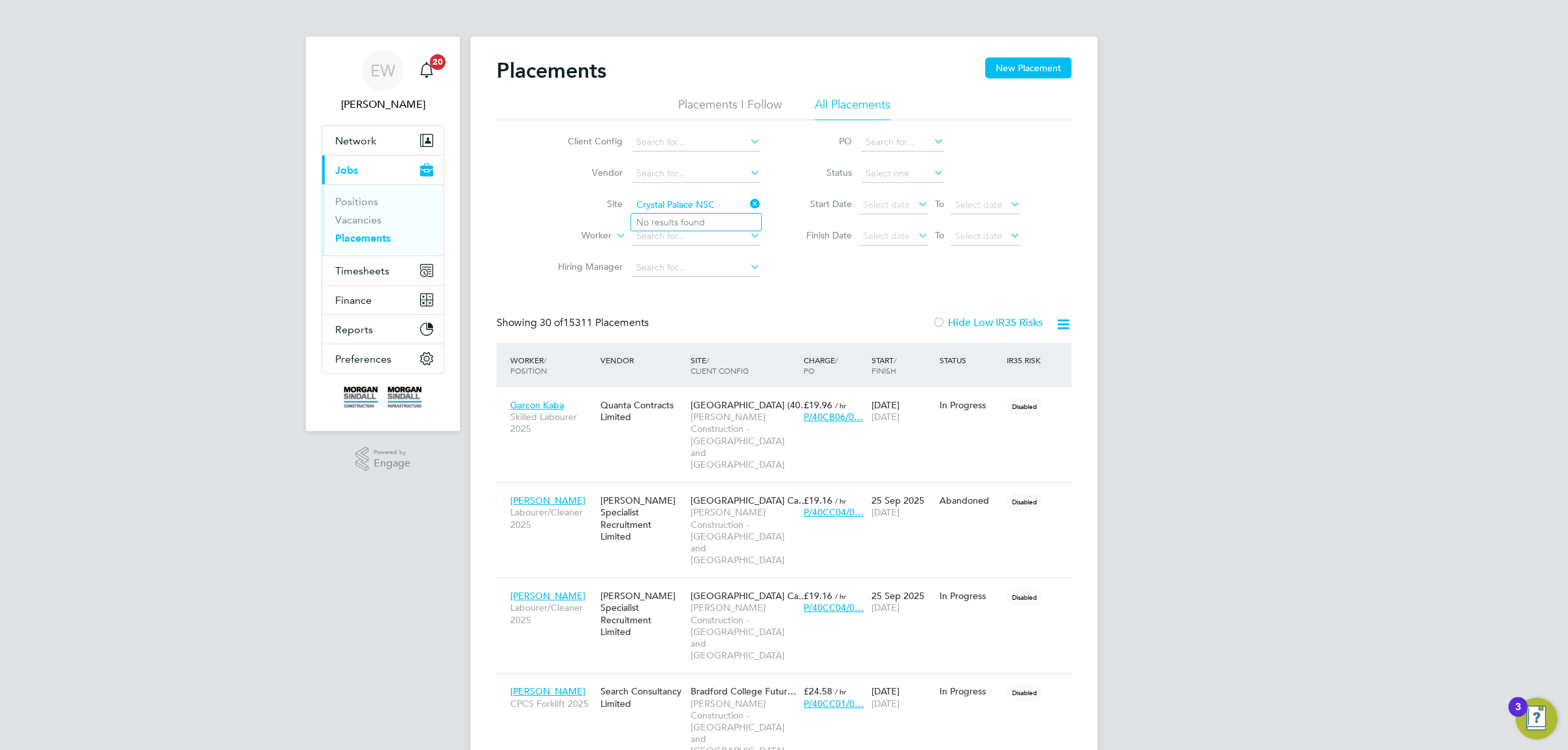
click at [701, 206] on input "Crystal Palace NSC" at bounding box center [696, 205] width 128 height 18
type input "C"
click at [644, 203] on input "NSC" at bounding box center [696, 205] width 128 height 18
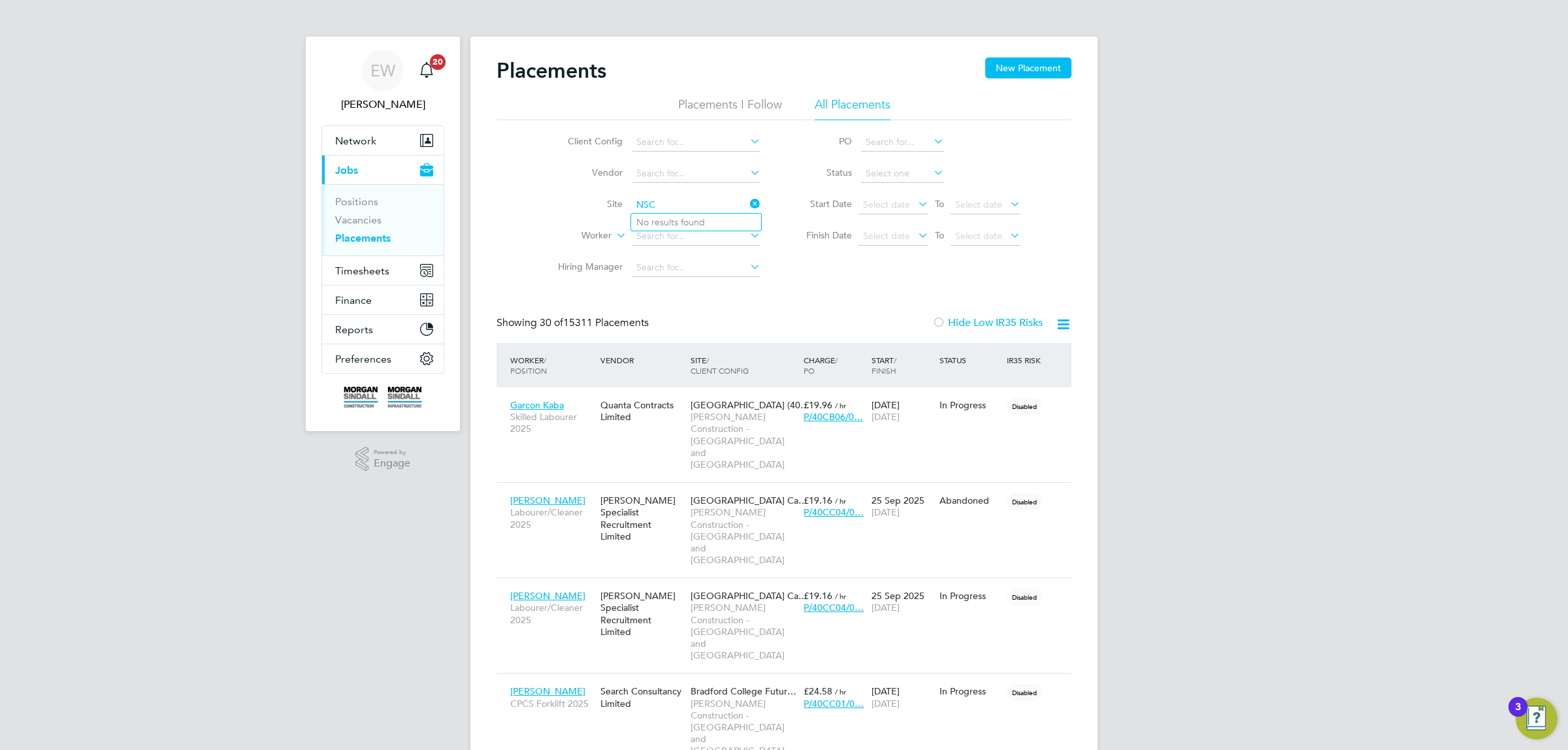
type input "NSC"
click at [667, 207] on input at bounding box center [696, 205] width 128 height 18
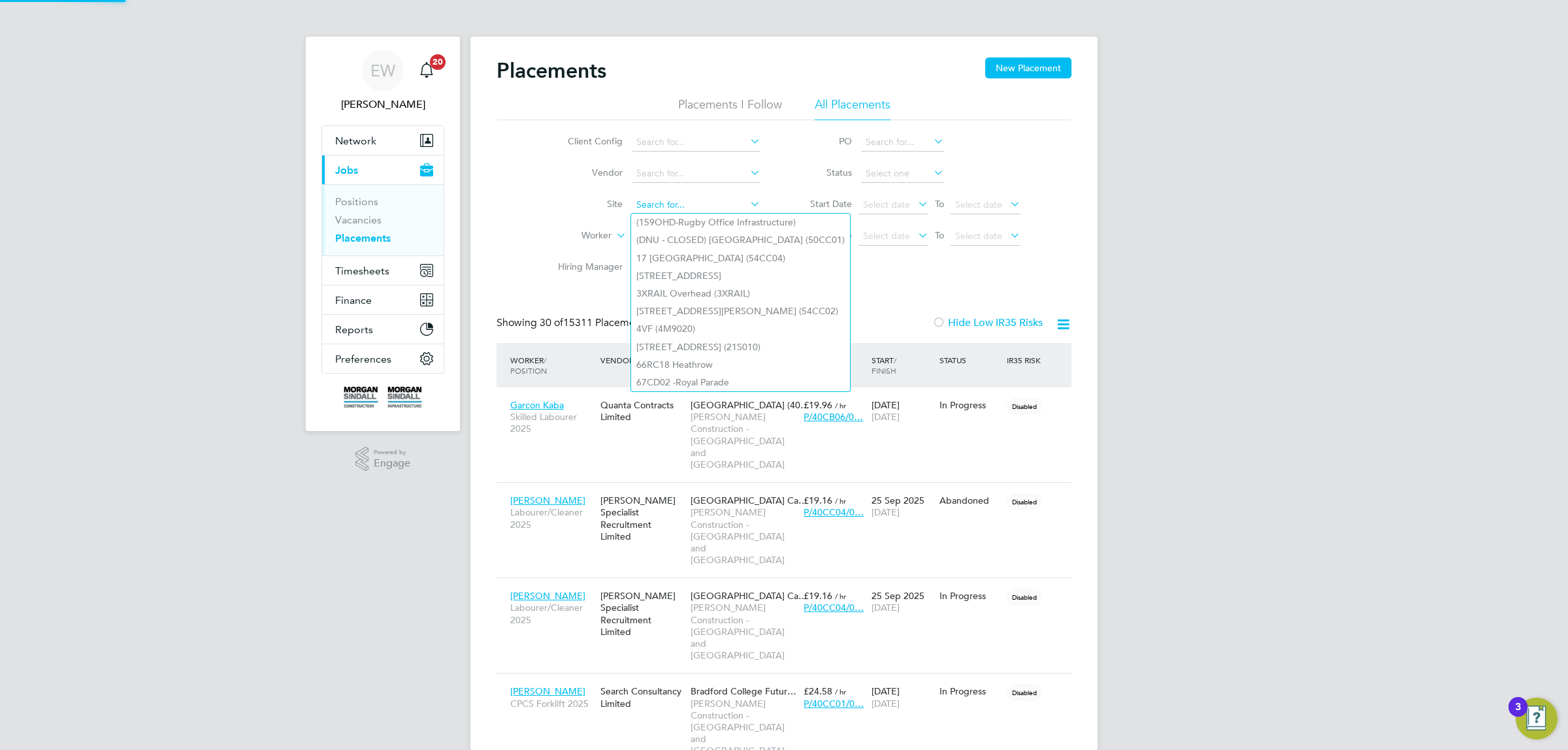
paste input "[GEOGRAPHIC_DATA]"
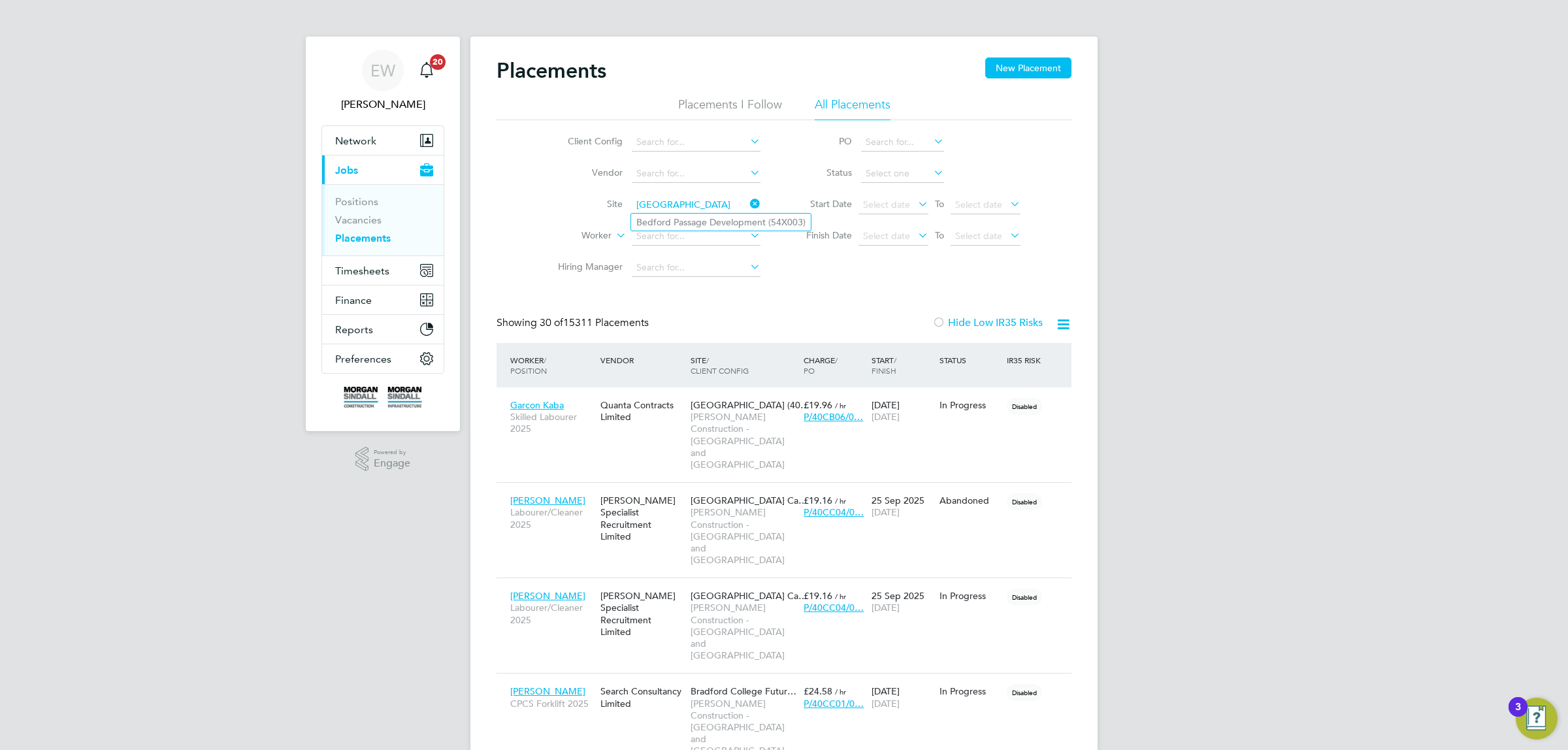
type input "[GEOGRAPHIC_DATA]"
click at [658, 201] on input at bounding box center [696, 205] width 128 height 18
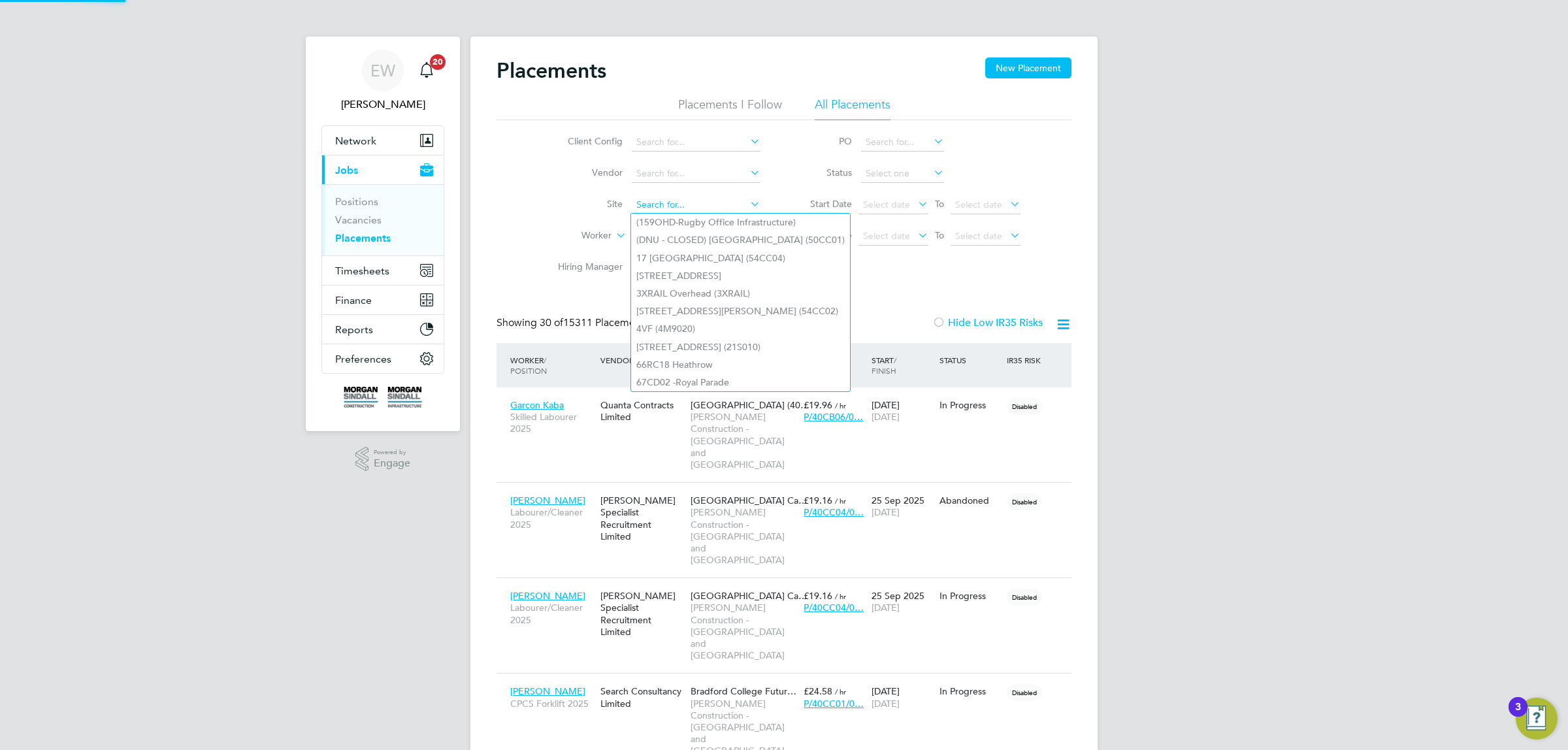
paste input "Bolsover"
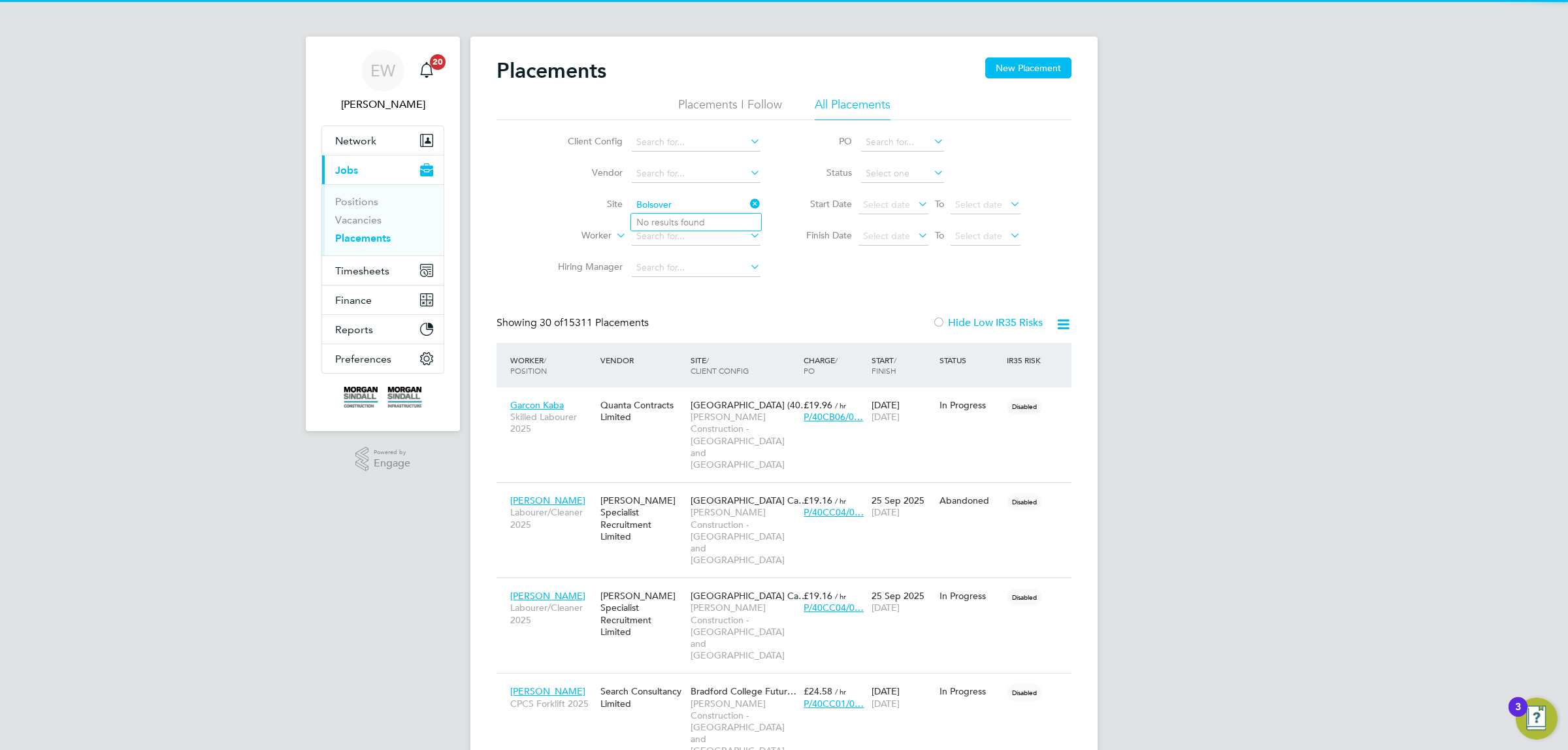
type input "Bolsover"
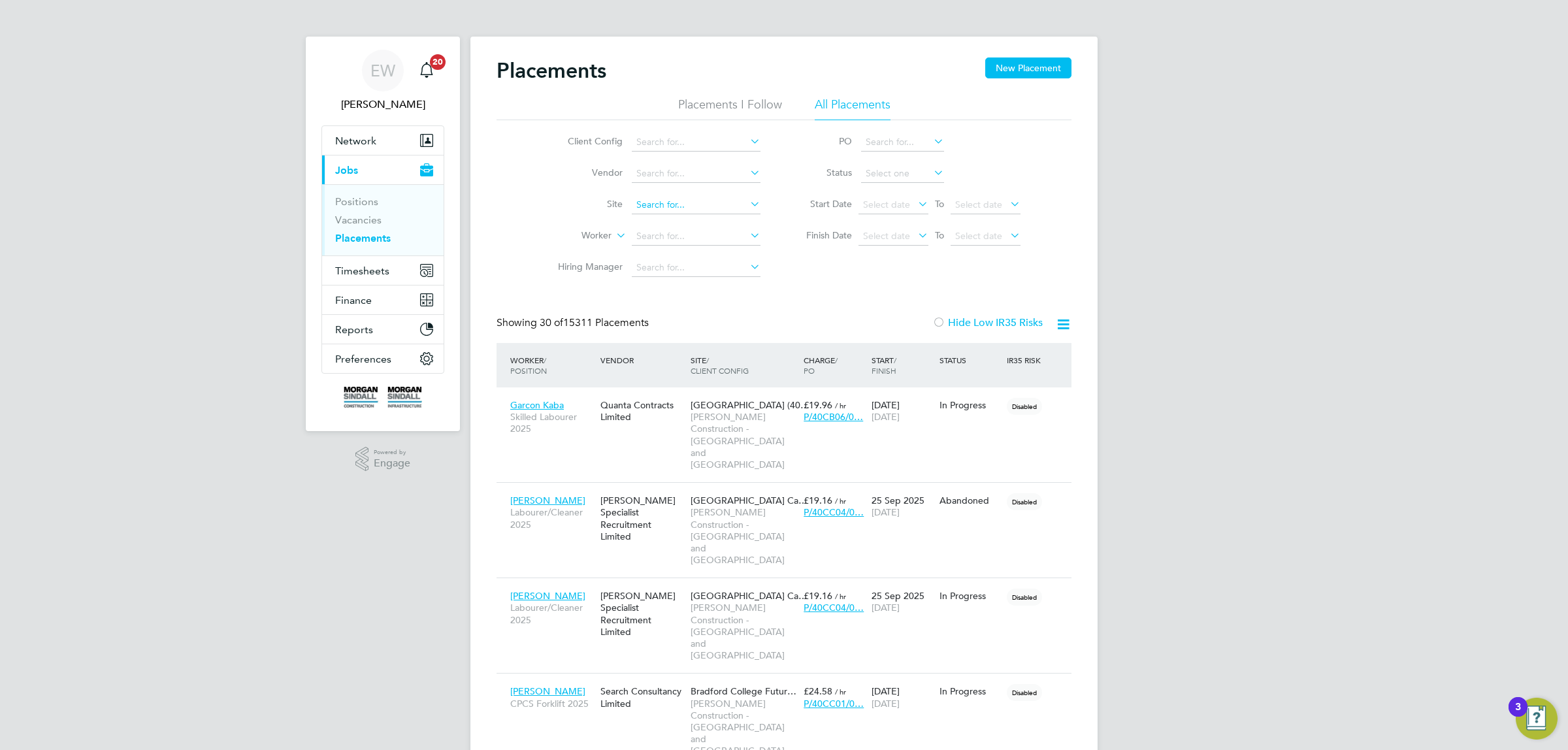
click at [648, 208] on input at bounding box center [696, 205] width 128 height 18
paste input "[PERSON_NAME] Arches"
click at [686, 206] on input "[PERSON_NAME] Arches" at bounding box center [696, 205] width 128 height 18
type input "[PERSON_NAME]"
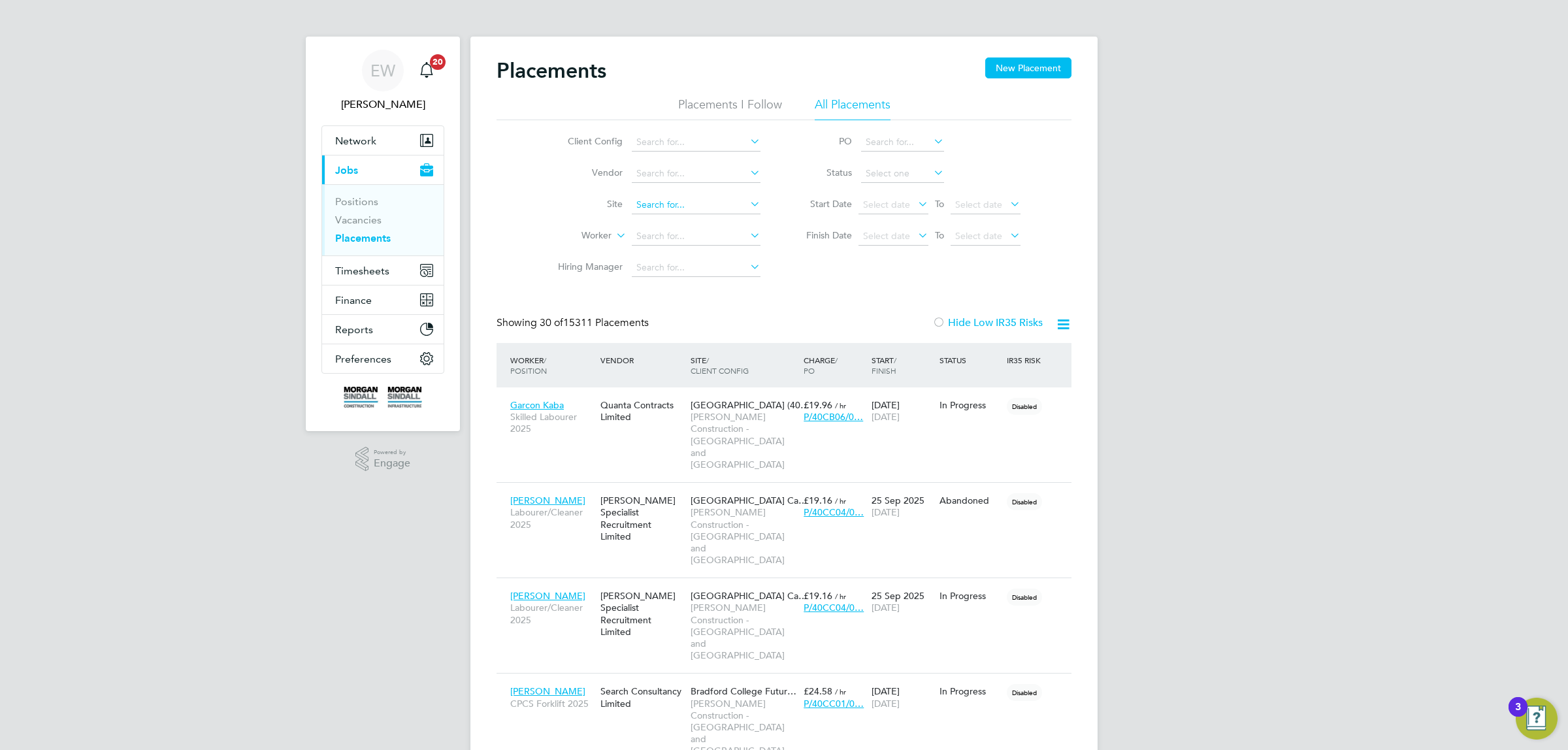
click at [703, 203] on input at bounding box center [696, 205] width 128 height 18
paste input "[GEOGRAPHIC_DATA]"
type input "[GEOGRAPHIC_DATA]"
click at [685, 210] on input at bounding box center [696, 205] width 128 height 18
paste input "[GEOGRAPHIC_DATA]"
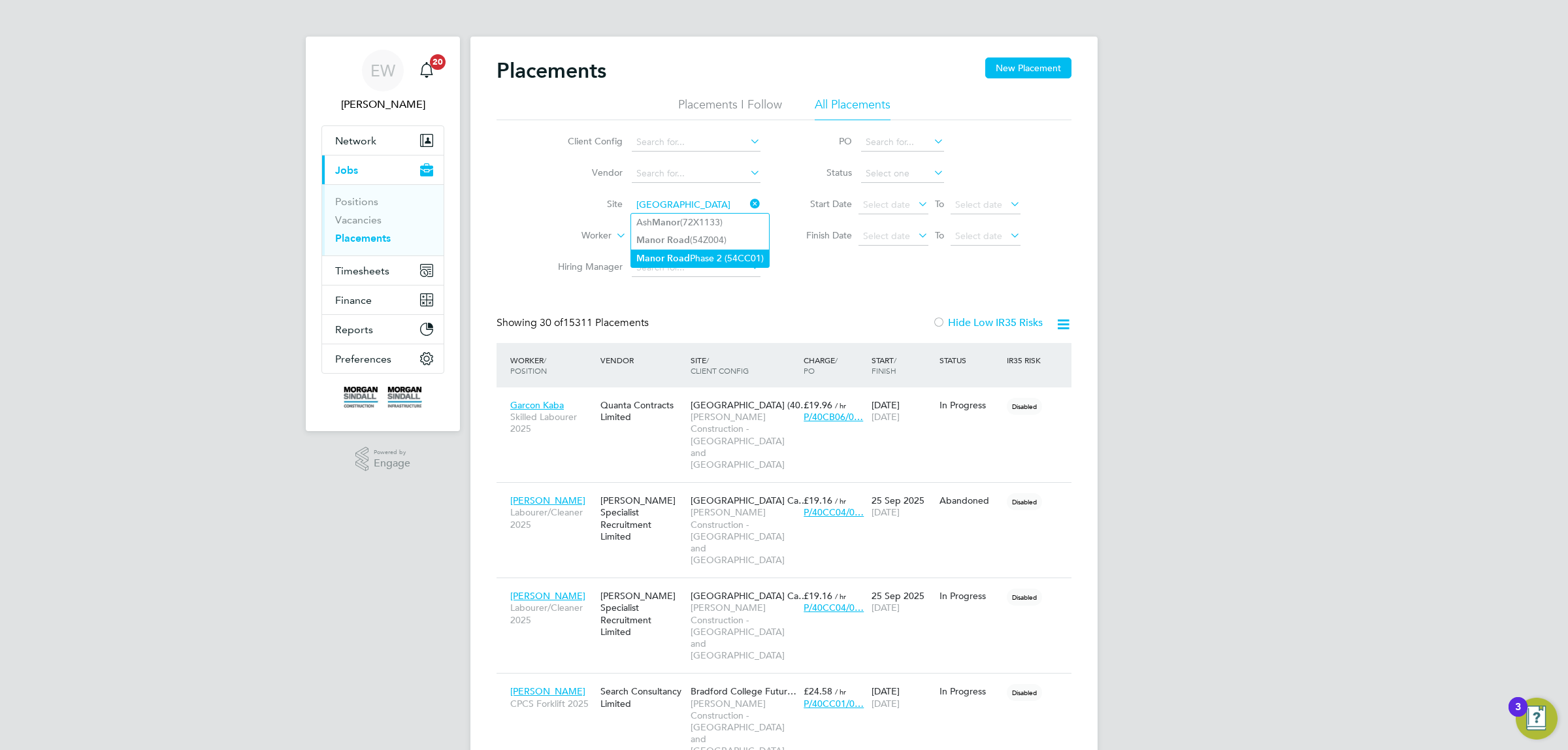
click at [721, 260] on li "[GEOGRAPHIC_DATA] Phase 2 (54CC01)" at bounding box center [700, 258] width 138 height 17
type input "[GEOGRAPHIC_DATA] Phase 2 (54CC01)"
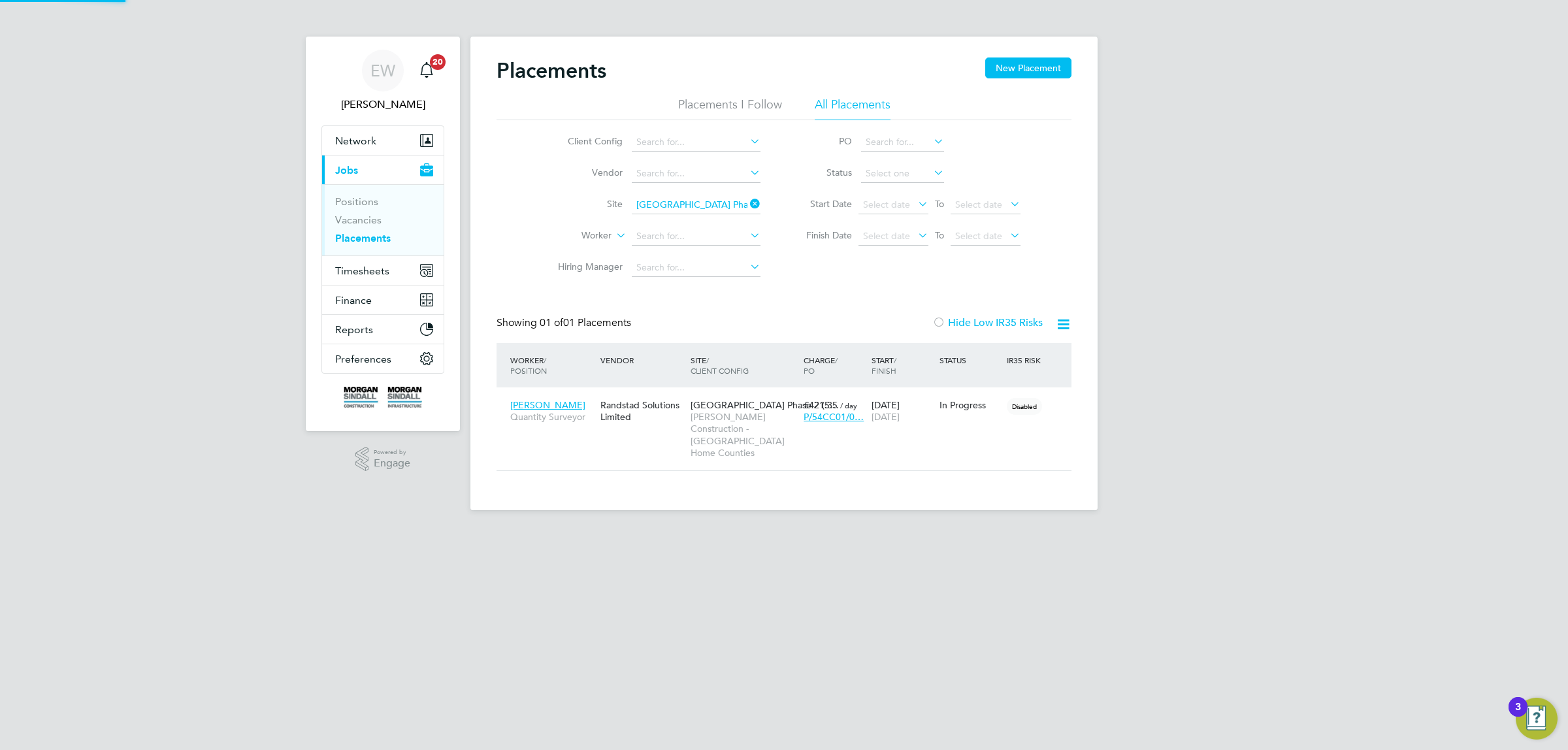
scroll to position [13, 61]
click at [553, 404] on span "[PERSON_NAME]" at bounding box center [548, 405] width 75 height 12
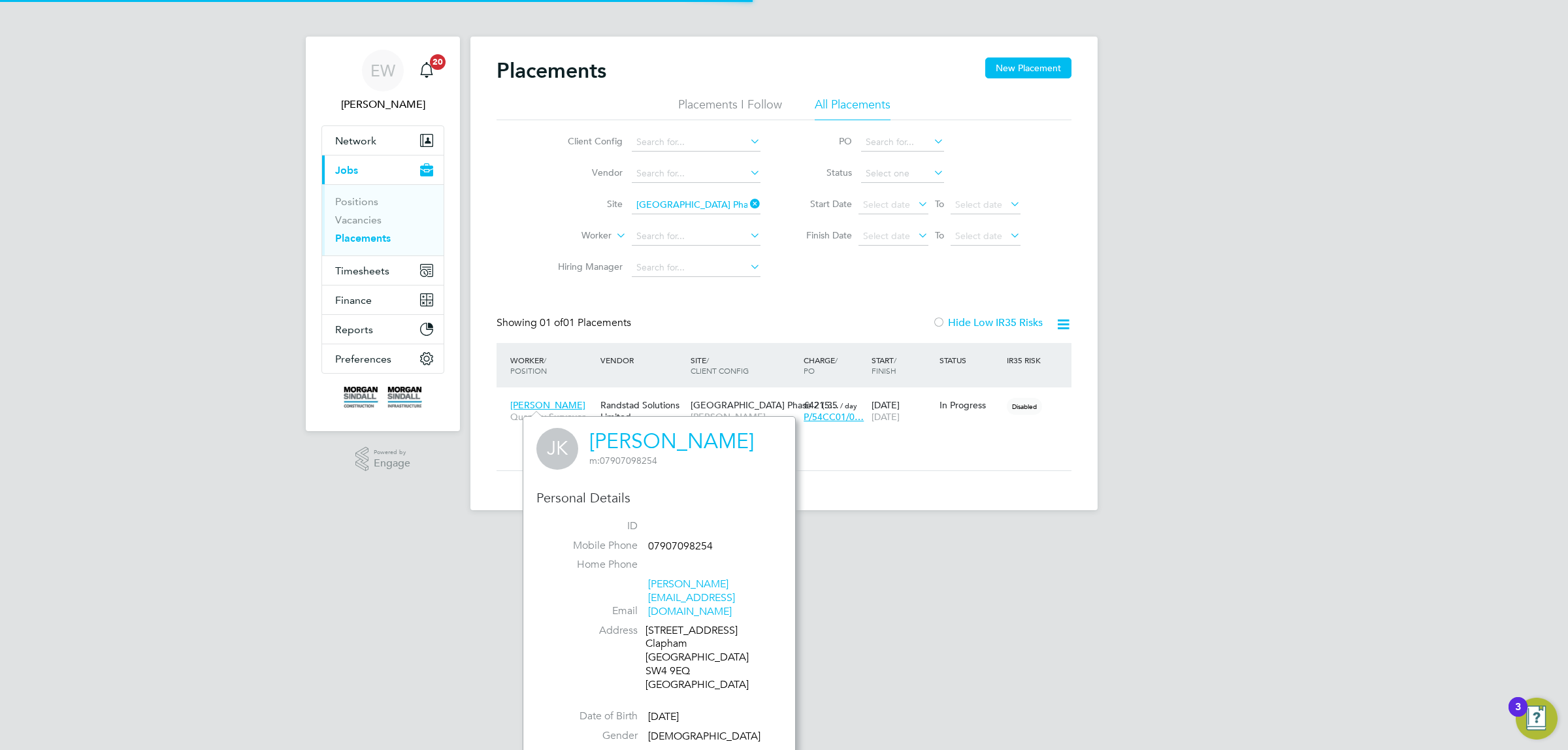
scroll to position [356, 273]
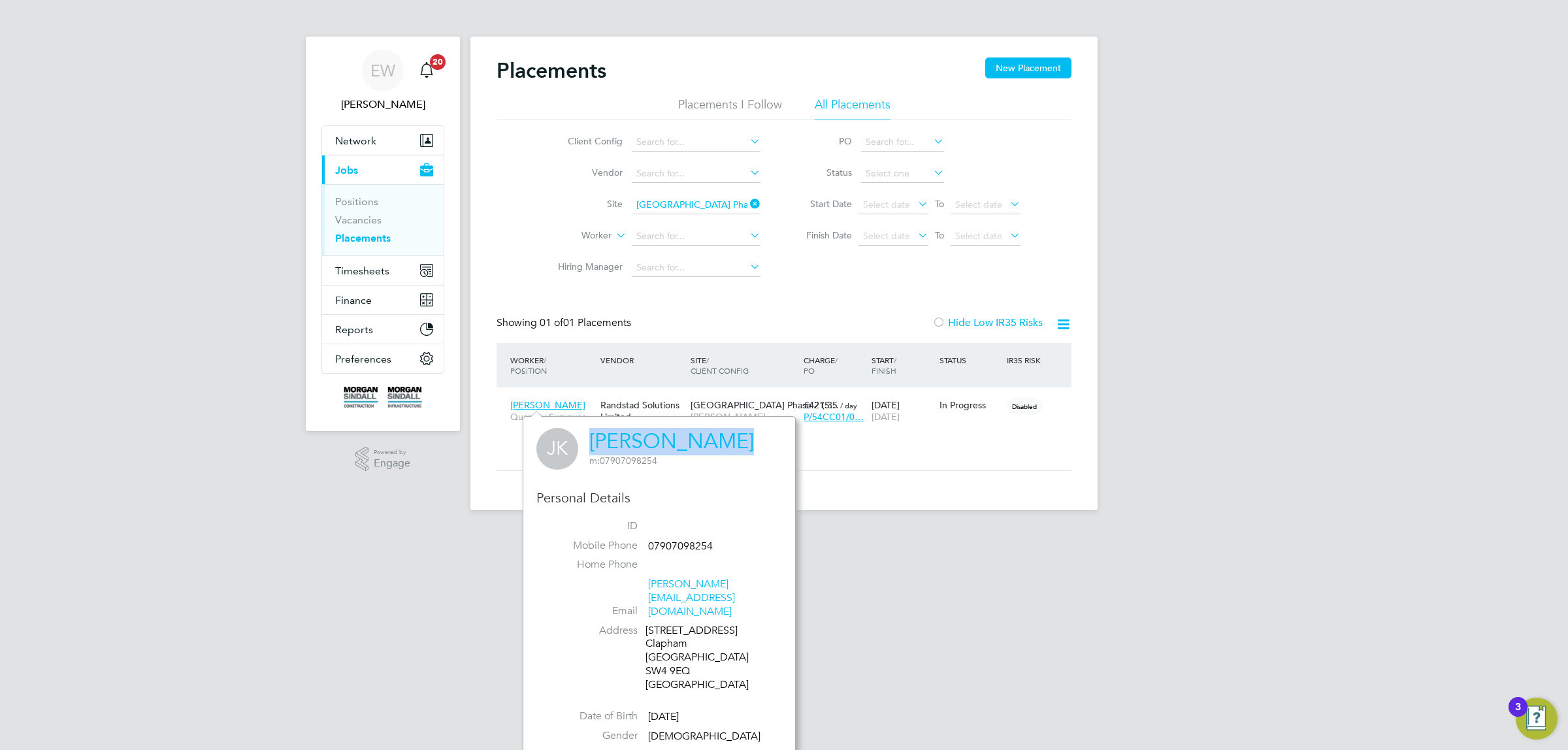
drag, startPoint x: 583, startPoint y: 436, endPoint x: 726, endPoint y: 436, distance: 143.0
click at [726, 436] on div "JK [PERSON_NAME] m: 07907098254" at bounding box center [660, 449] width 246 height 42
copy link "[PERSON_NAME]"
click at [683, 210] on input at bounding box center [696, 205] width 128 height 18
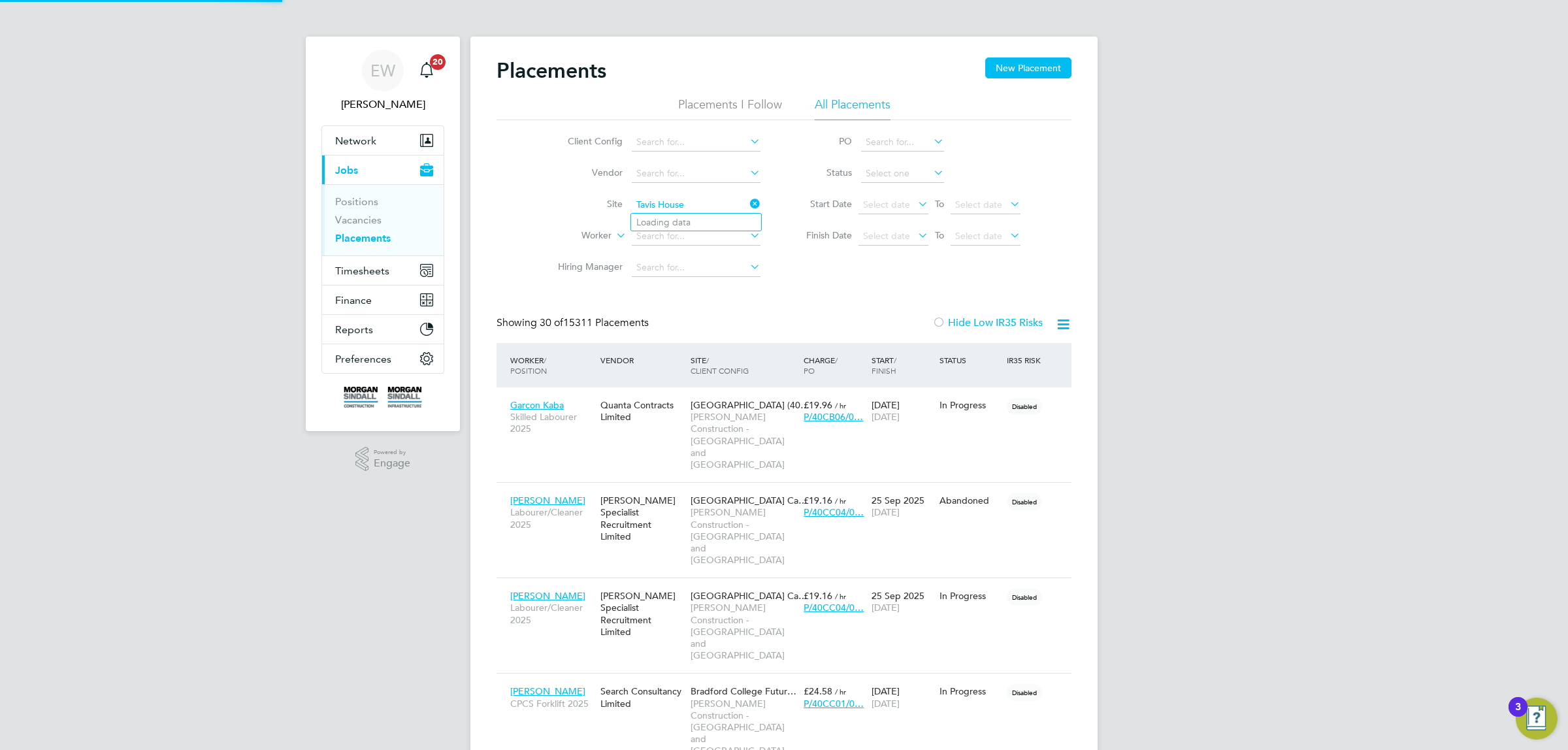
scroll to position [61, 113]
click at [674, 207] on input "Tavis House" at bounding box center [696, 205] width 128 height 18
type input "Tavis"
click at [659, 206] on input at bounding box center [696, 205] width 128 height 18
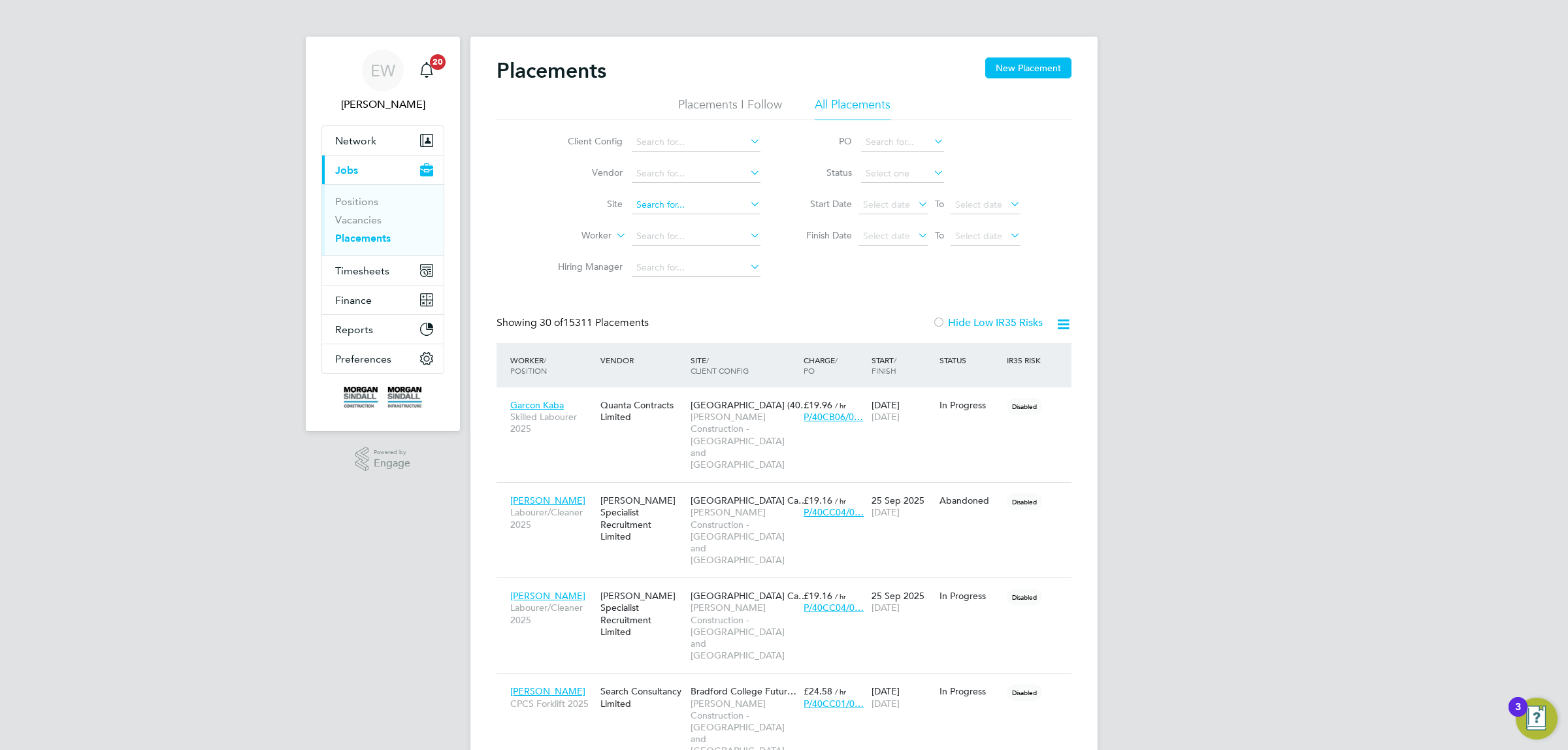
paste input "Tile Yard"
type input "Tile Yard"
click at [693, 203] on input at bounding box center [696, 205] width 128 height 18
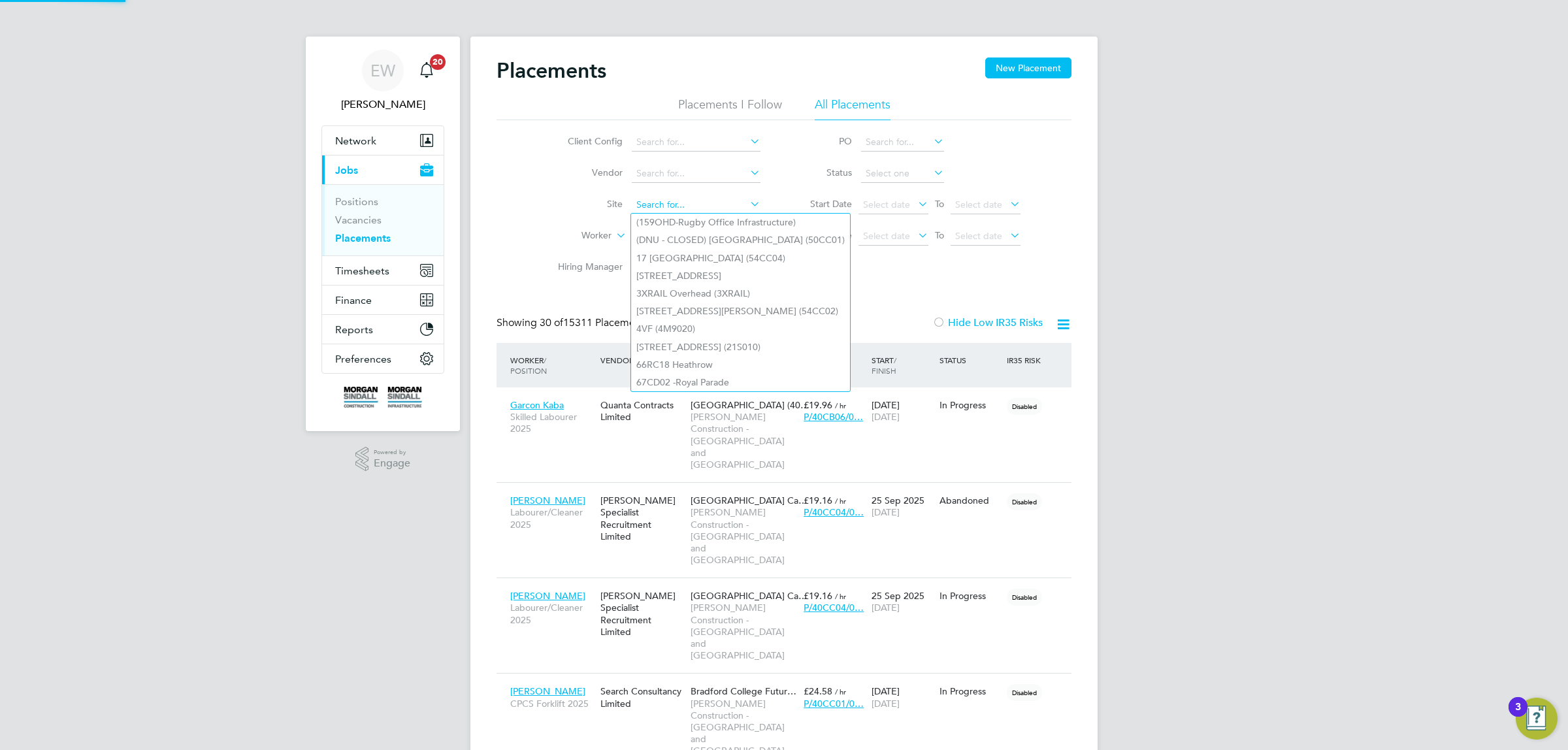
paste input "[GEOGRAPHIC_DATA]"
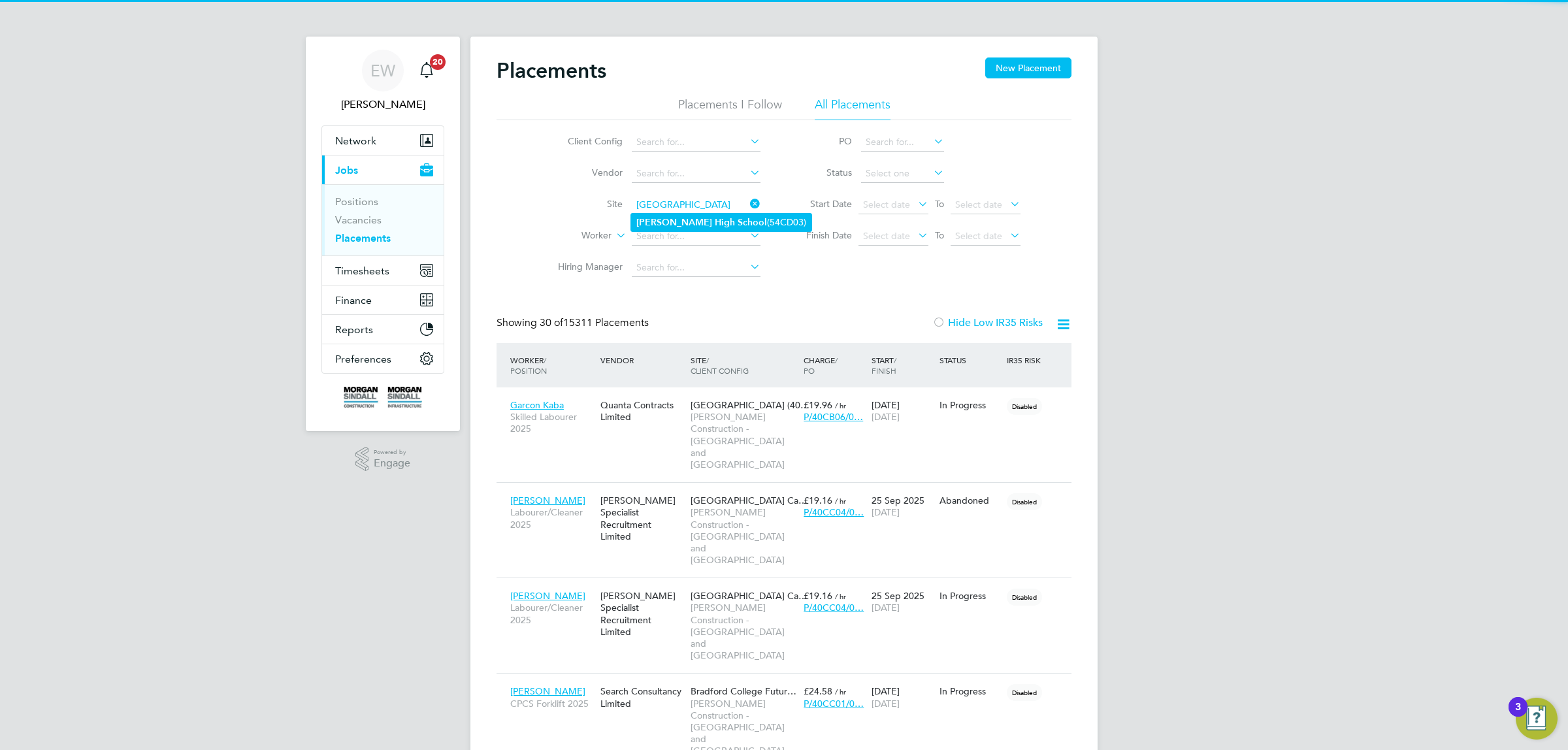
click at [715, 224] on b "High" at bounding box center [725, 223] width 21 height 11
type input "[GEOGRAPHIC_DATA] (54CD03)"
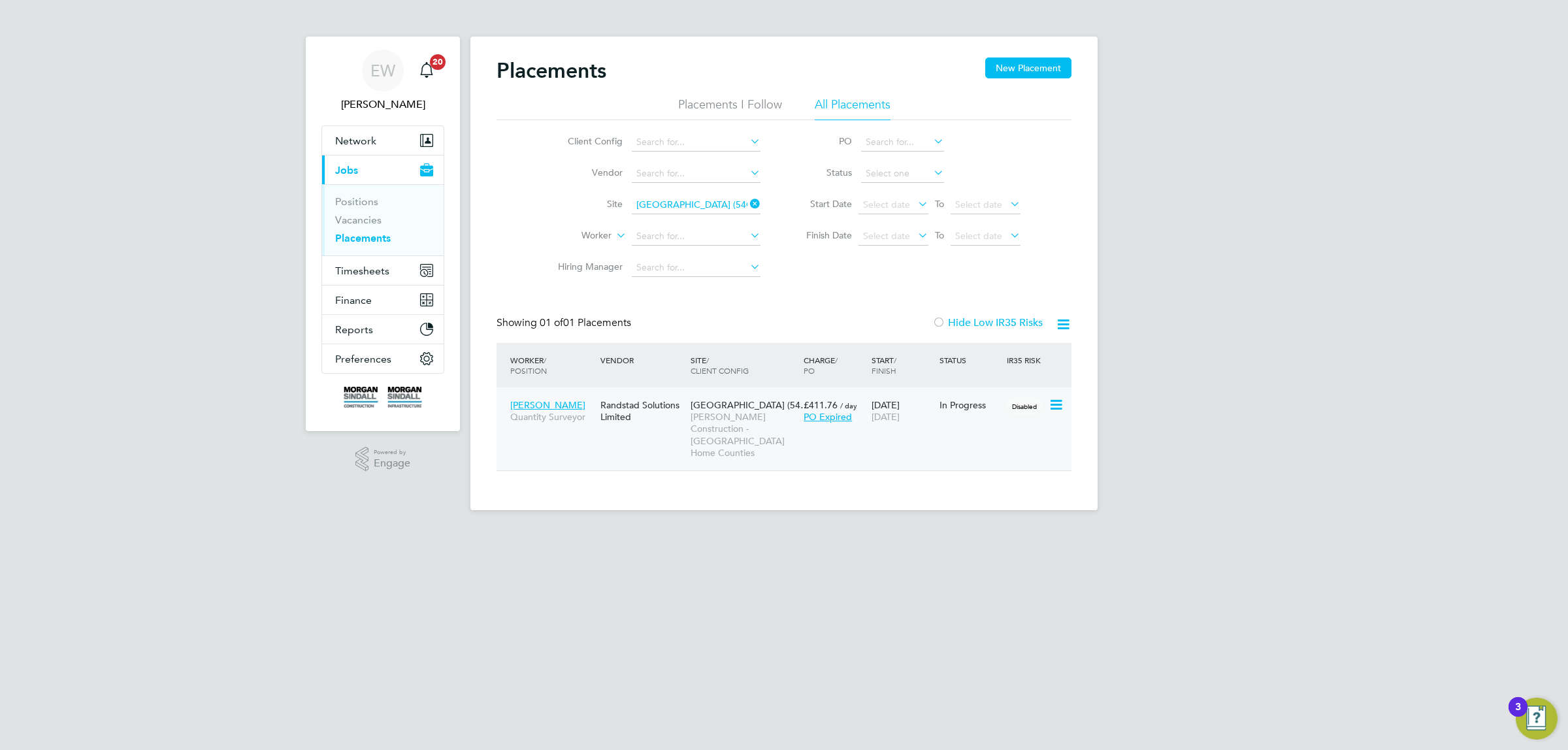
click at [545, 399] on div "[PERSON_NAME] Quantity Surveyor" at bounding box center [553, 411] width 90 height 36
click at [537, 400] on span "[PERSON_NAME]" at bounding box center [548, 405] width 75 height 12
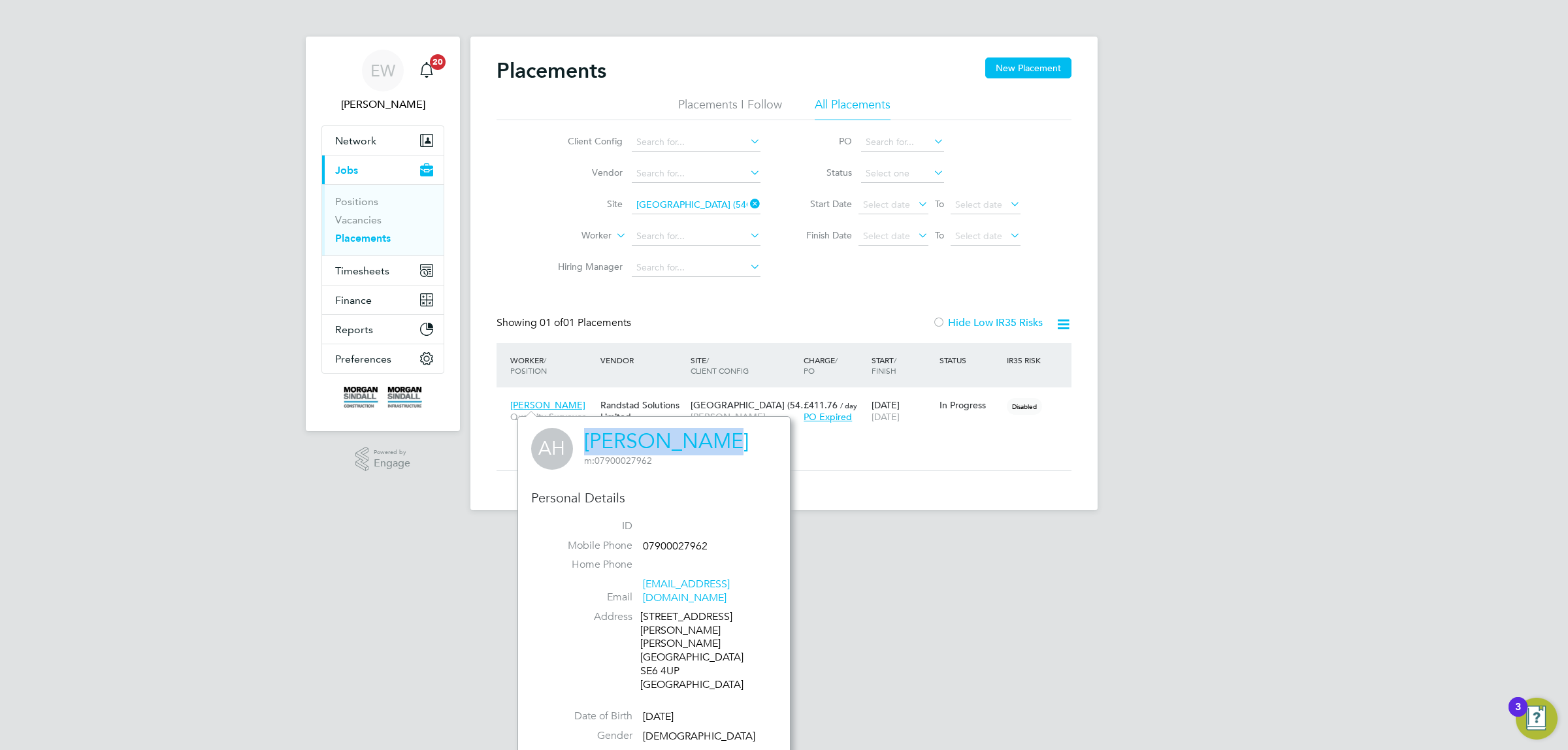
drag, startPoint x: 582, startPoint y: 438, endPoint x: 697, endPoint y: 436, distance: 115.0
click at [697, 436] on div "AH [PERSON_NAME] m: 07900027962" at bounding box center [654, 449] width 246 height 42
copy link "[PERSON_NAME]"
click at [653, 630] on div "[STREET_ADDRESS][PERSON_NAME][PERSON_NAME]" at bounding box center [702, 651] width 124 height 82
drag, startPoint x: 653, startPoint y: 630, endPoint x: 668, endPoint y: 630, distance: 15.0
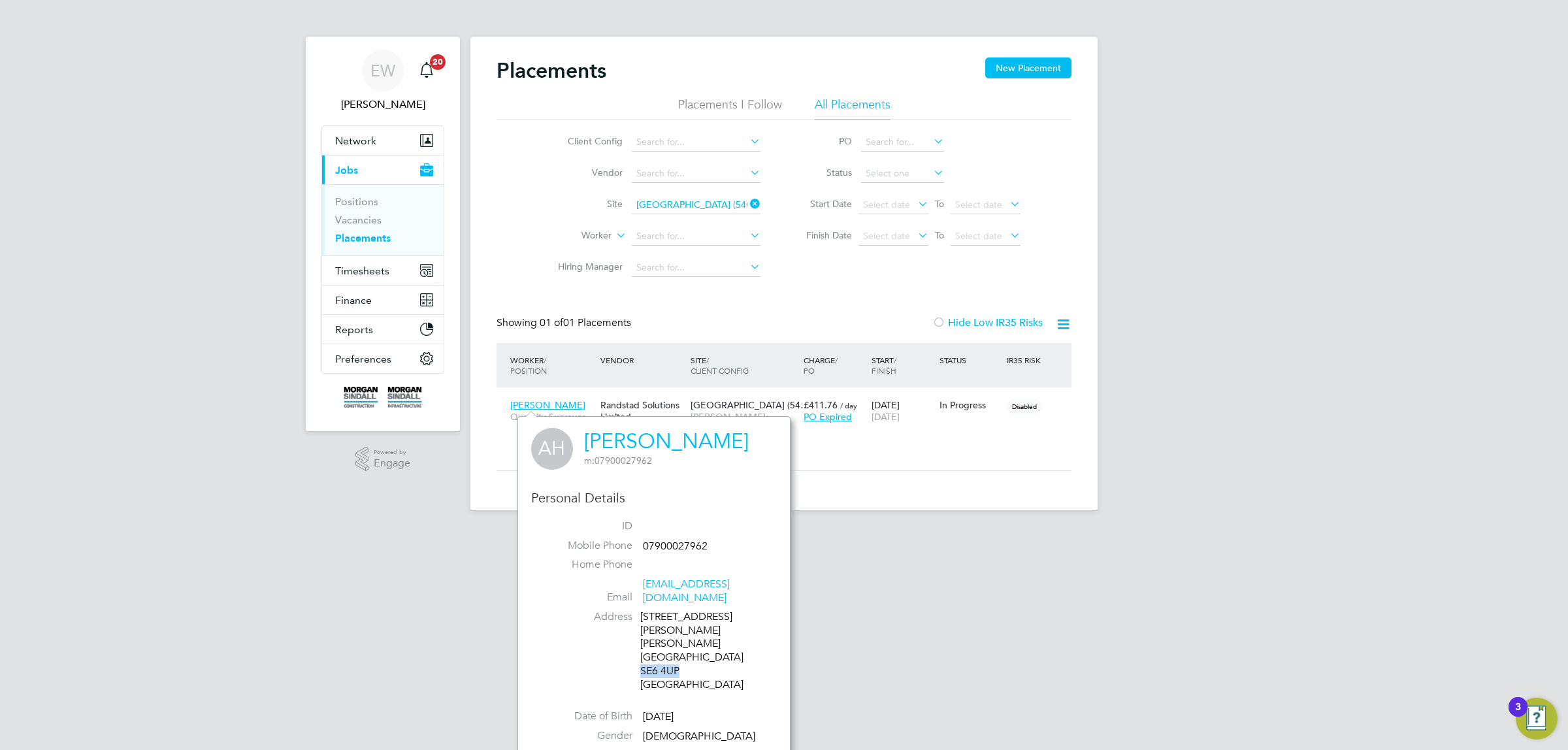
click at [668, 630] on div "[STREET_ADDRESS][PERSON_NAME][PERSON_NAME]" at bounding box center [702, 651] width 124 height 82
copy div "SE6 4UP"
